Goal: Task Accomplishment & Management: Use online tool/utility

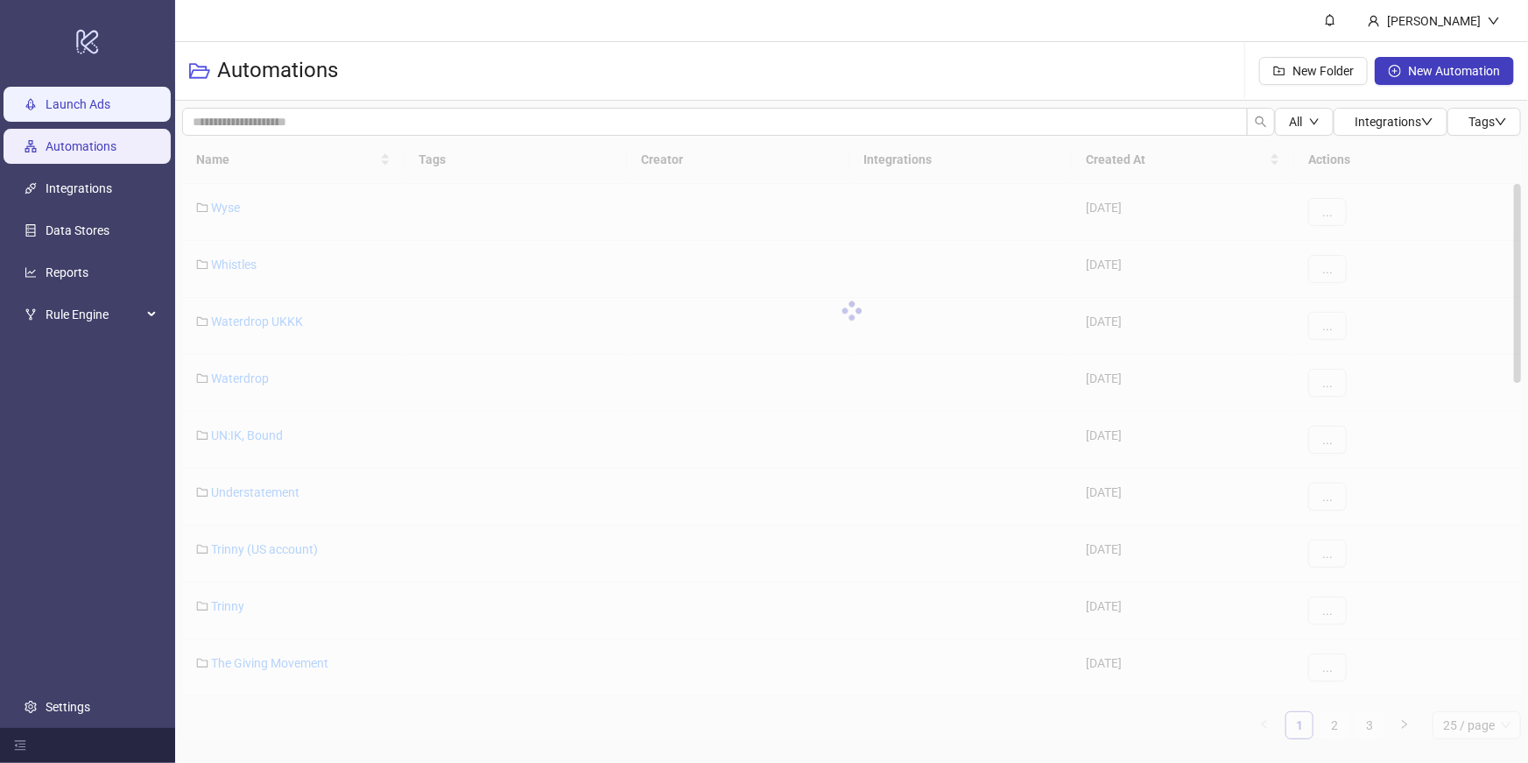
click at [80, 111] on link "Launch Ads" at bounding box center [78, 104] width 65 height 14
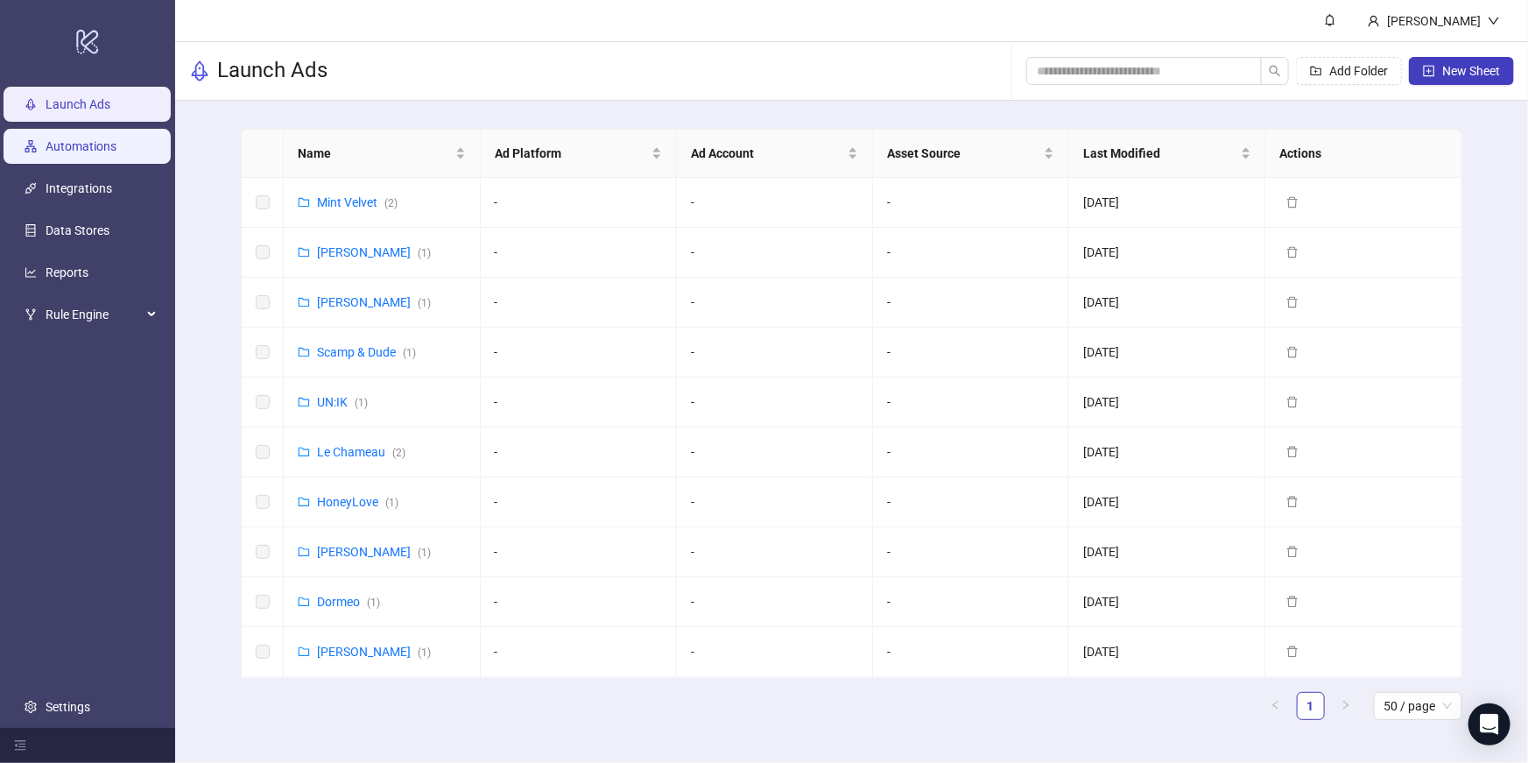
click at [81, 153] on link "Automations" at bounding box center [81, 146] width 71 height 14
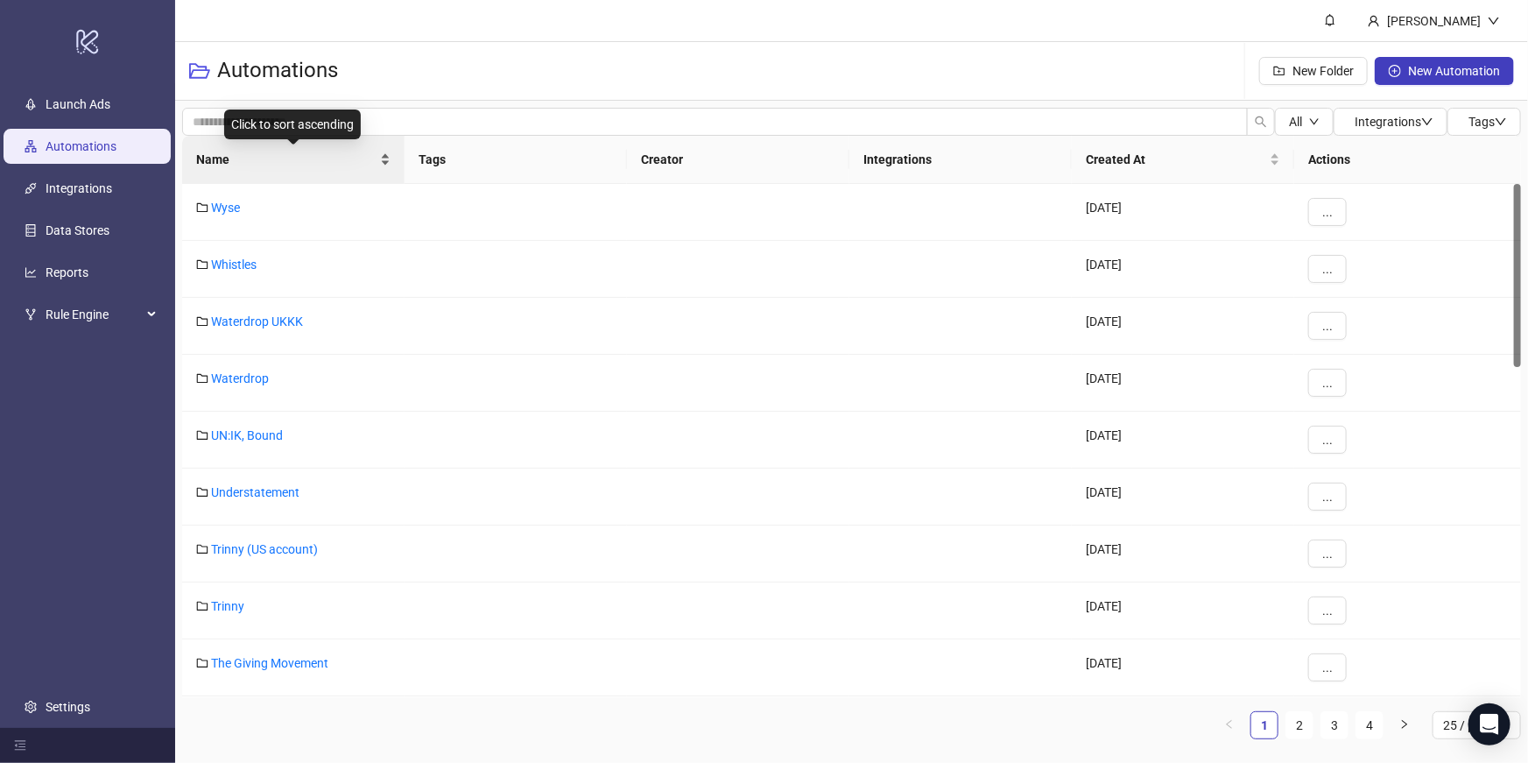
click at [300, 169] on div "Name" at bounding box center [293, 159] width 194 height 19
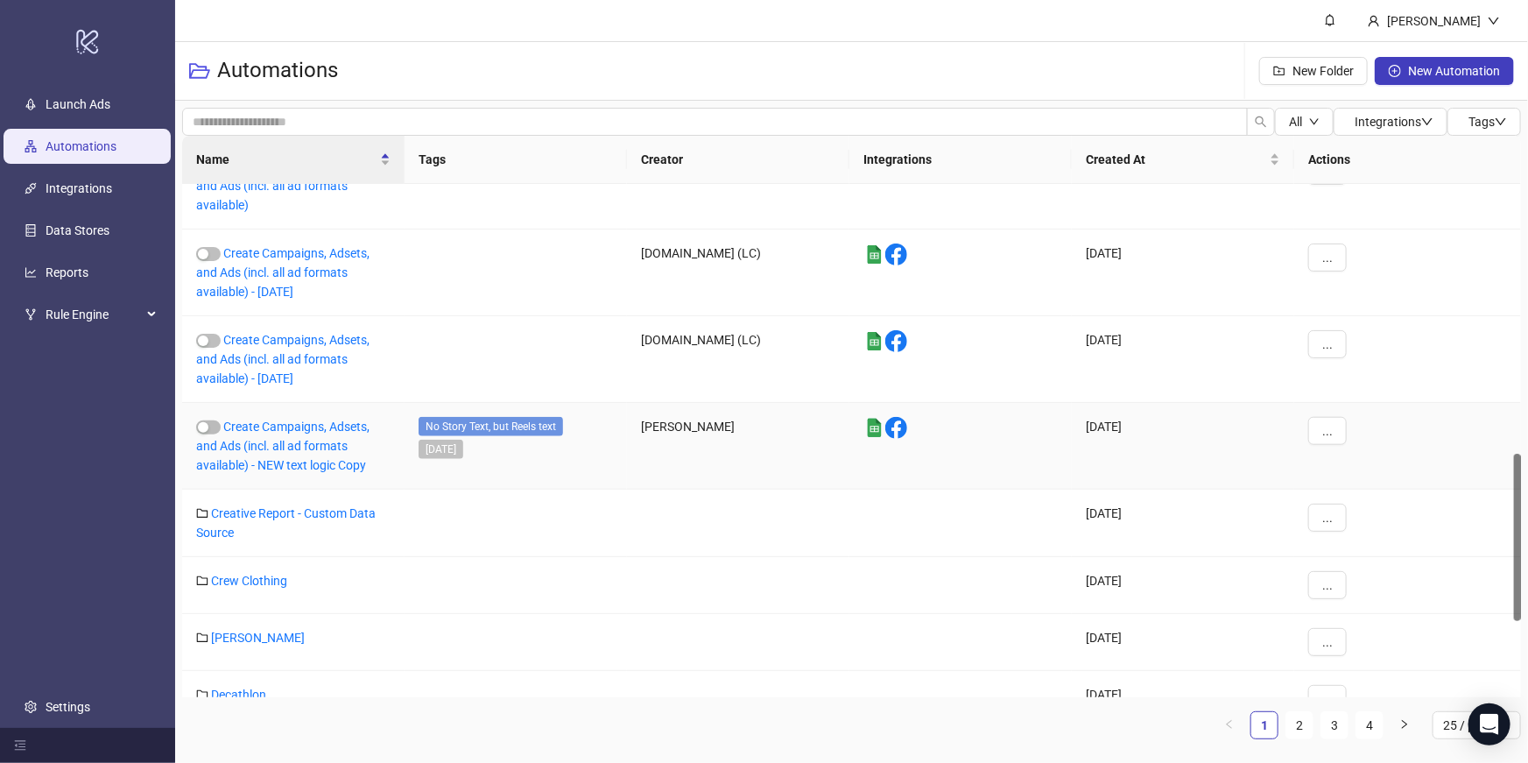
scroll to position [1103, 0]
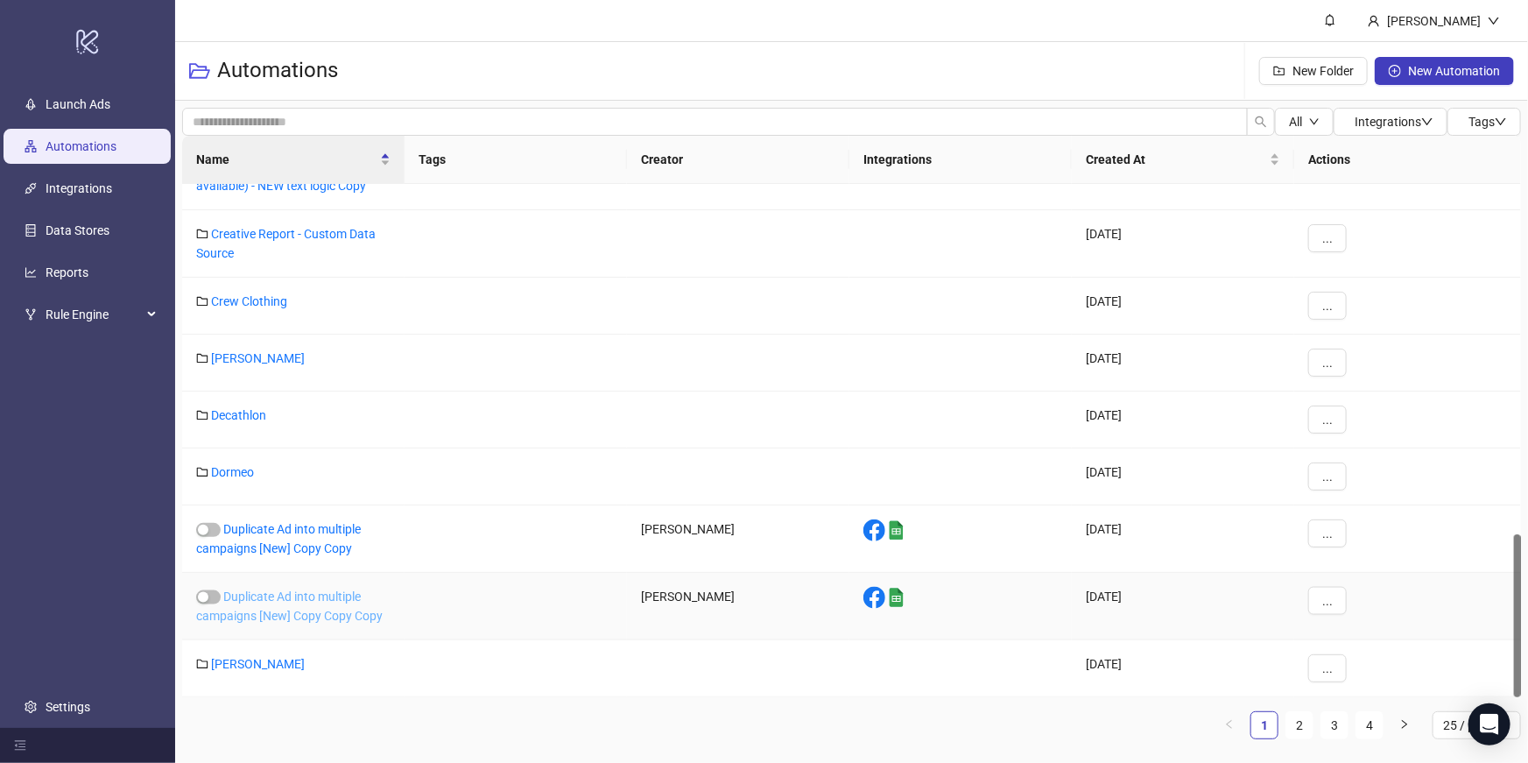
click at [267, 609] on link "Duplicate Ad into multiple campaigns [New] Copy Copy Copy" at bounding box center [289, 605] width 187 height 33
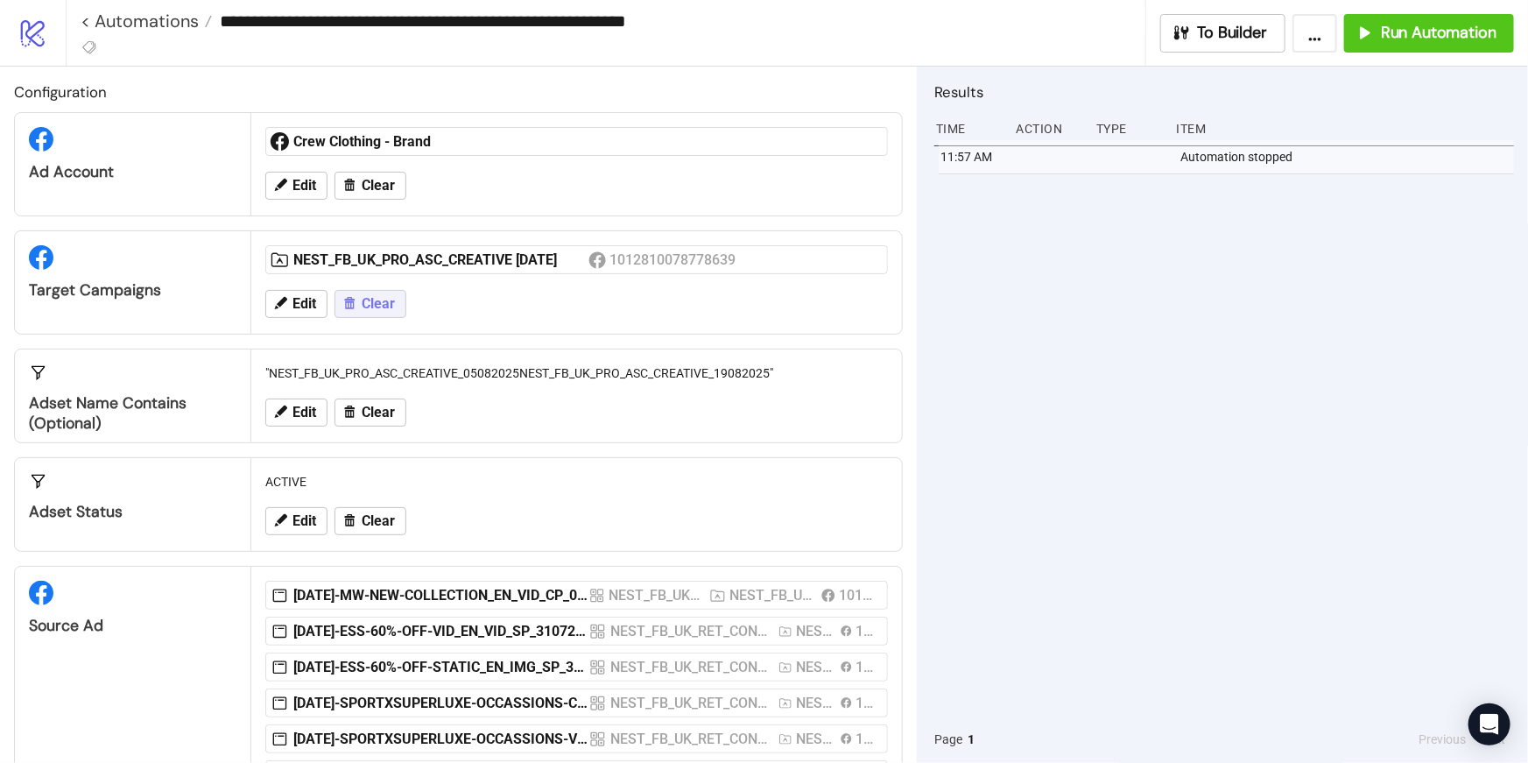
click at [378, 302] on span "Clear" at bounding box center [378, 304] width 33 height 16
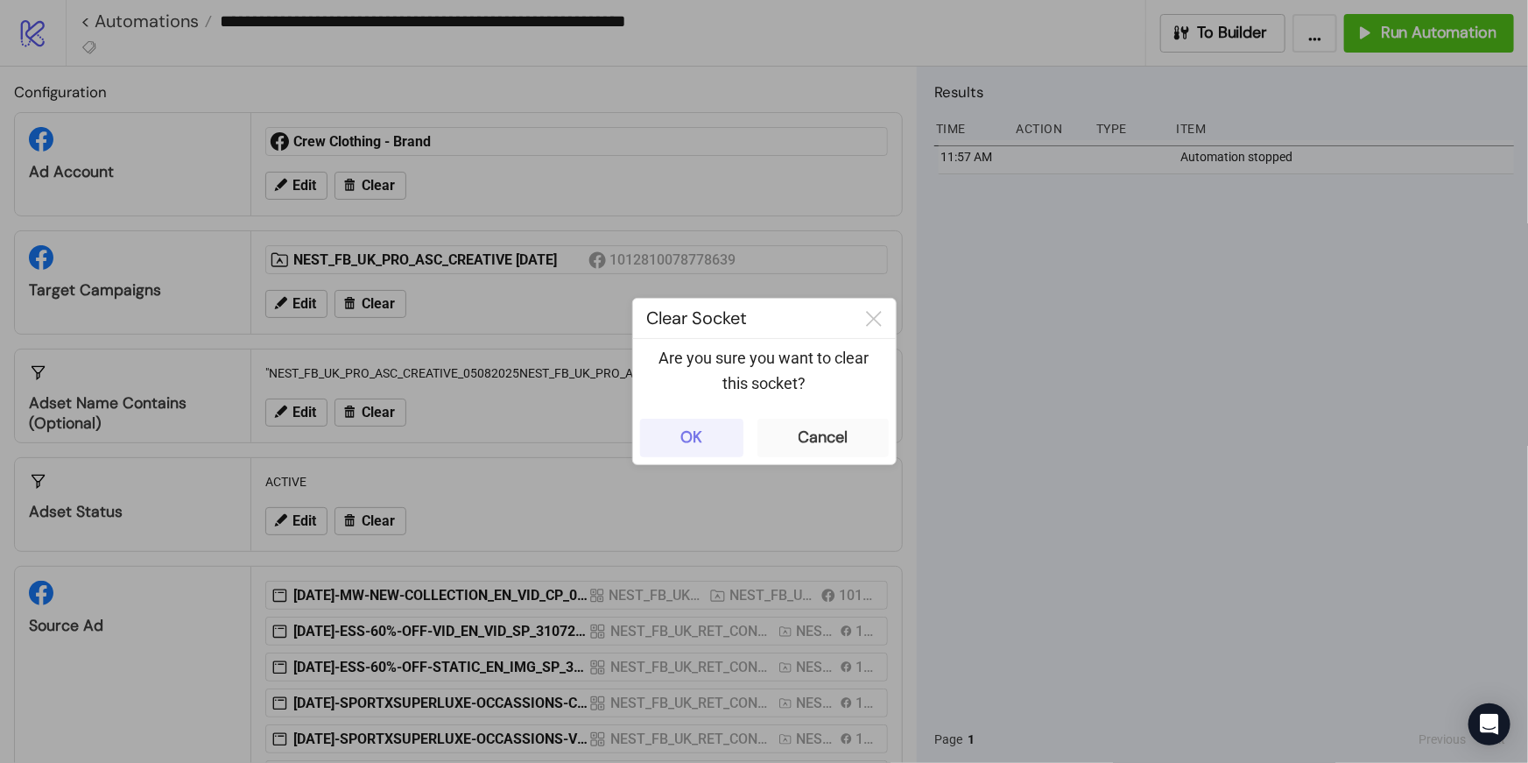
click at [669, 440] on button "OK" at bounding box center [691, 438] width 103 height 39
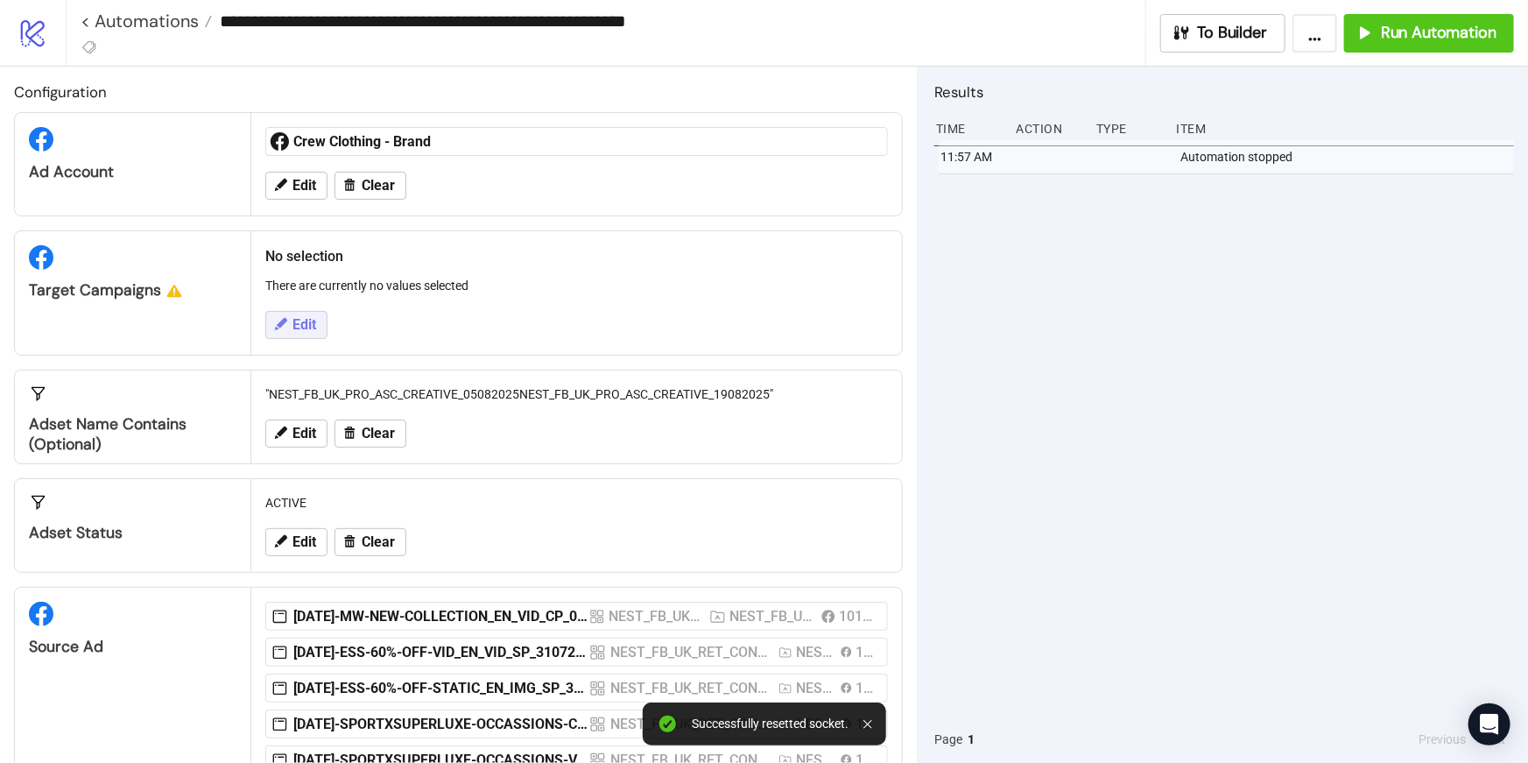
click at [297, 326] on span "Edit" at bounding box center [305, 325] width 24 height 16
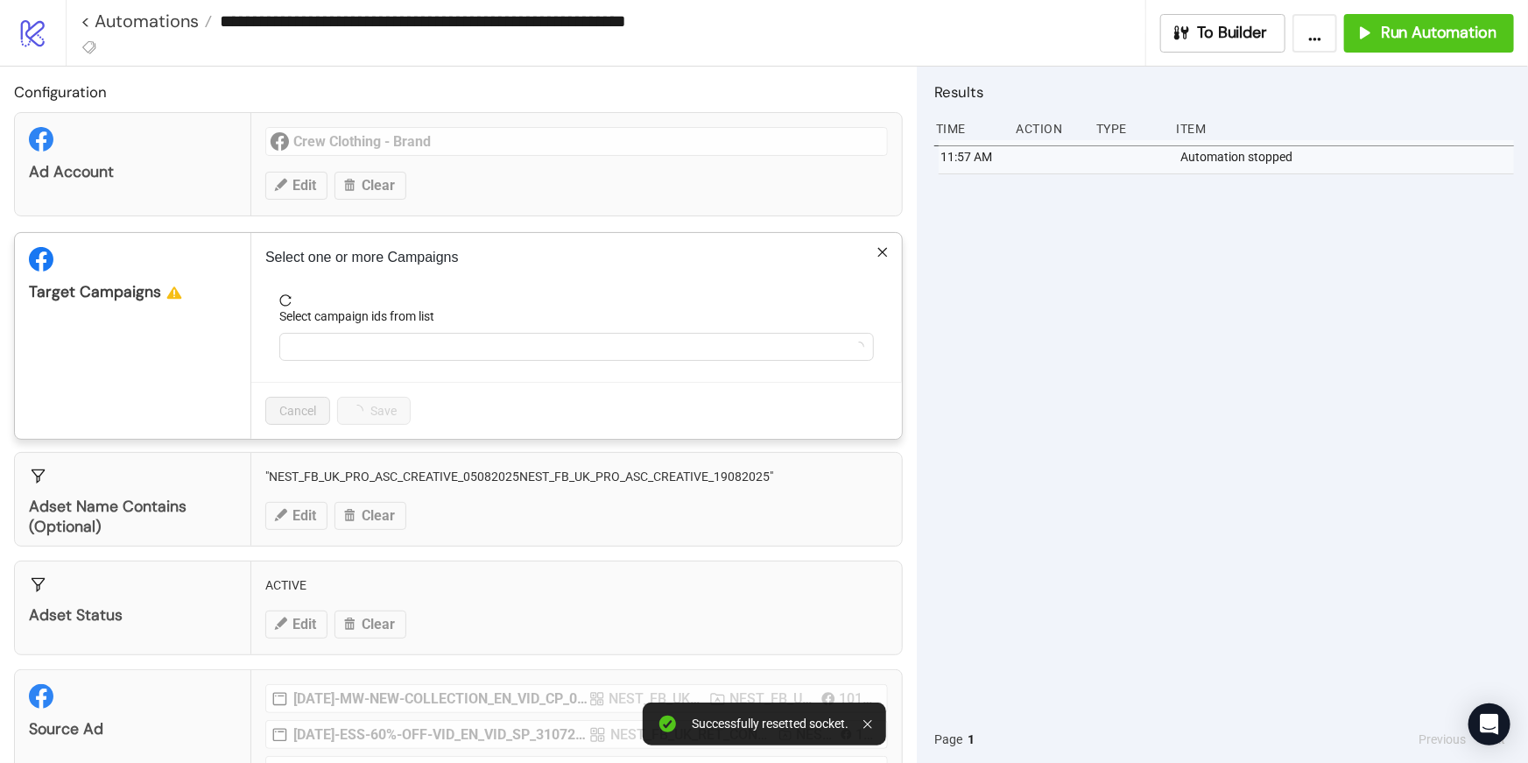
click at [898, 250] on div "Select one or more Campaigns Select campaign ids from list Cancel Save" at bounding box center [576, 336] width 651 height 206
click at [892, 250] on div "Select one or more Campaigns Select campaign ids from list Cancel Save" at bounding box center [576, 336] width 651 height 206
click at [889, 250] on div "Select one or more Campaigns Select campaign ids from list Cancel Save" at bounding box center [576, 336] width 651 height 206
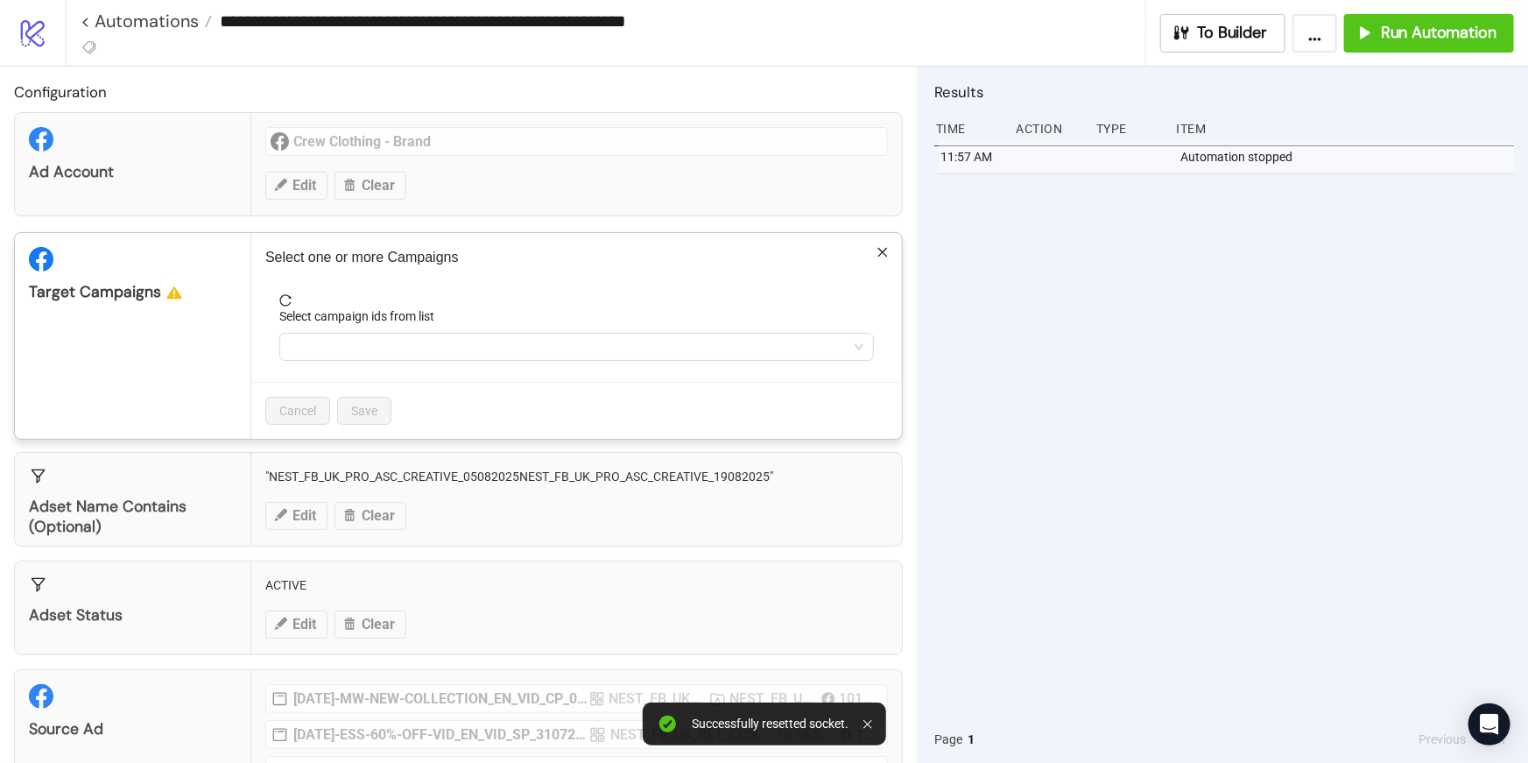
click at [883, 248] on icon "close" at bounding box center [883, 252] width 12 height 12
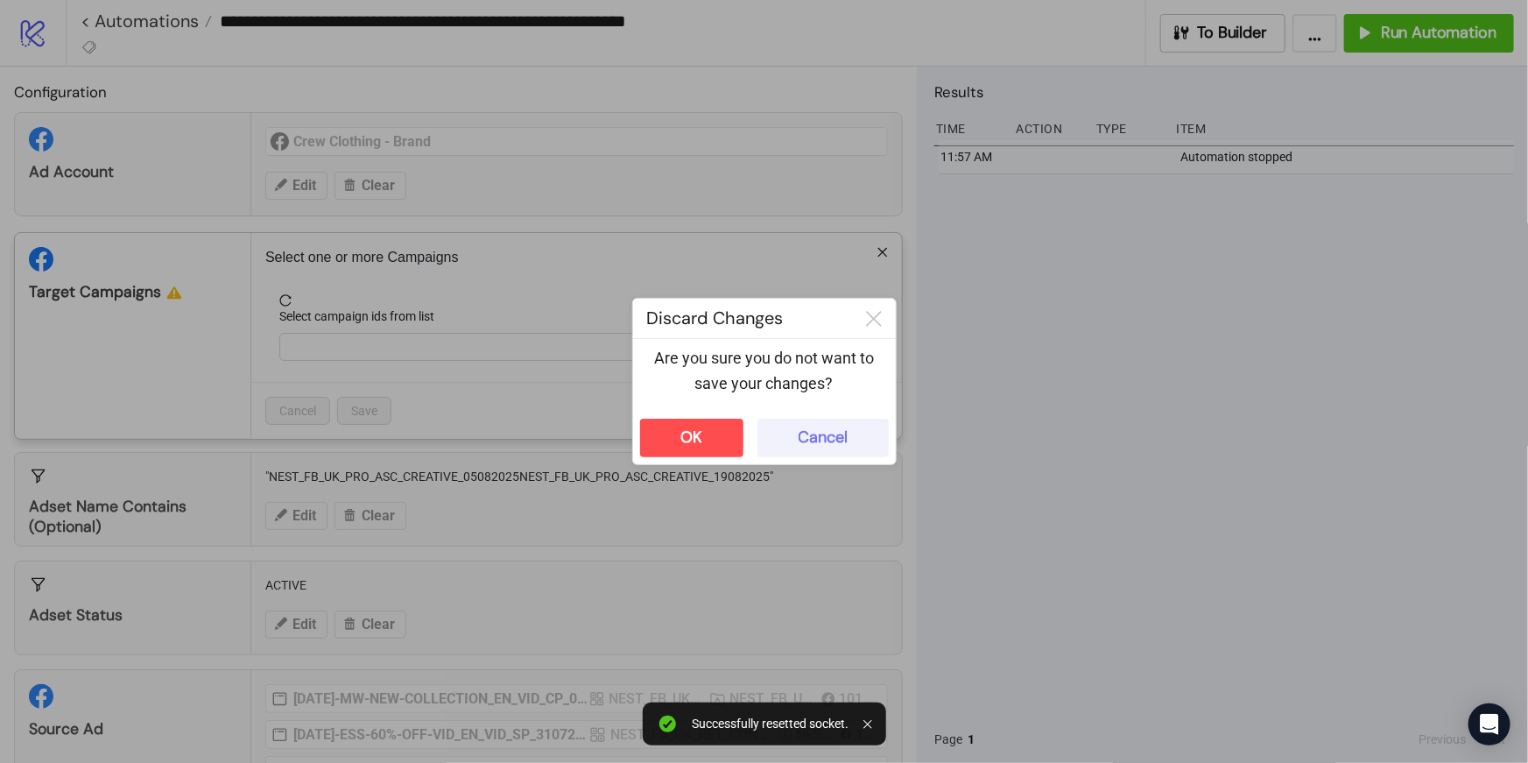
click at [795, 435] on button "Cancel" at bounding box center [823, 438] width 131 height 39
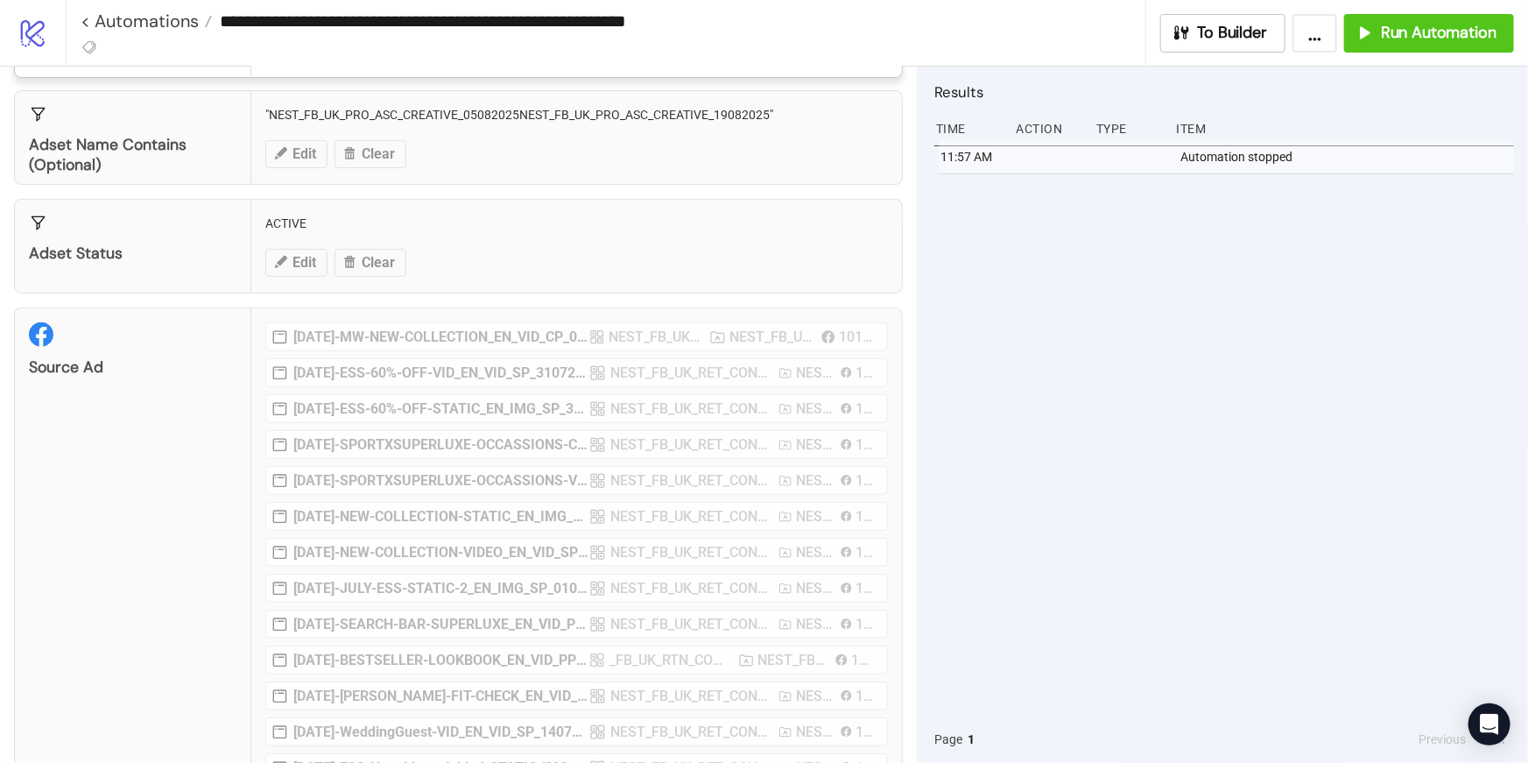
scroll to position [381, 0]
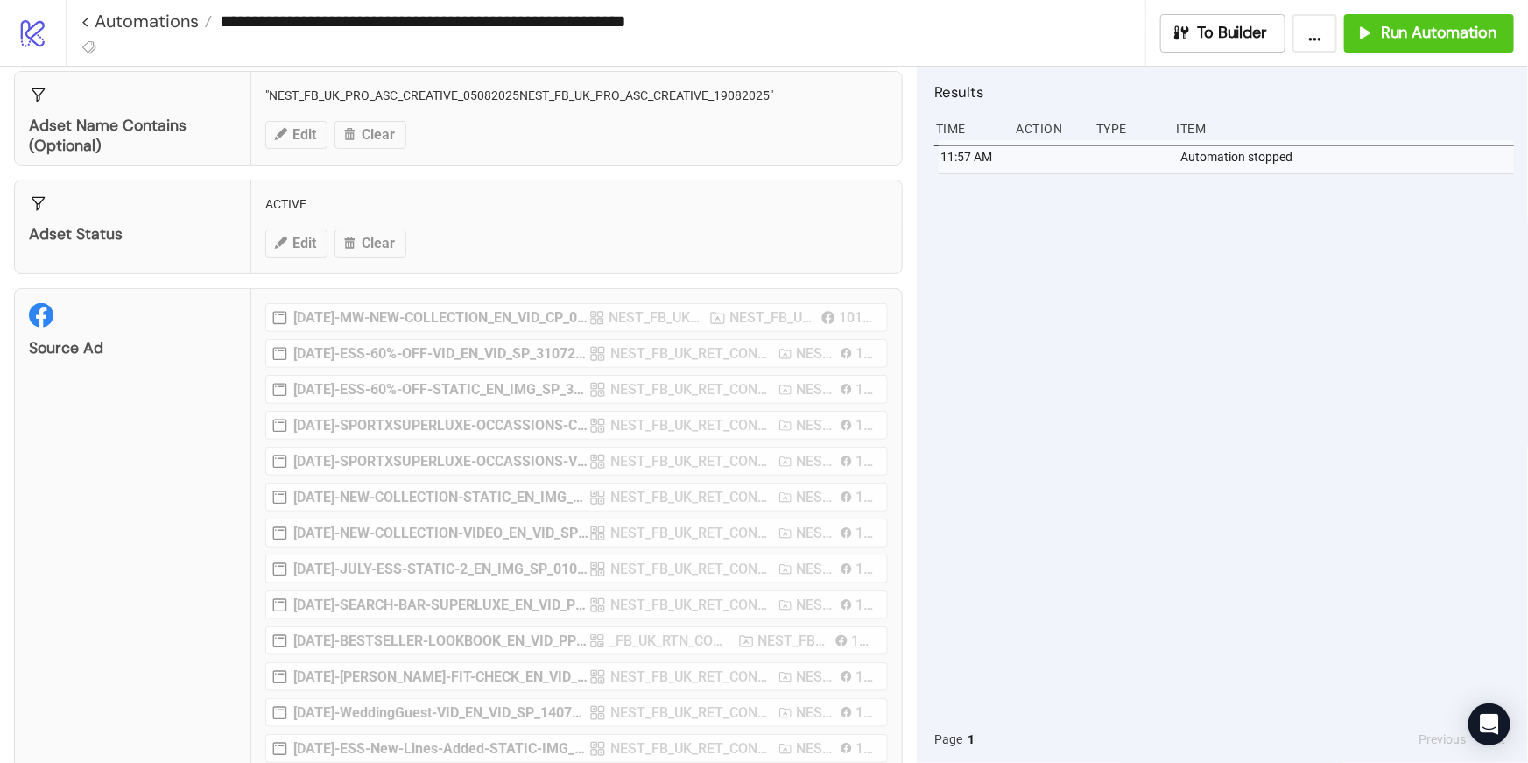
click at [401, 270] on div "**********" at bounding box center [764, 381] width 1528 height 763
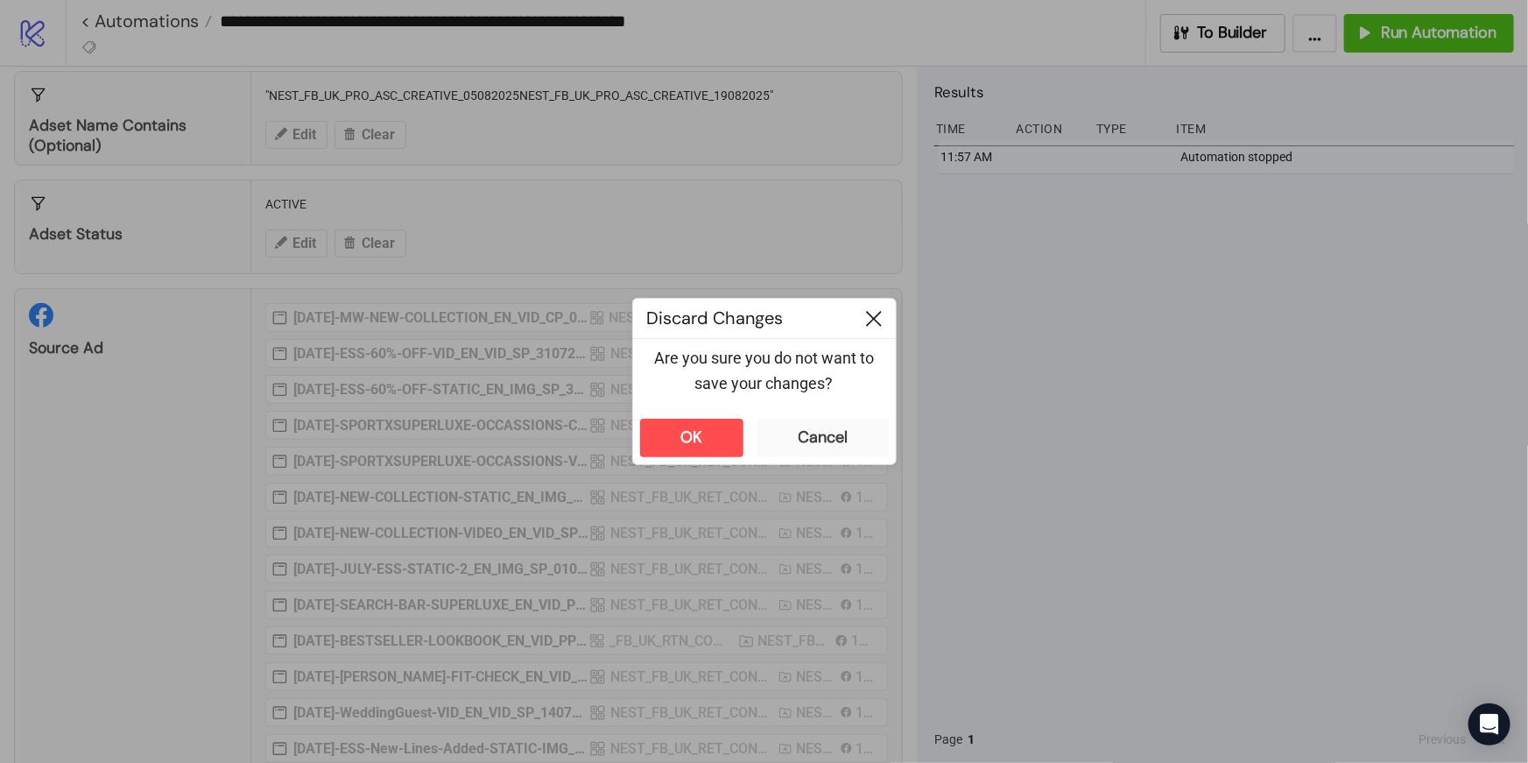
click at [889, 312] on div at bounding box center [874, 318] width 44 height 39
click at [873, 318] on icon at bounding box center [874, 319] width 16 height 16
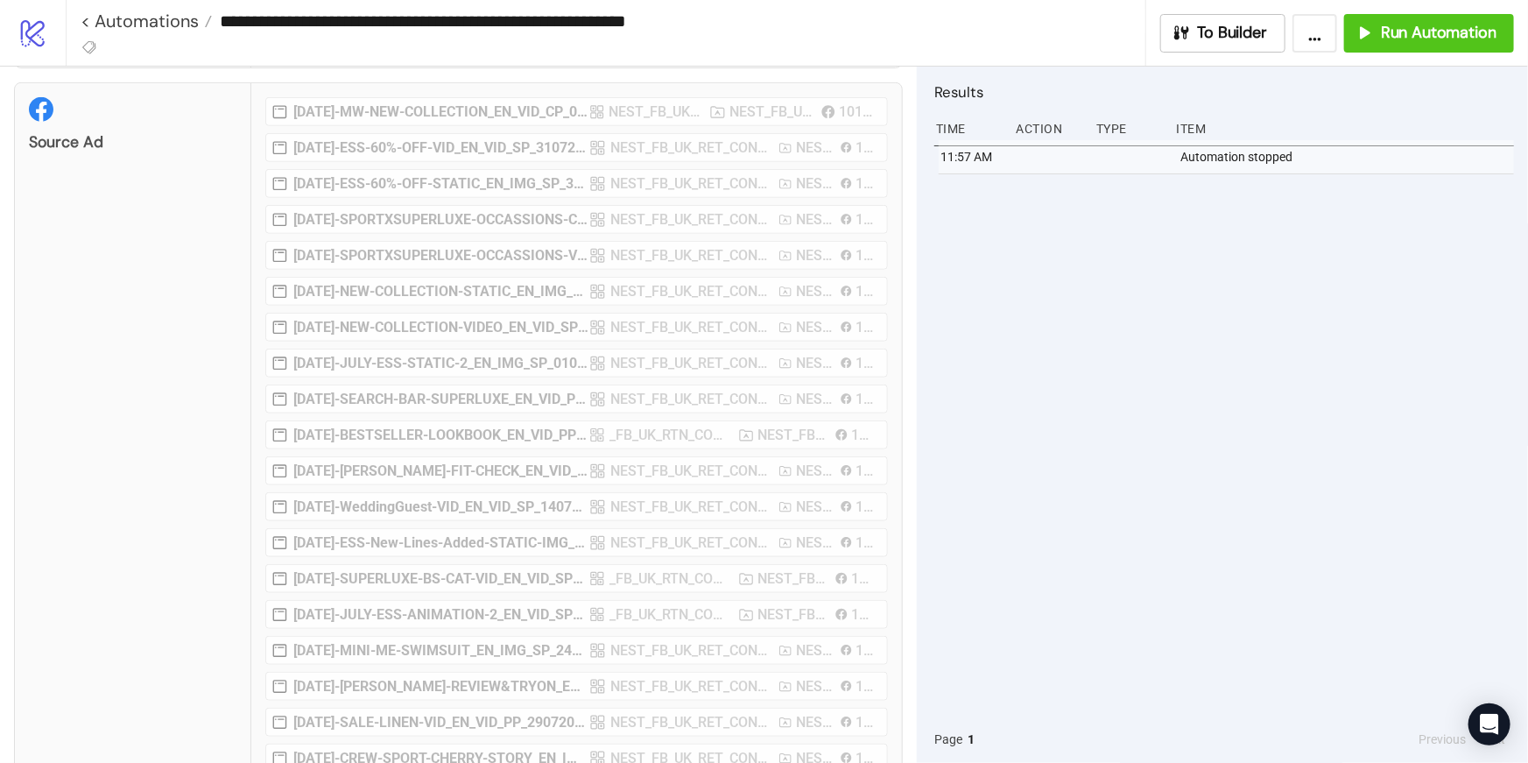
scroll to position [894, 0]
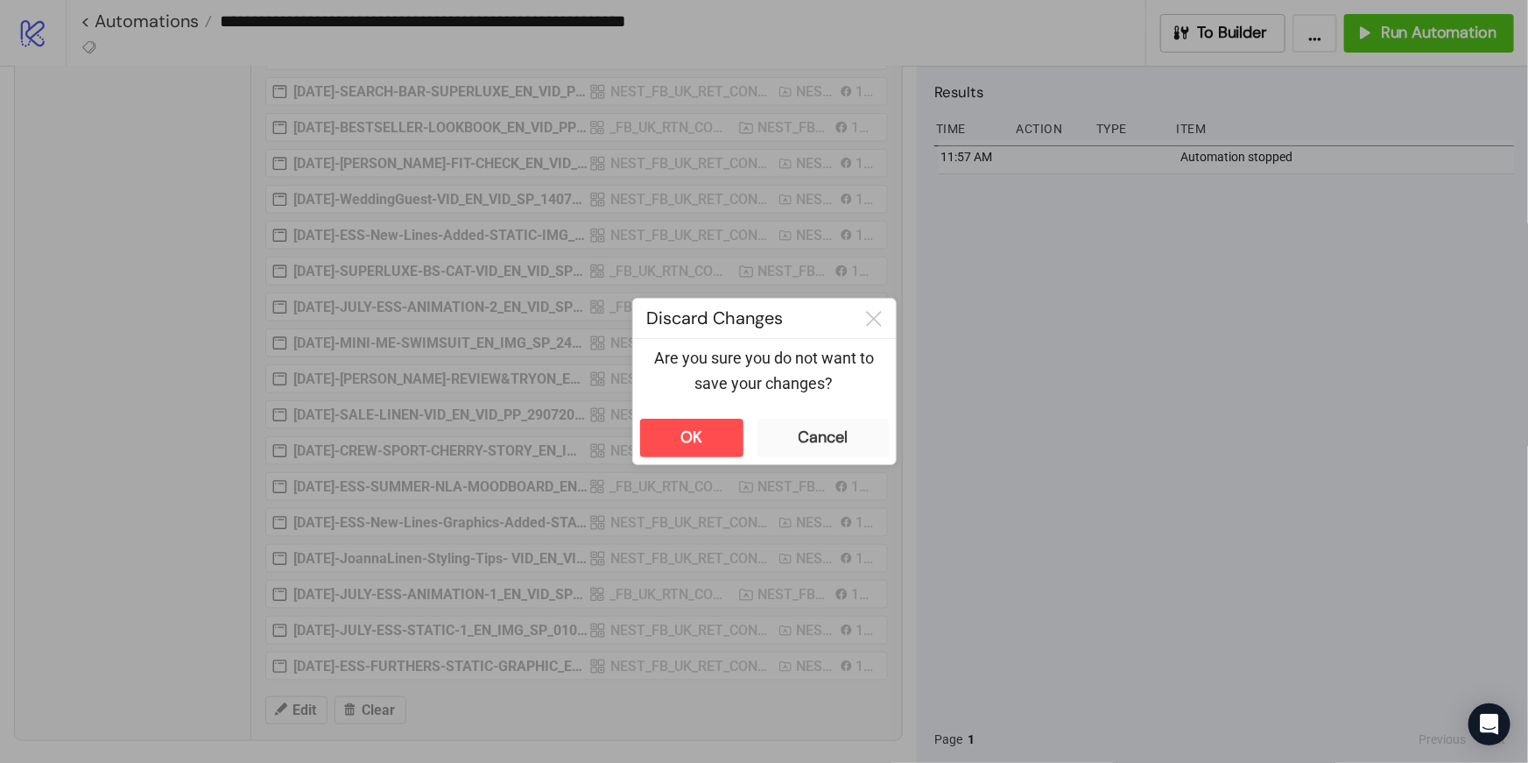
click at [349, 700] on div "**********" at bounding box center [764, 381] width 1528 height 763
click at [806, 434] on div "Cancel" at bounding box center [823, 437] width 49 height 20
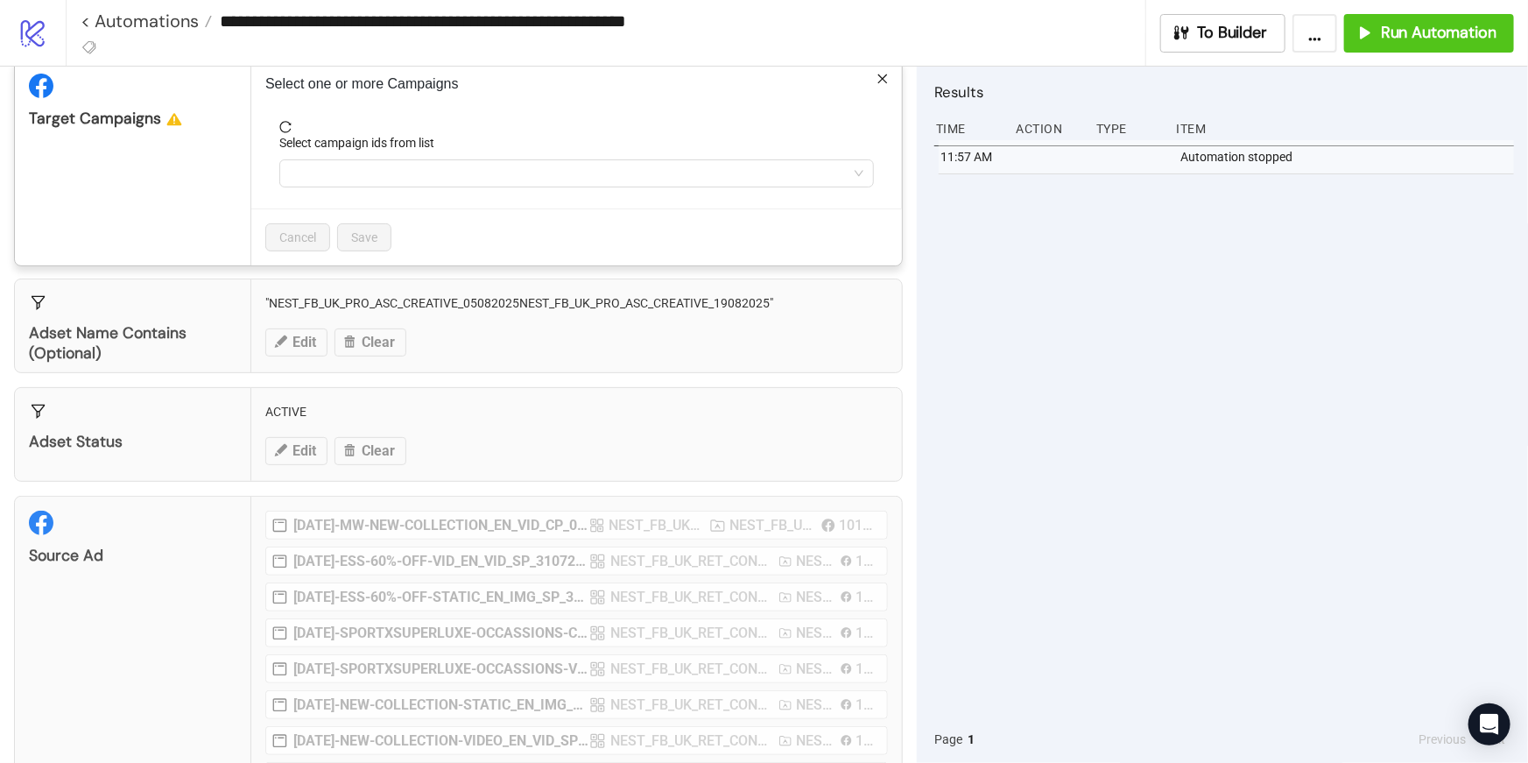
scroll to position [0, 0]
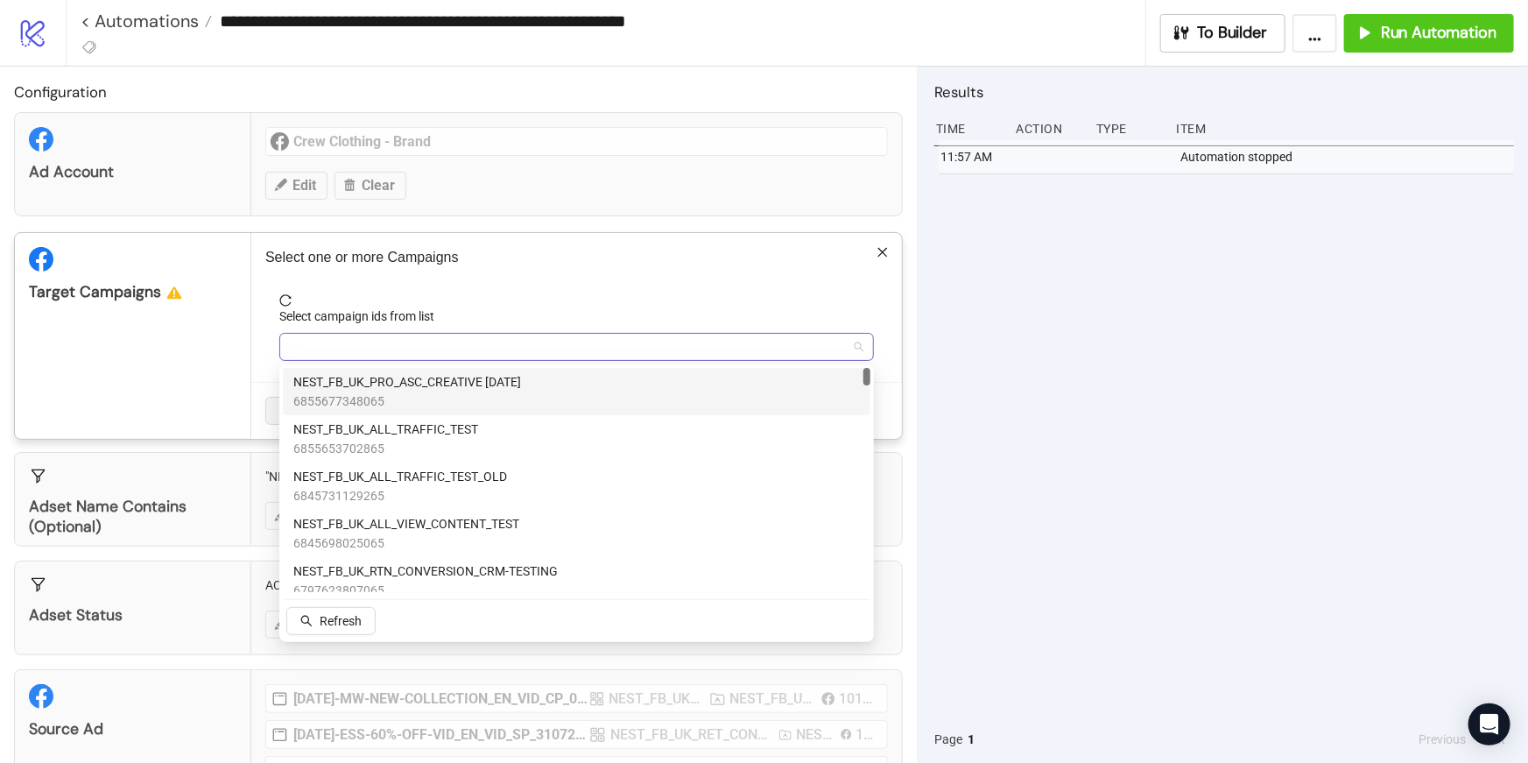
click at [405, 347] on div at bounding box center [567, 347] width 569 height 25
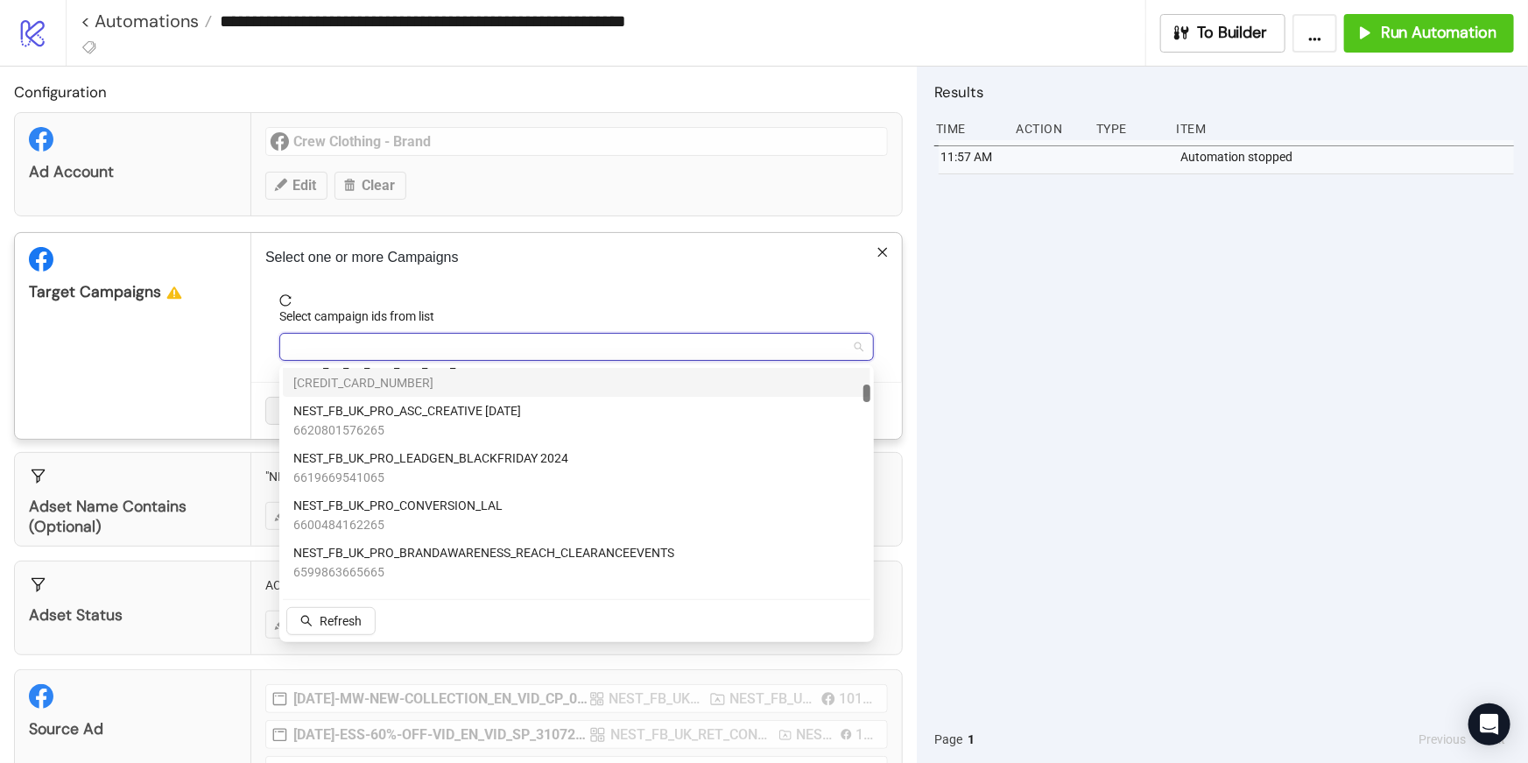
scroll to position [546, 0]
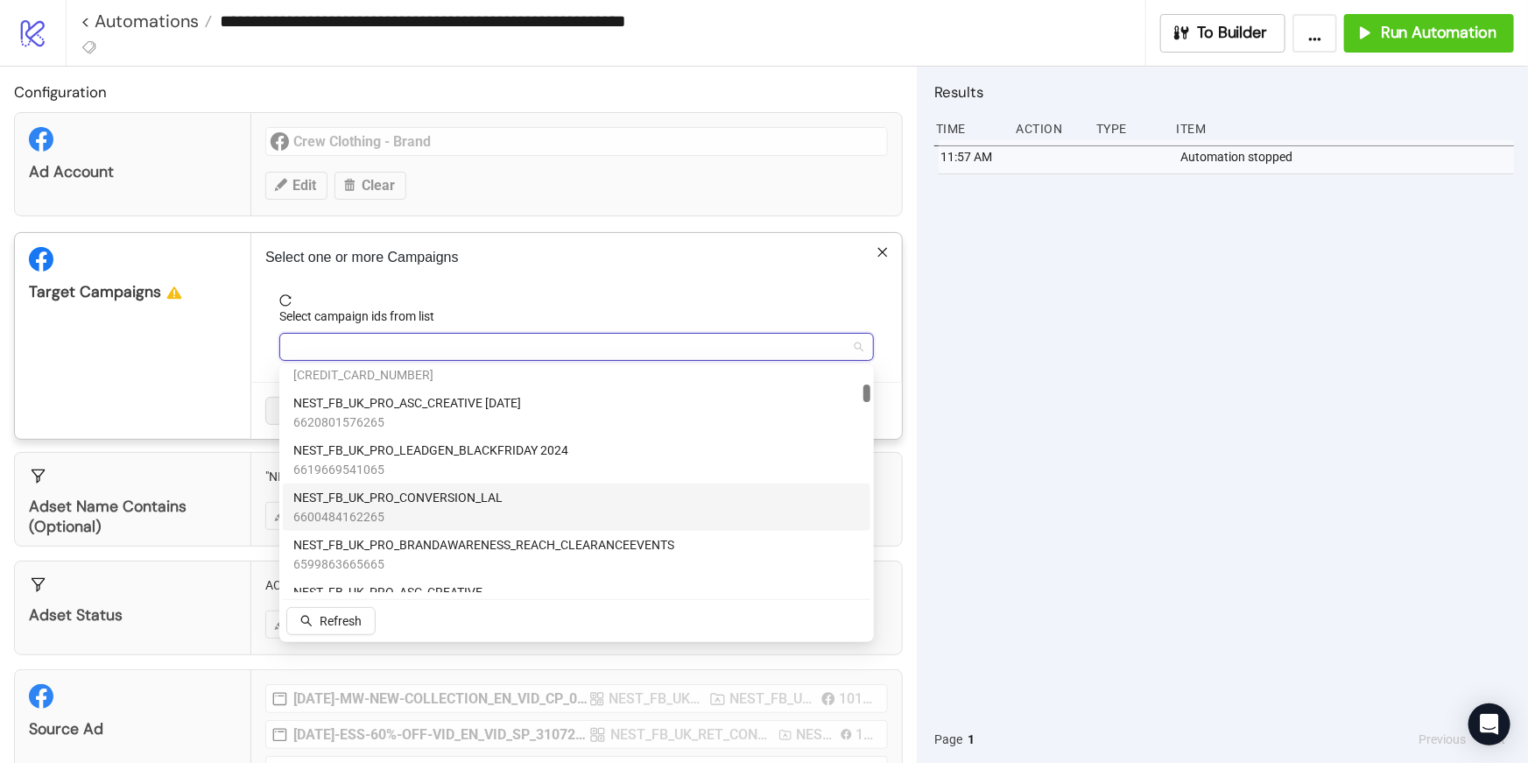
click at [467, 496] on span "NEST_FB_UK_PRO_CONVERSION_LAL" at bounding box center [397, 497] width 209 height 19
click at [607, 303] on span "reload" at bounding box center [576, 300] width 595 height 12
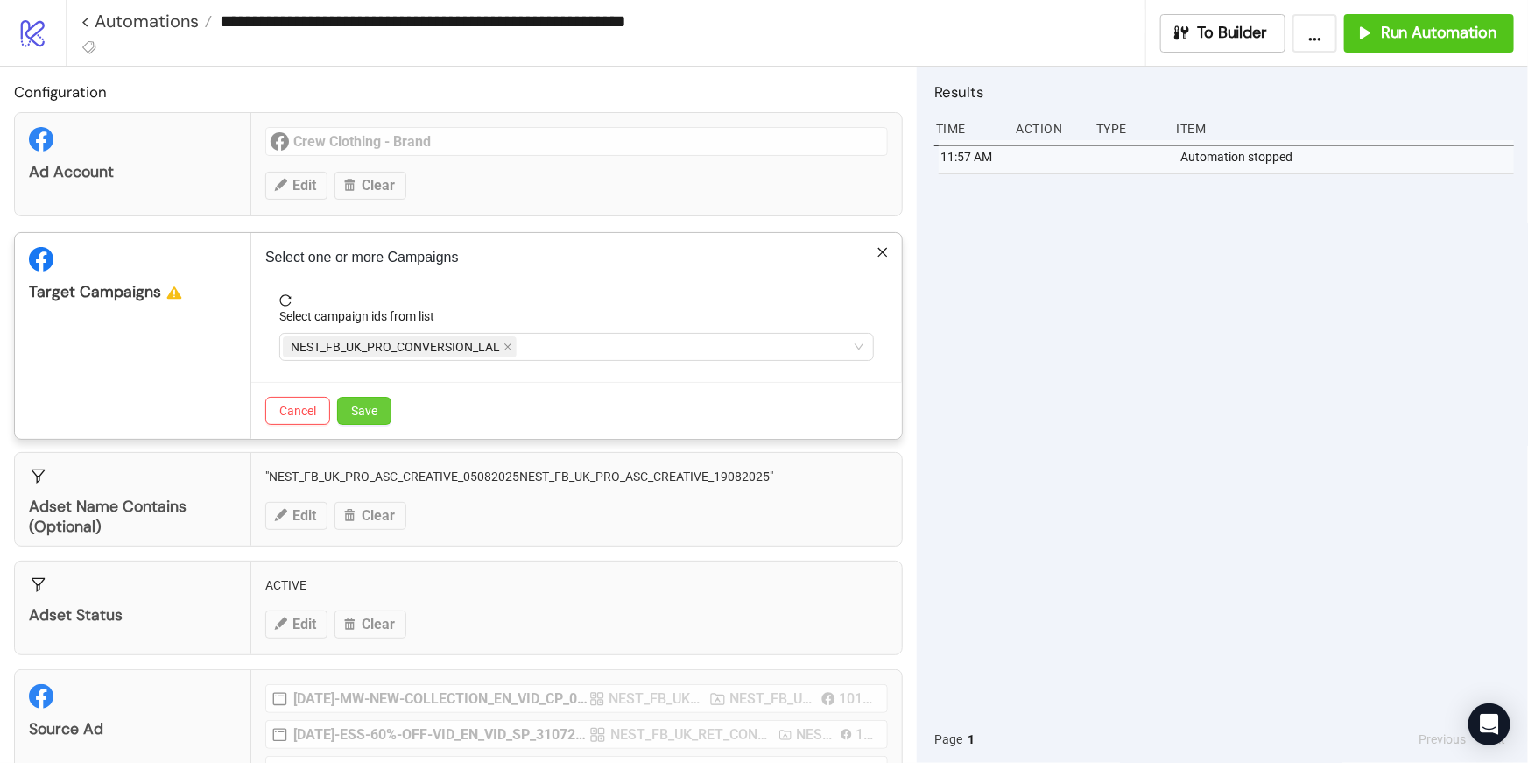
click at [370, 413] on span "Save" at bounding box center [364, 411] width 26 height 14
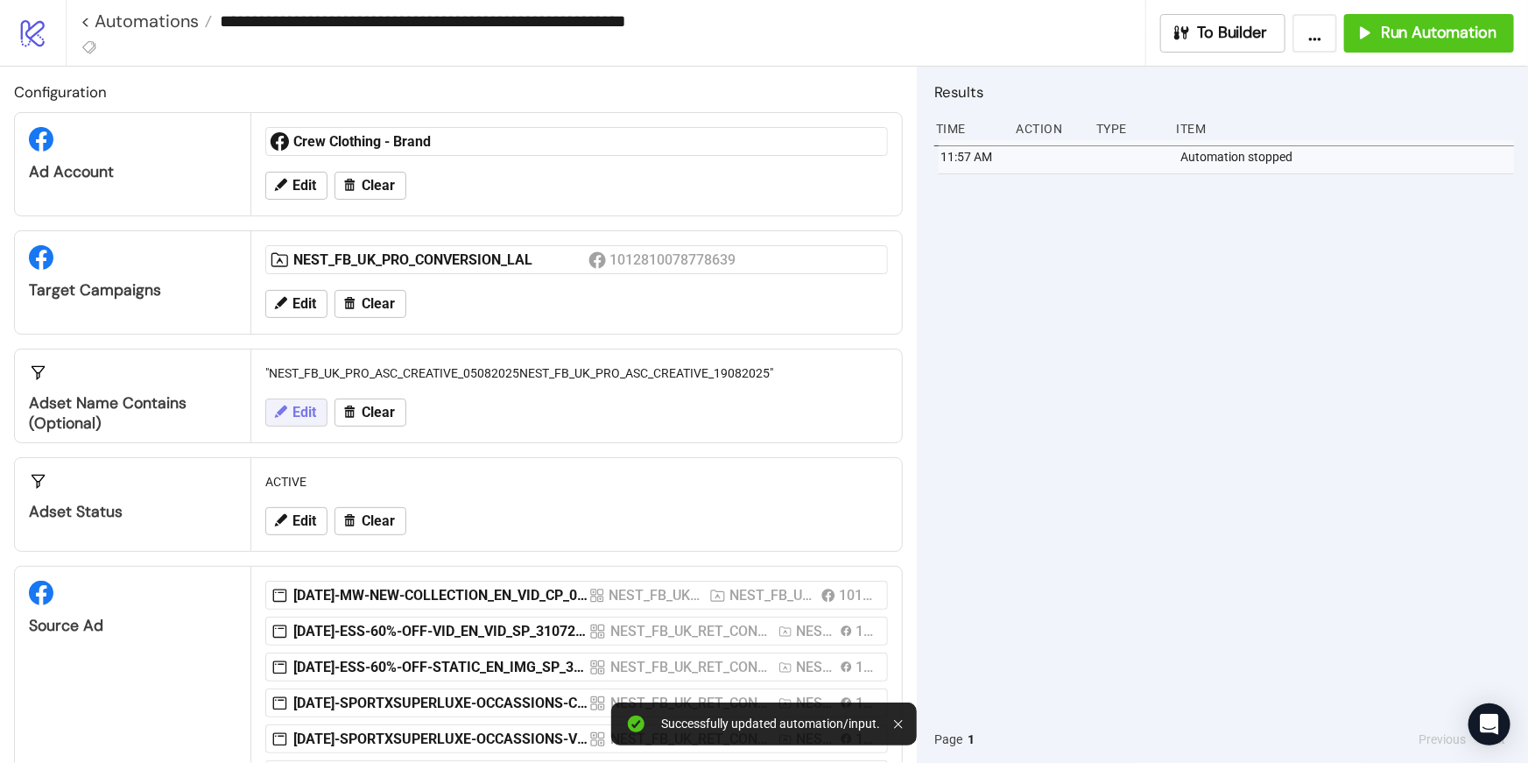
click at [307, 414] on span "Edit" at bounding box center [305, 413] width 24 height 16
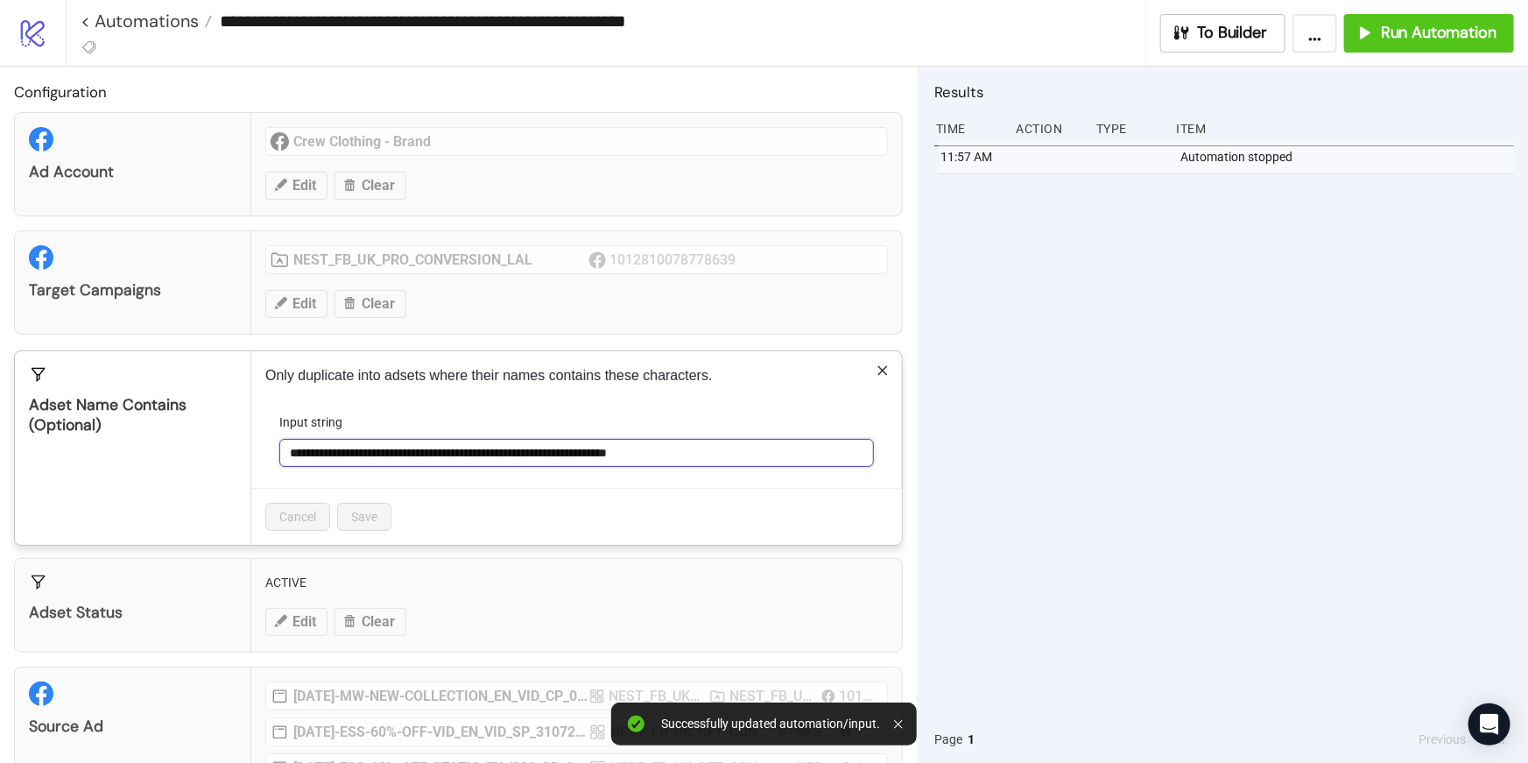
drag, startPoint x: 790, startPoint y: 457, endPoint x: 790, endPoint y: 425, distance: 32.4
click at [790, 425] on div "**********" at bounding box center [576, 439] width 595 height 54
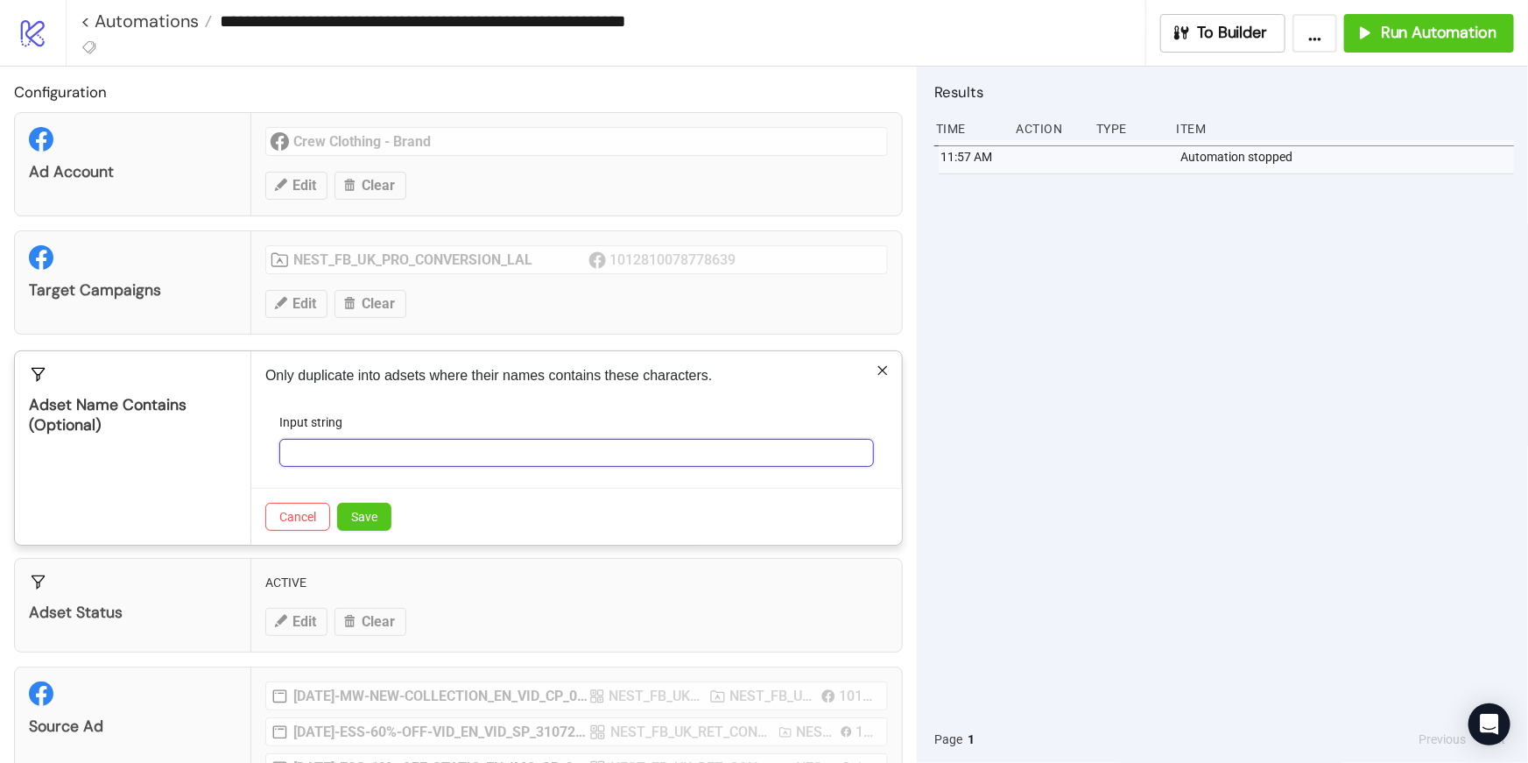
paste input "**********"
type input "**********"
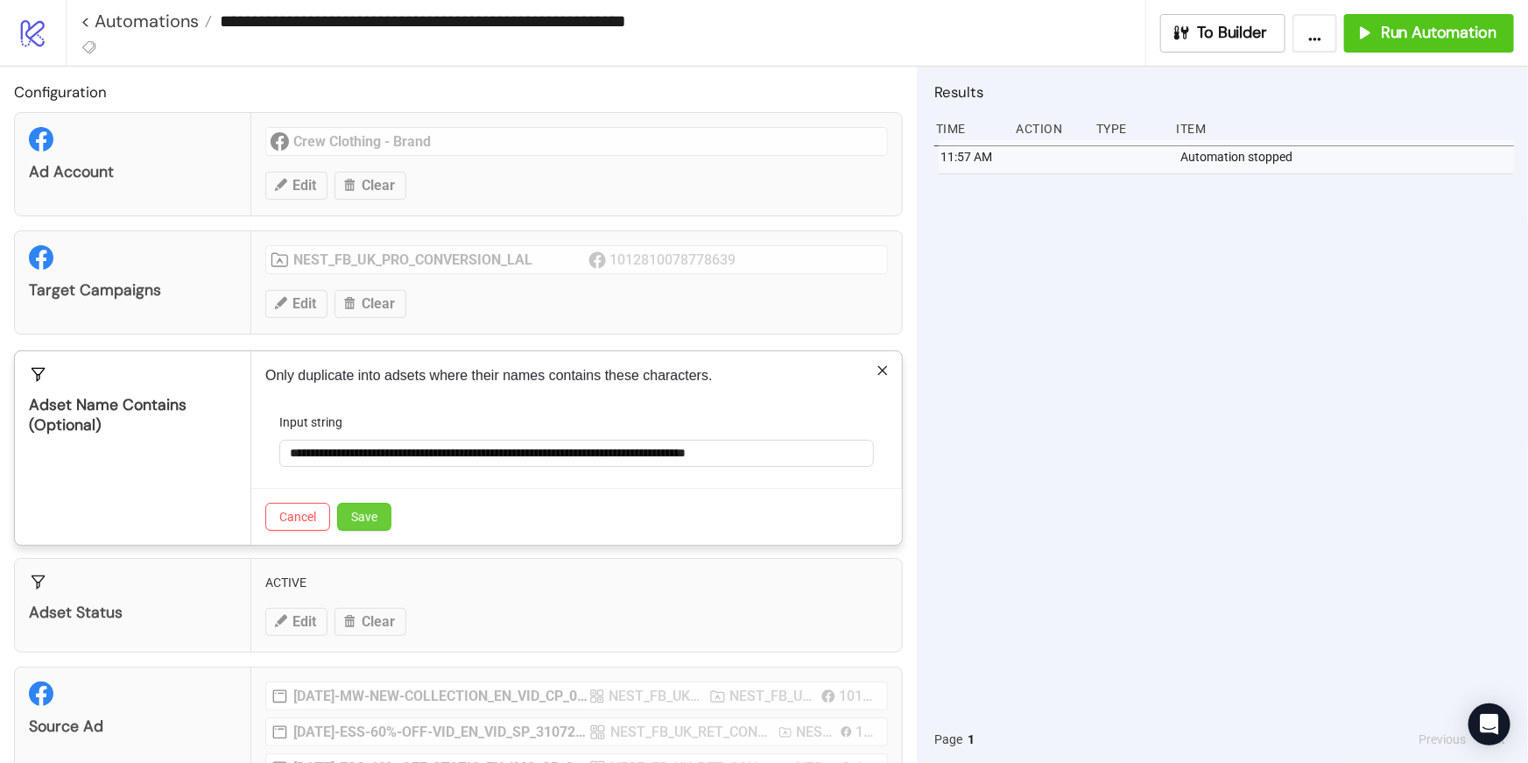
click at [376, 518] on span "Save" at bounding box center [364, 517] width 26 height 14
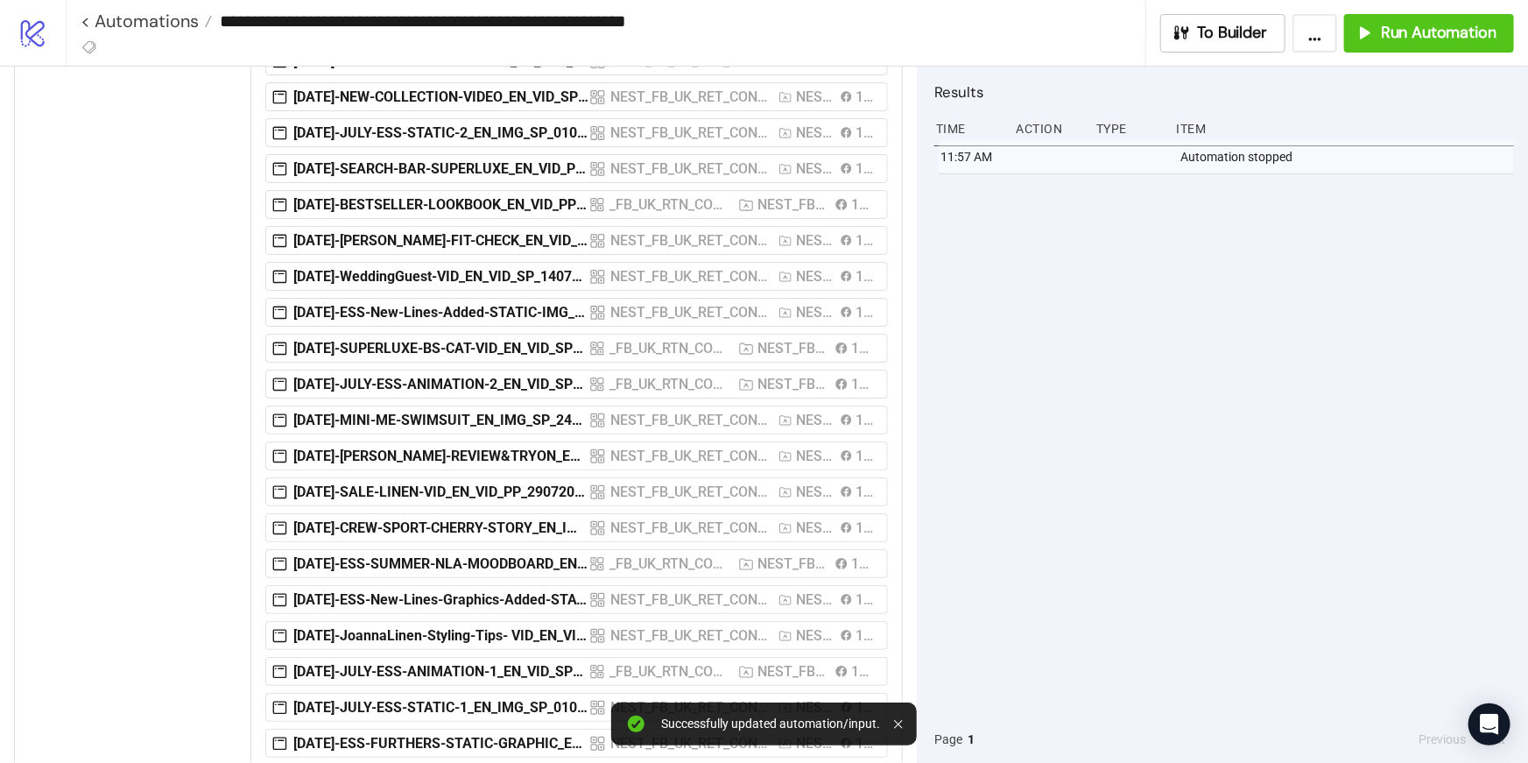
scroll to position [810, 0]
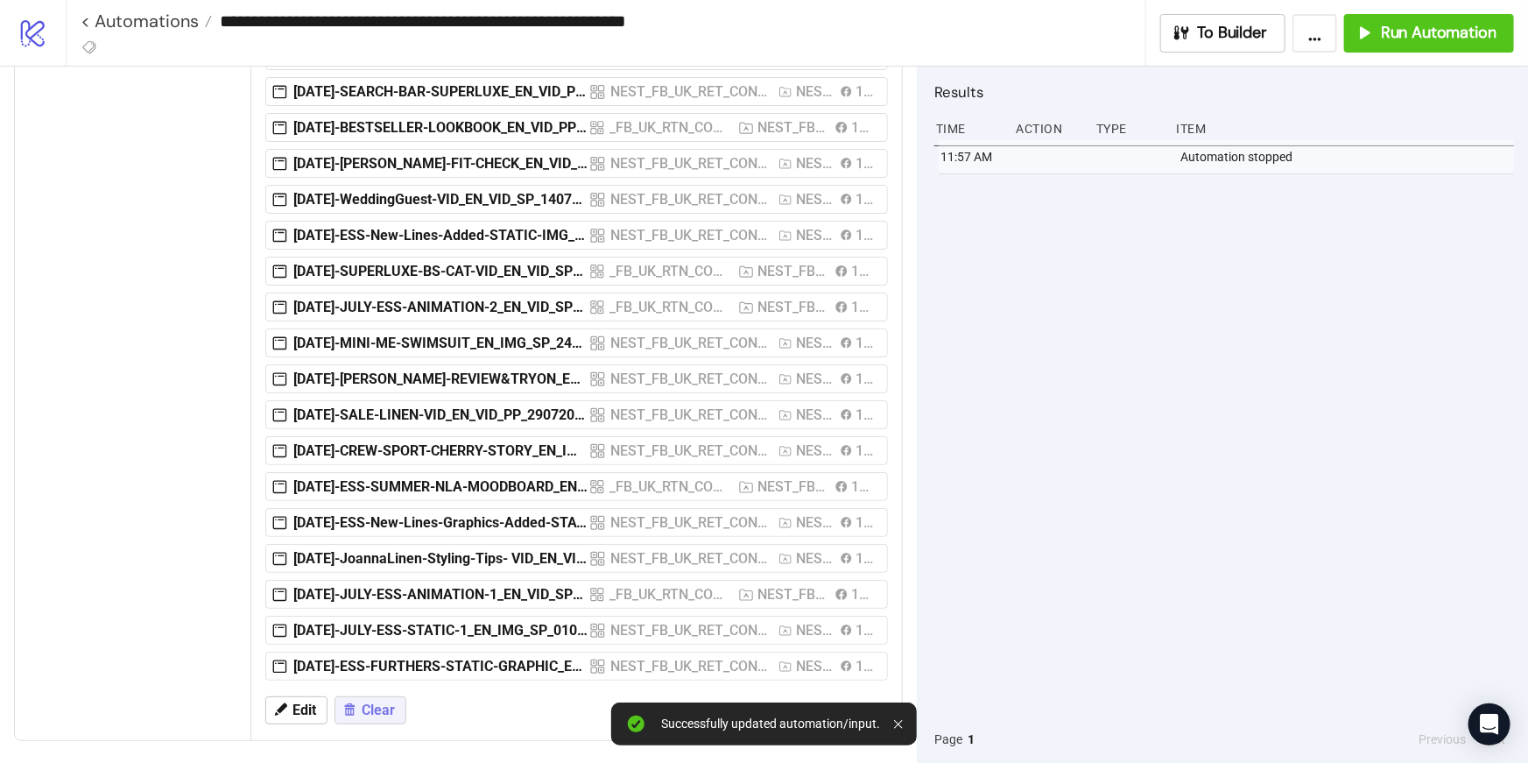
click at [352, 717] on button "Clear" at bounding box center [371, 710] width 72 height 28
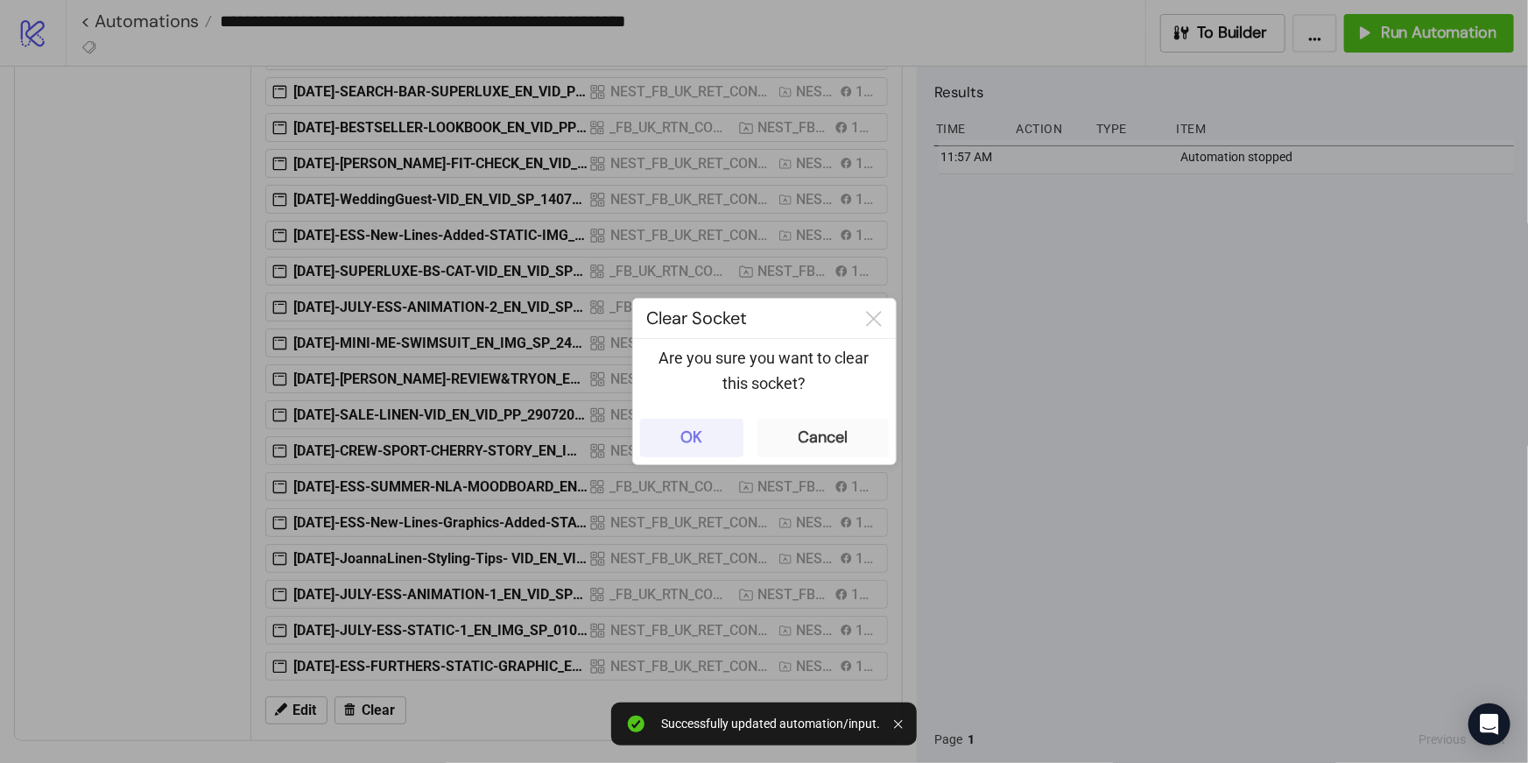
click at [679, 453] on button "OK" at bounding box center [691, 438] width 103 height 39
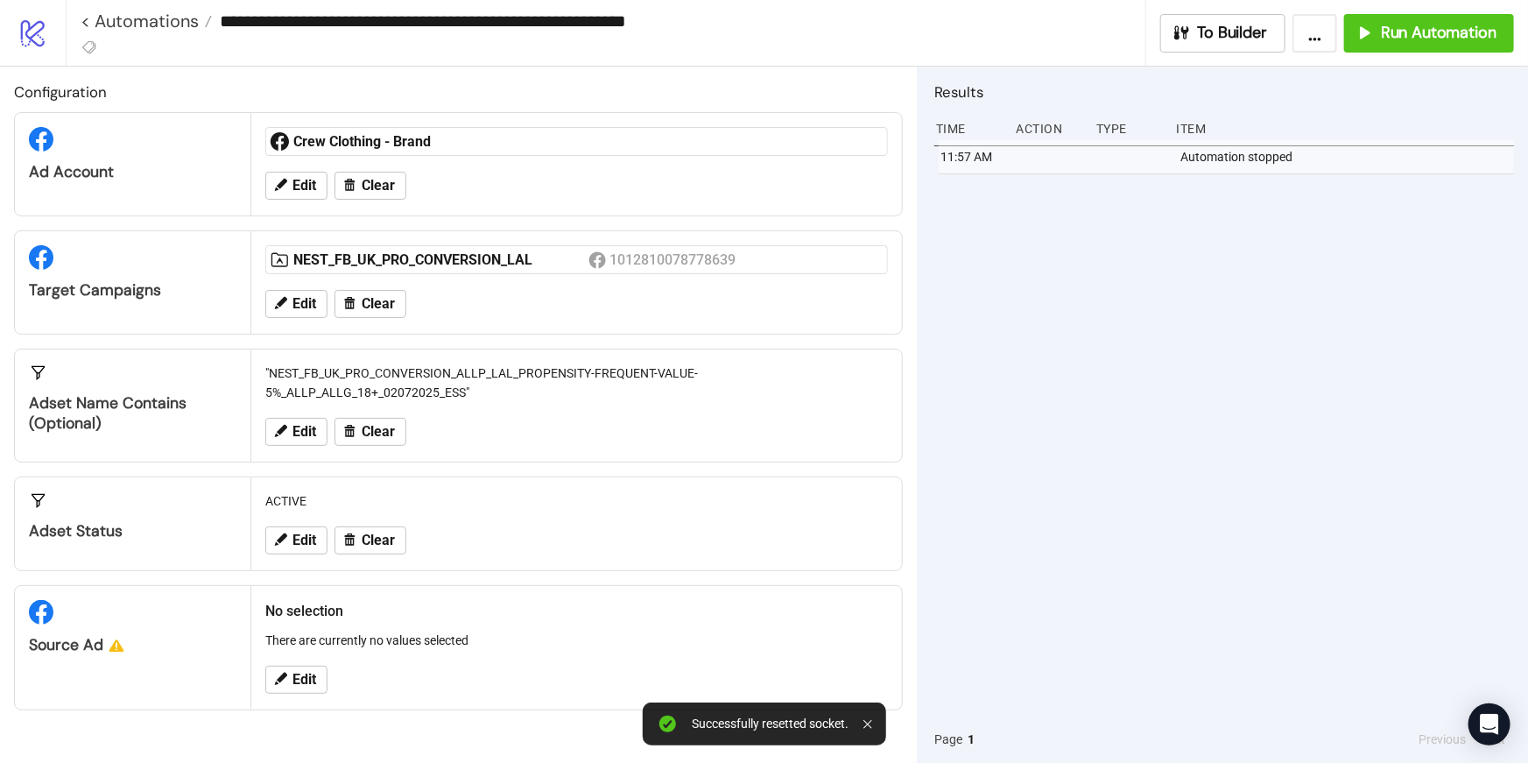
scroll to position [0, 0]
click at [311, 672] on span "Edit" at bounding box center [305, 680] width 24 height 16
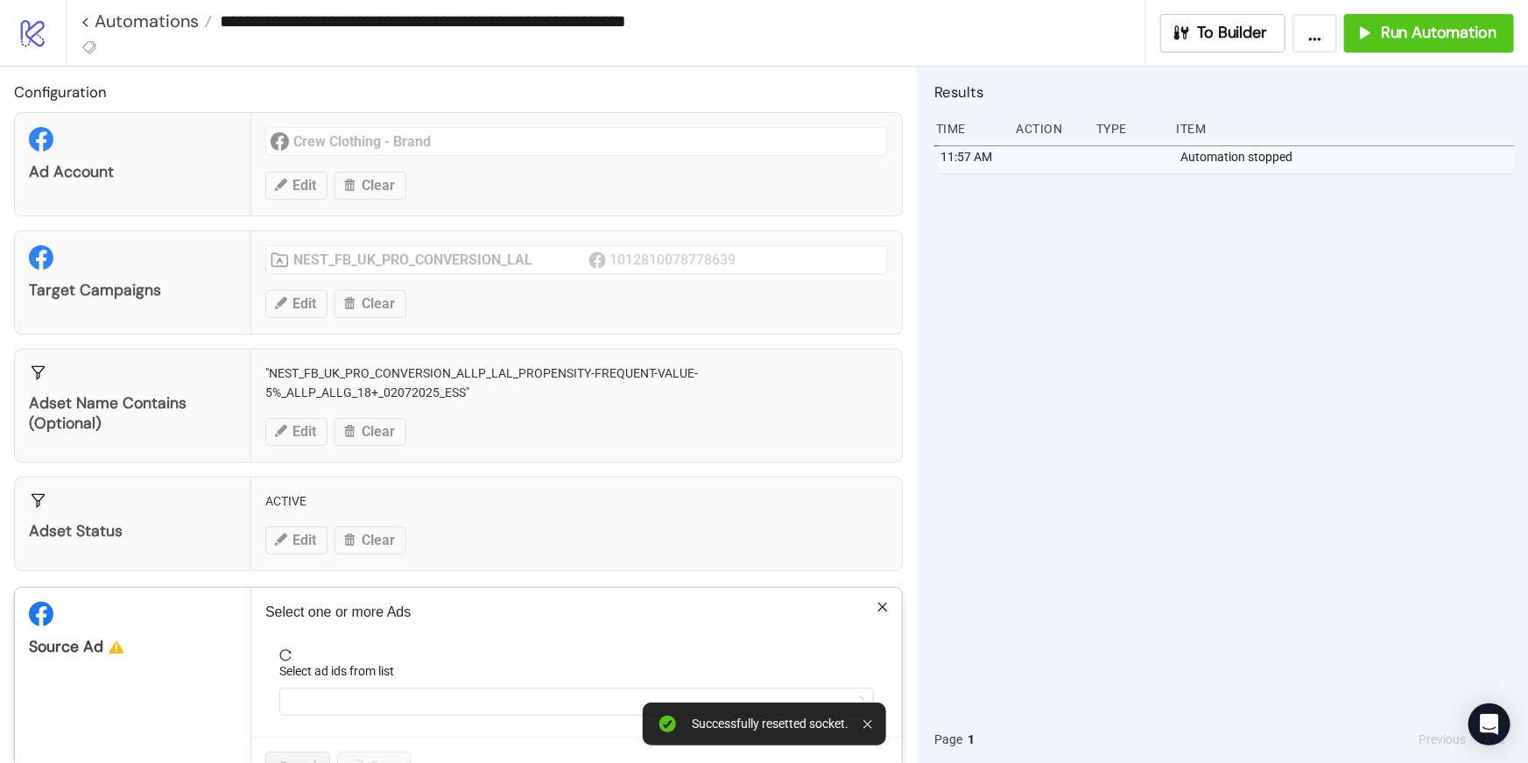
click at [311, 672] on label "Select ad ids from list" at bounding box center [342, 670] width 126 height 19
click at [293, 691] on input "Select ad ids from list" at bounding box center [292, 701] width 4 height 21
click at [324, 705] on div at bounding box center [567, 701] width 569 height 25
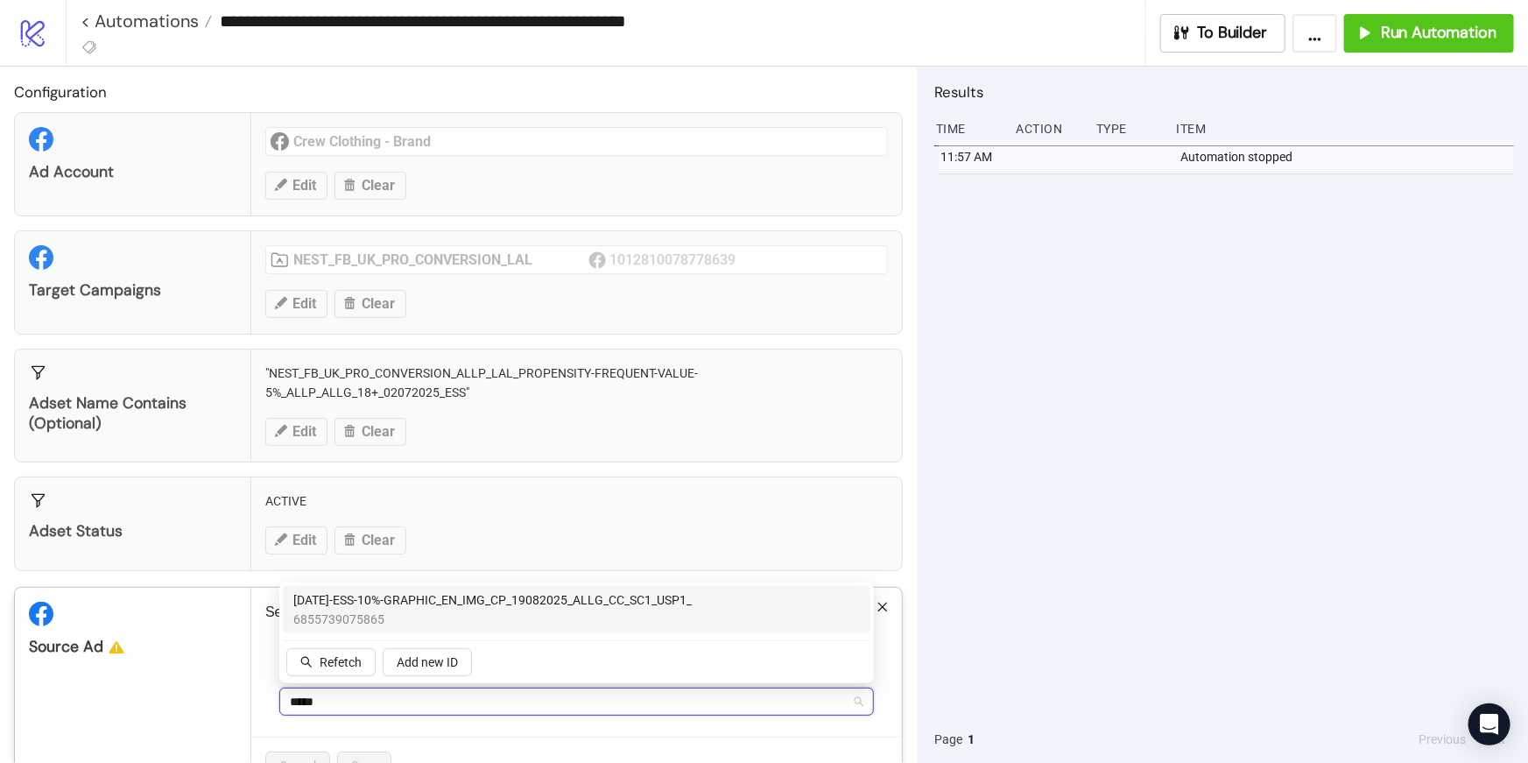
click at [351, 603] on span "[DATE]-ESS-10%-GRAPHIC_EN_IMG_CP_19082025_ALLG_CC_SC1_USP1_" at bounding box center [492, 599] width 398 height 19
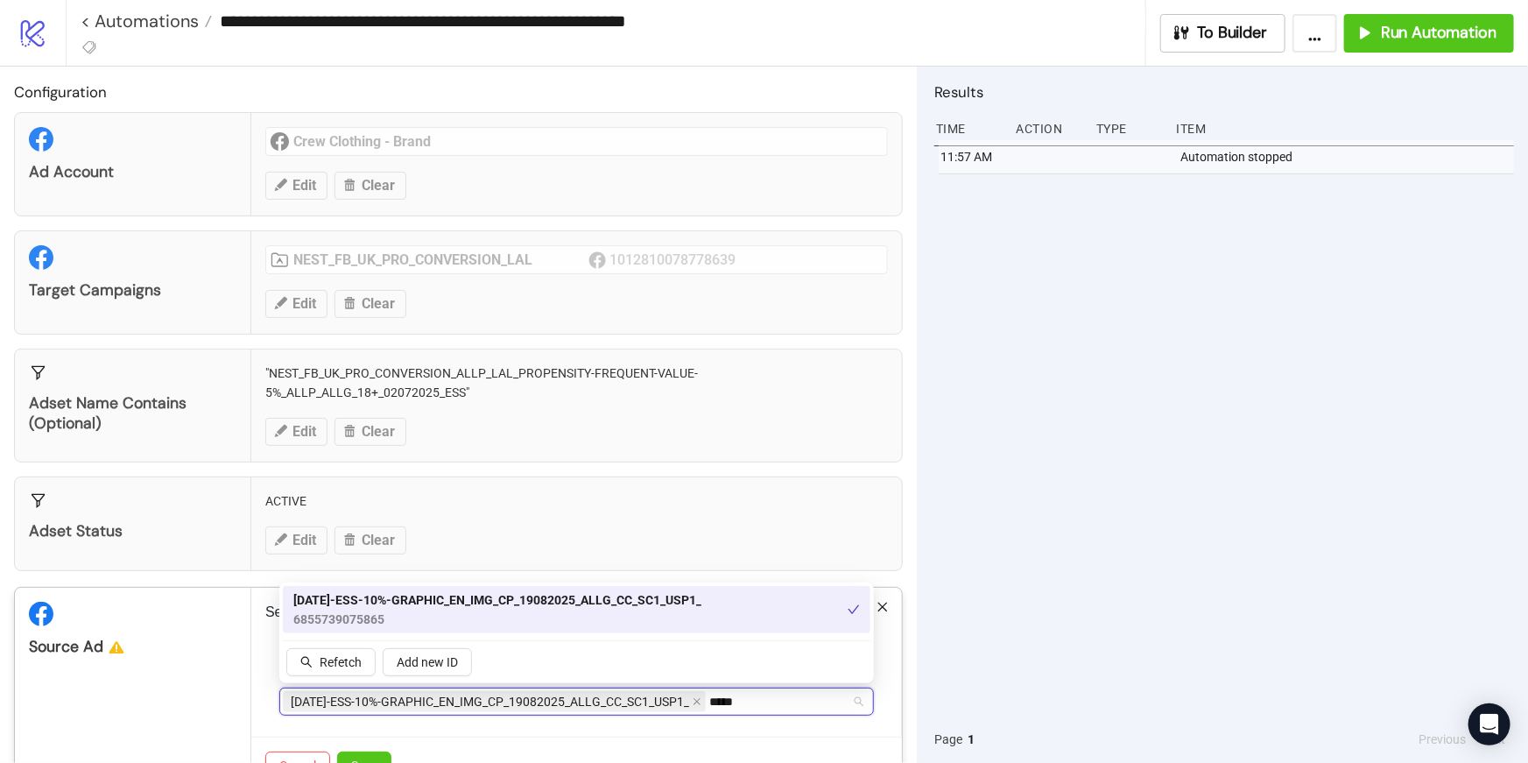
scroll to position [56, 0]
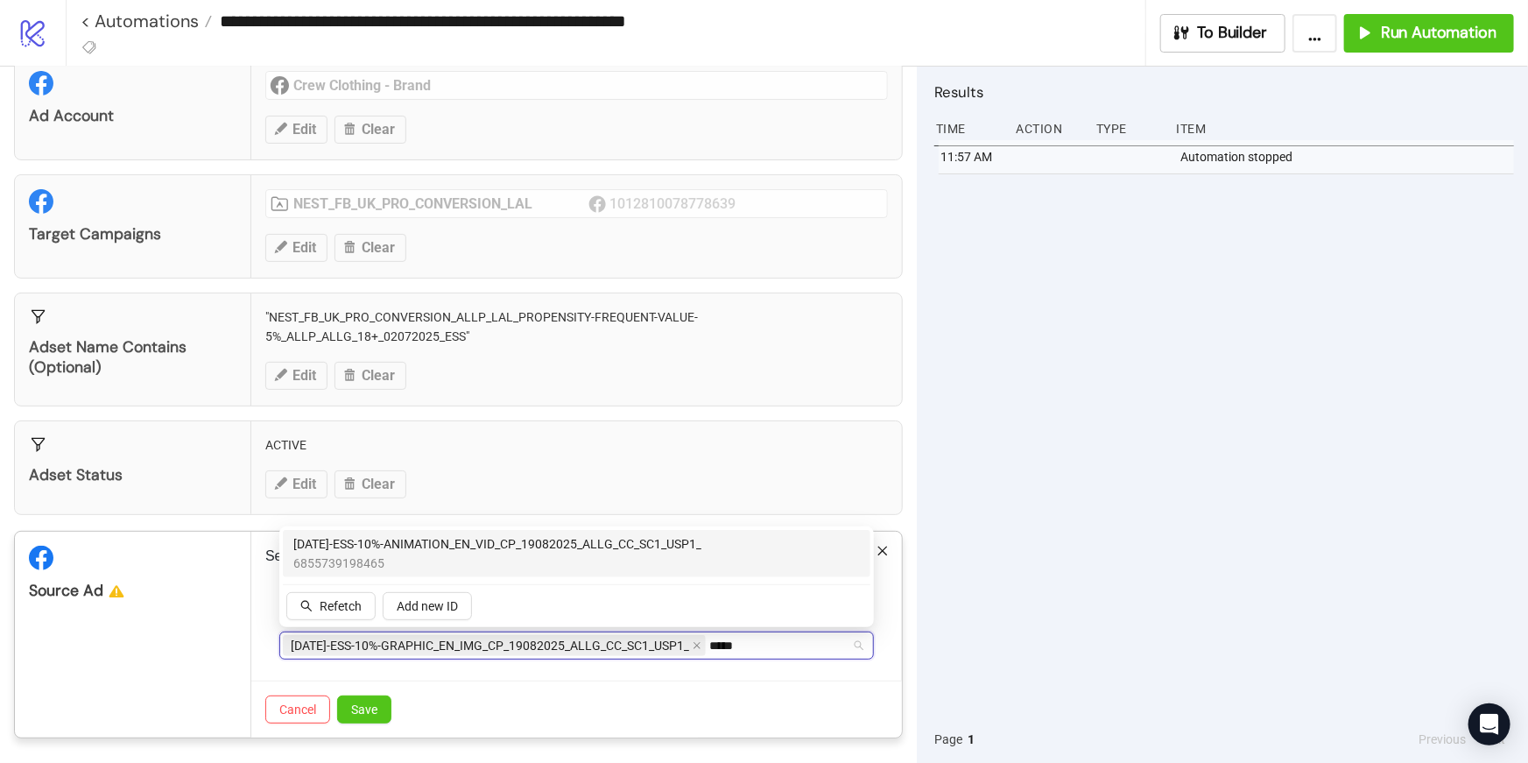
click at [575, 553] on span "6855739198465" at bounding box center [497, 562] width 408 height 19
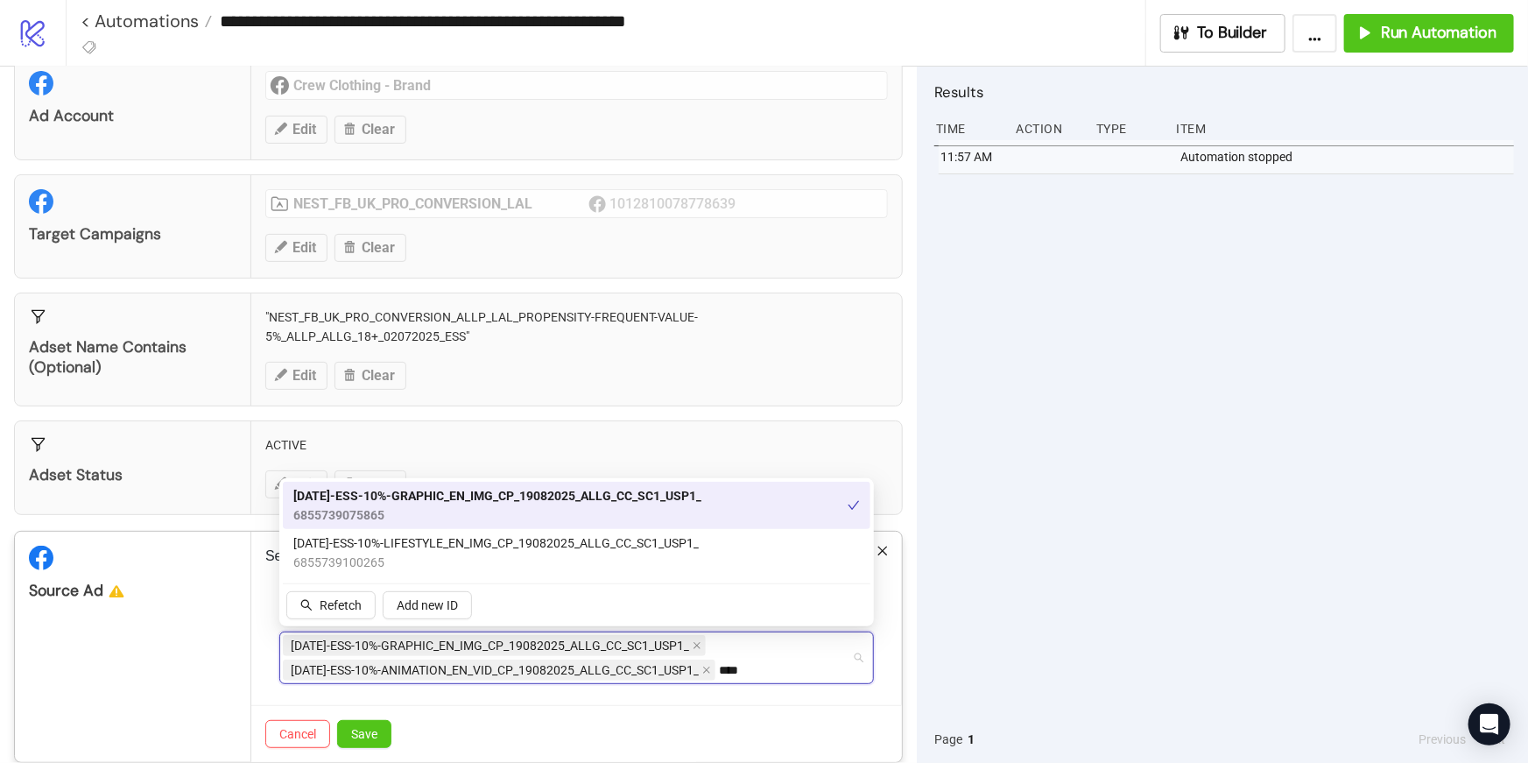
type input "*****"
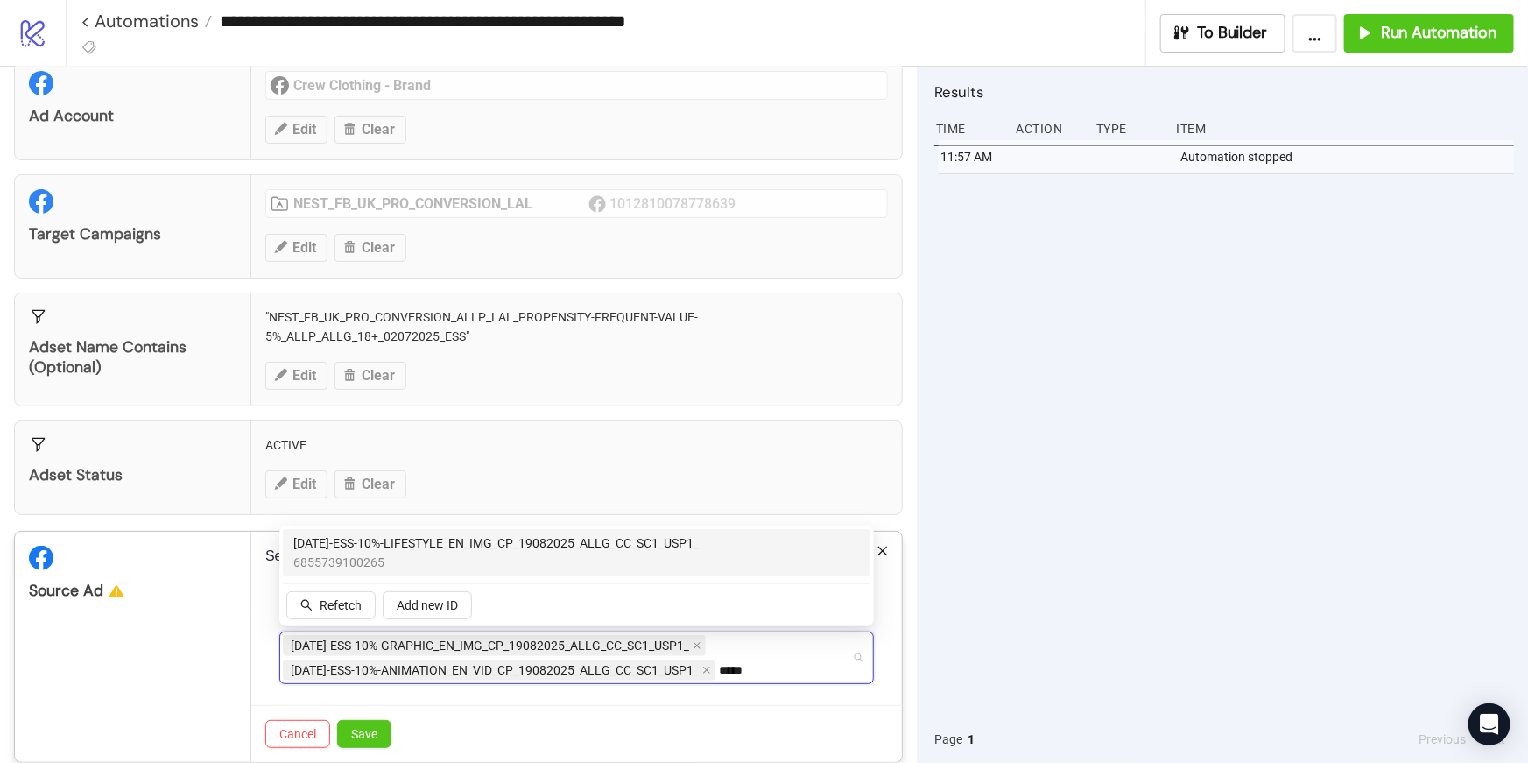
click at [725, 558] on div "[DATE]-ESS-10%-LIFESTYLE_EN_IMG_CP_19082025_ALLG_CC_SC1_USP1_ 6855739100265" at bounding box center [576, 552] width 567 height 39
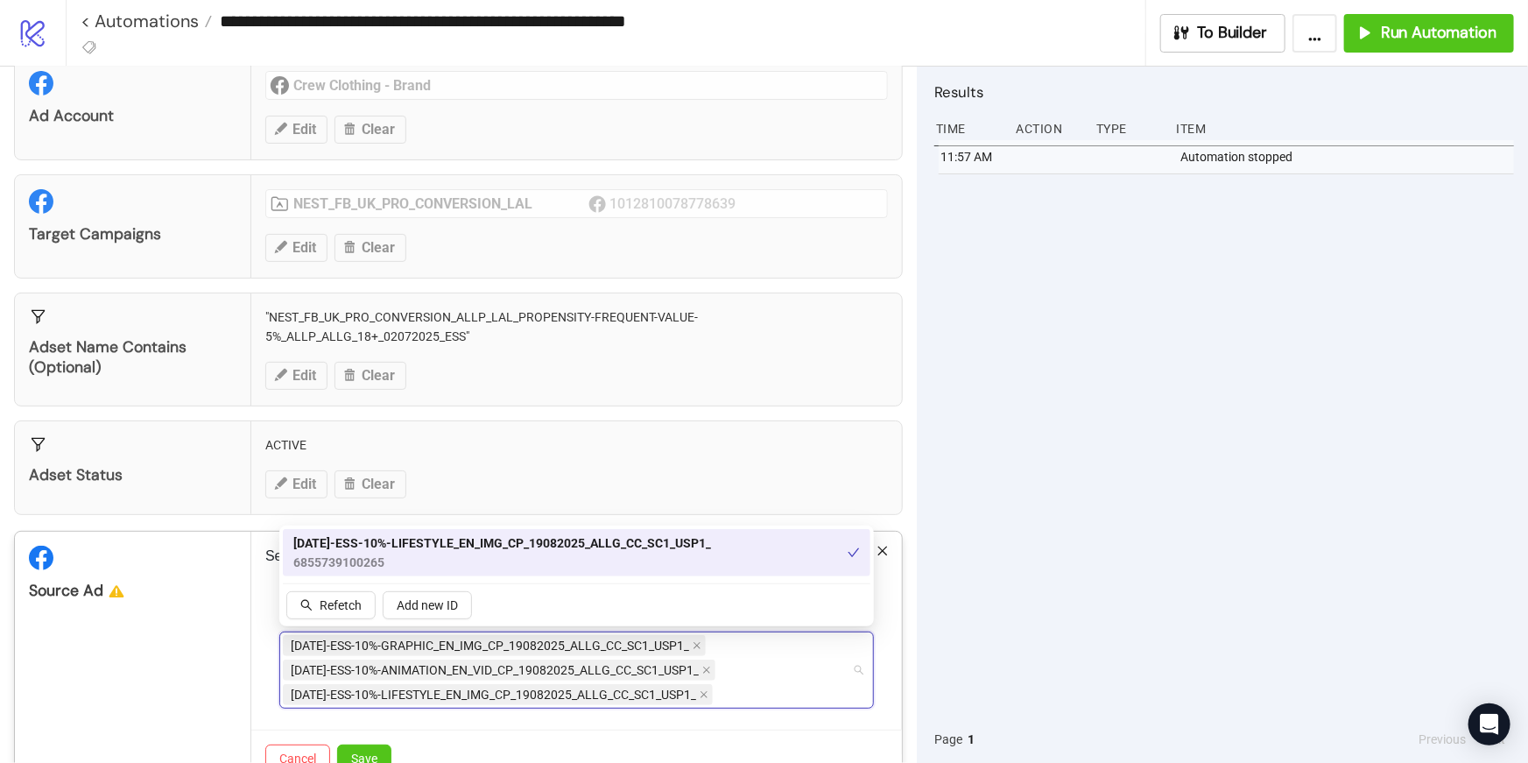
click at [455, 713] on form "Select ad ids from list [DATE]-ESS-10%-GRAPHIC_EN_IMG_CP_19082025_ALLG_CC_SC1_U…" at bounding box center [576, 661] width 623 height 137
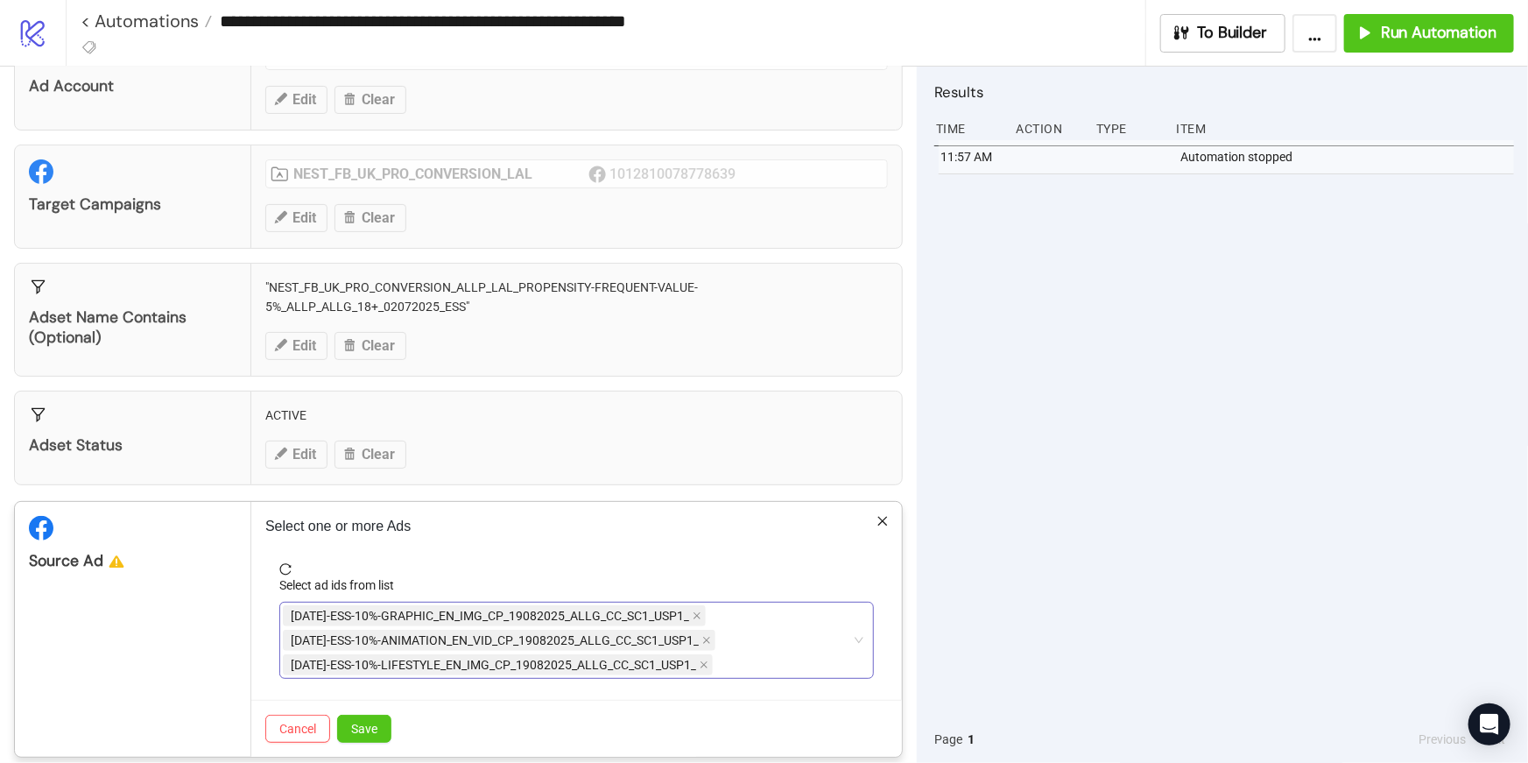
scroll to position [91, 0]
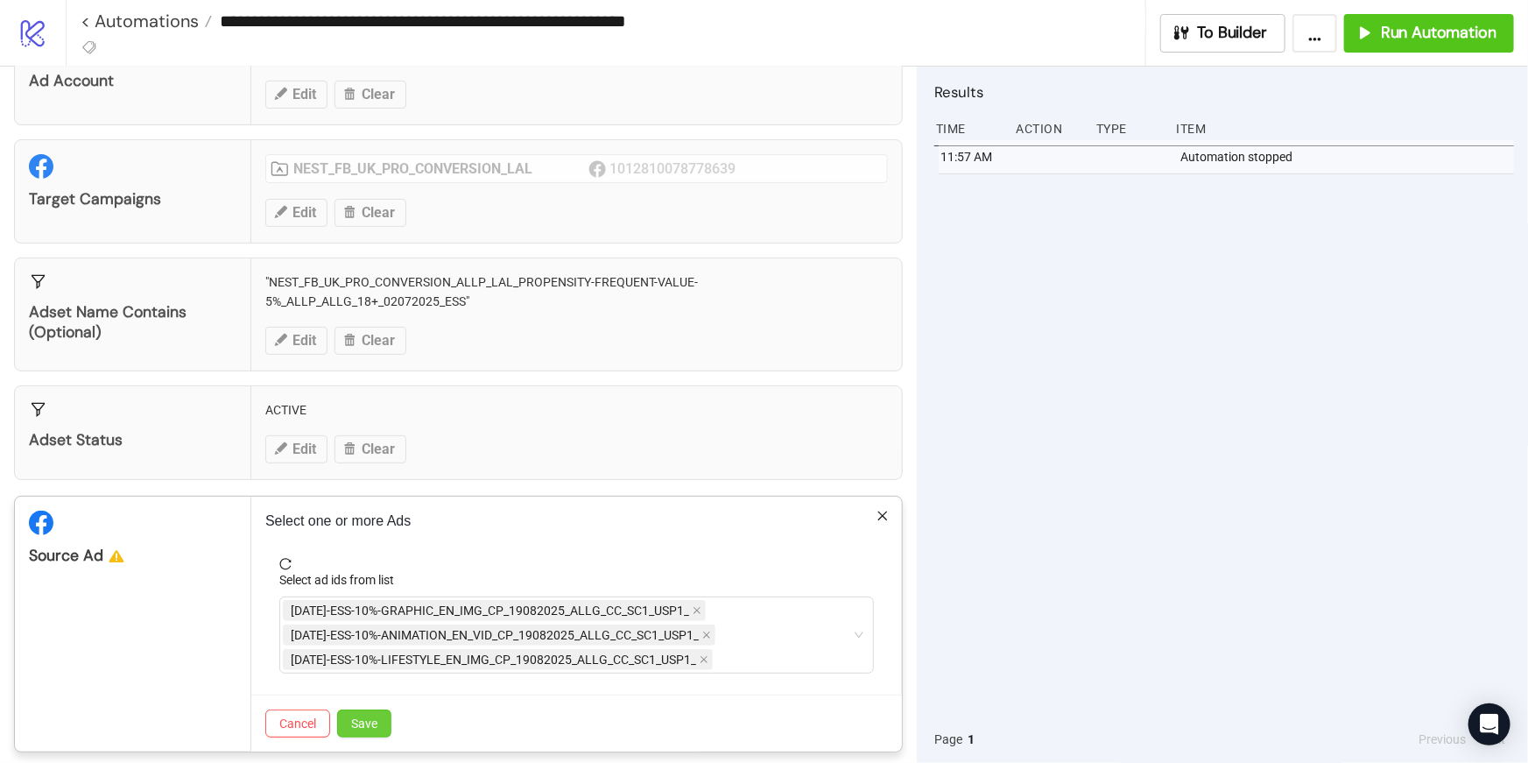
click at [376, 719] on span "Save" at bounding box center [364, 723] width 26 height 14
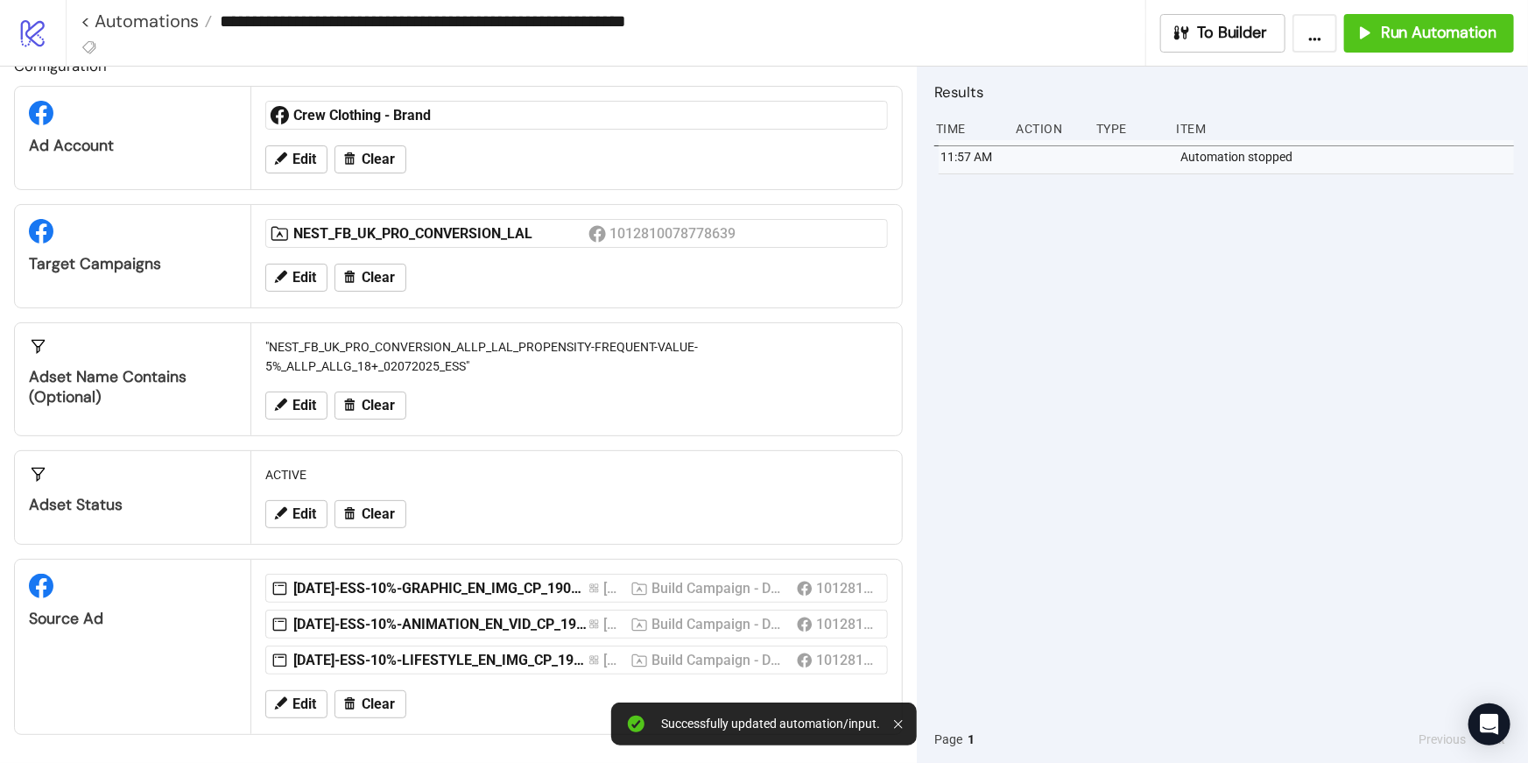
scroll to position [25, 0]
click at [1409, 31] on span "Run Automation" at bounding box center [1439, 33] width 116 height 20
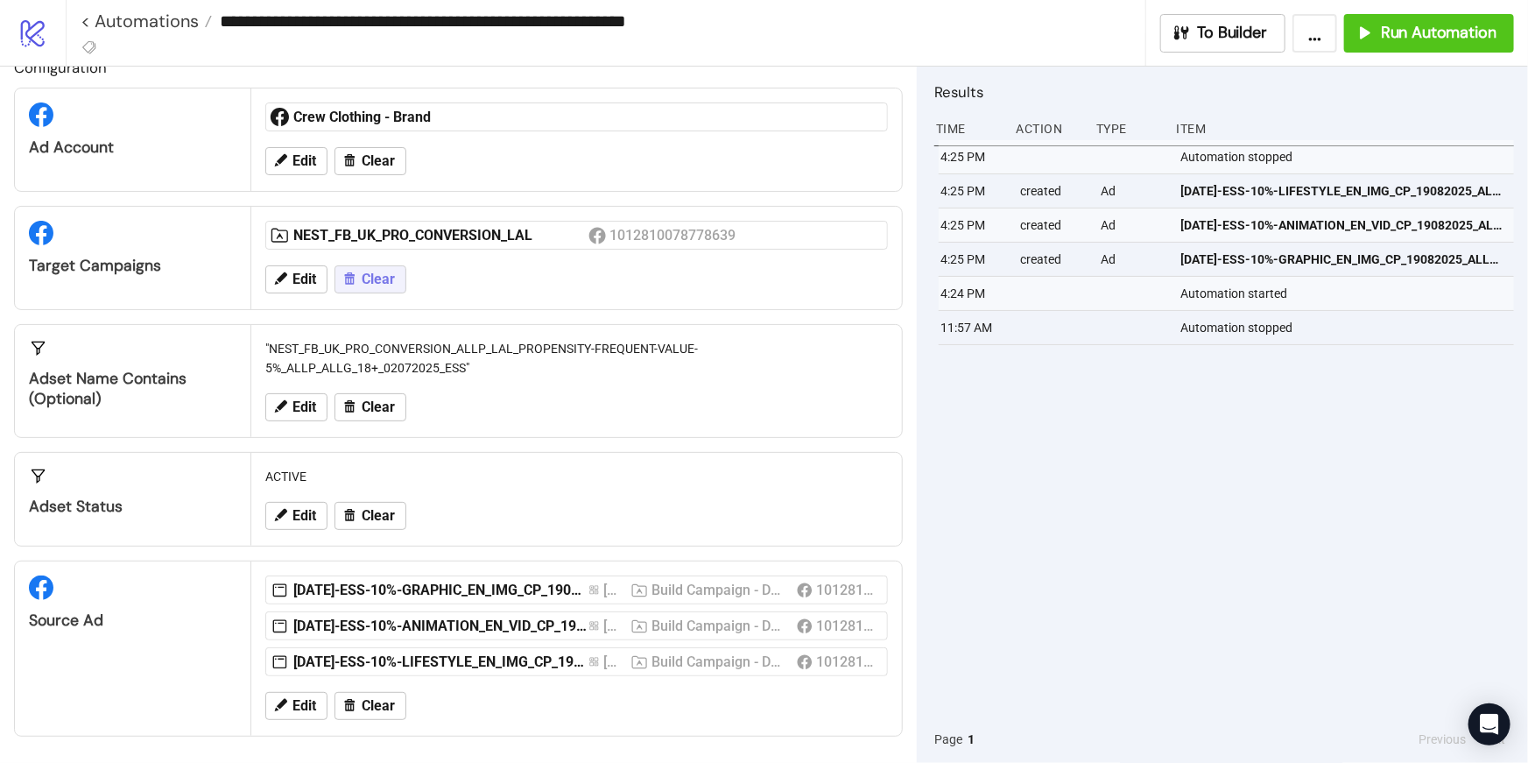
click at [362, 284] on span "Clear" at bounding box center [378, 279] width 33 height 16
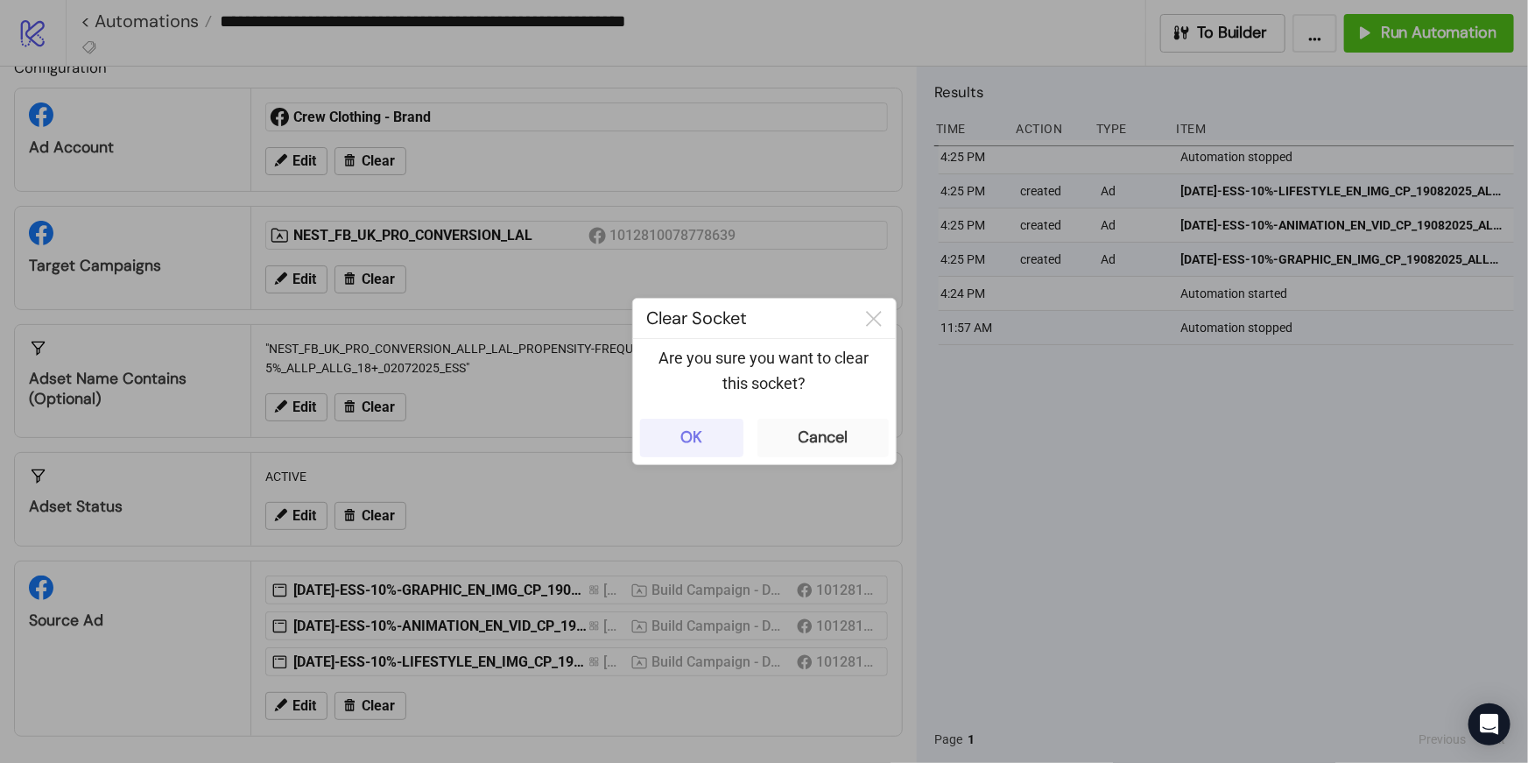
click at [675, 431] on button "OK" at bounding box center [691, 438] width 103 height 39
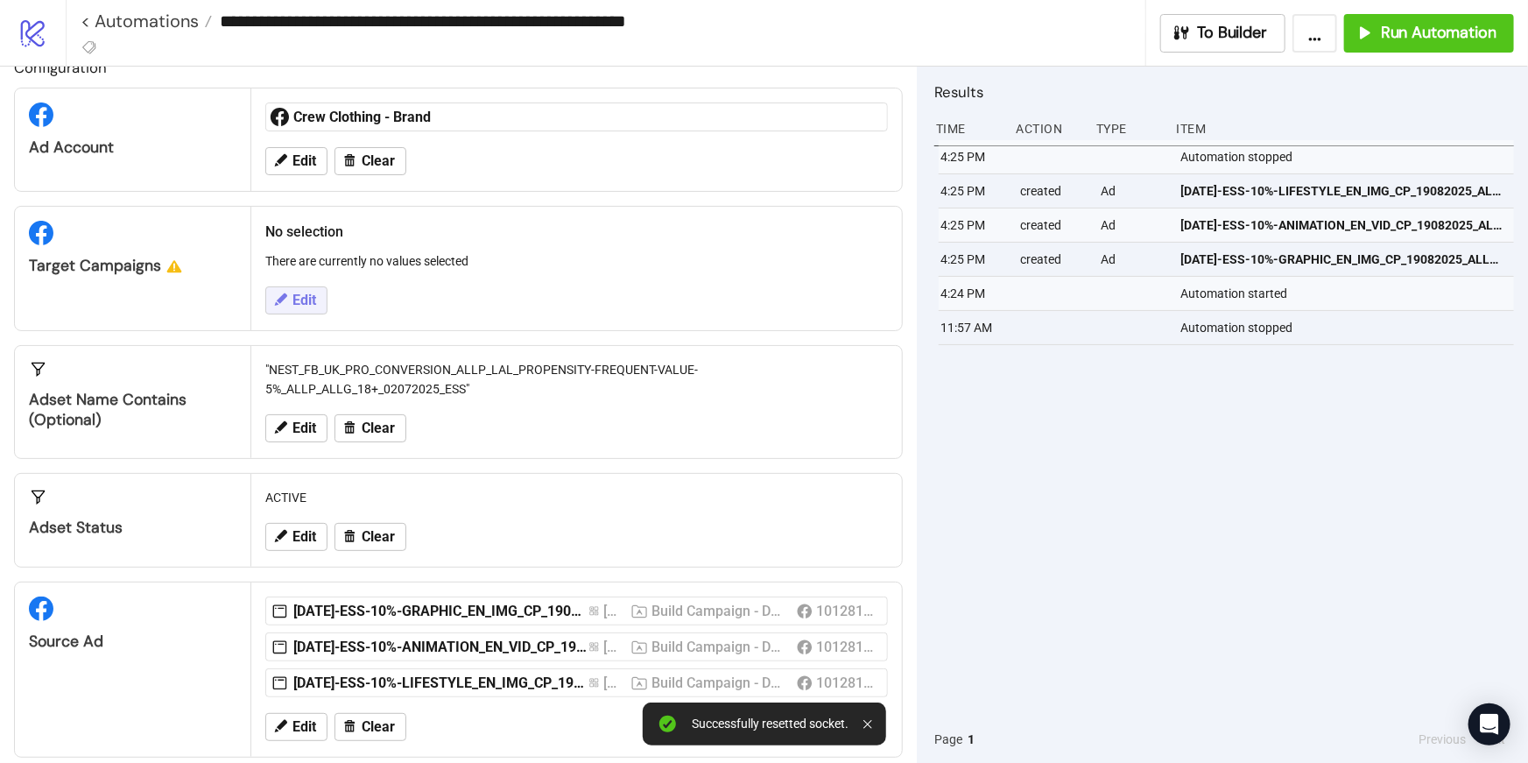
click at [301, 307] on span "Edit" at bounding box center [305, 301] width 24 height 16
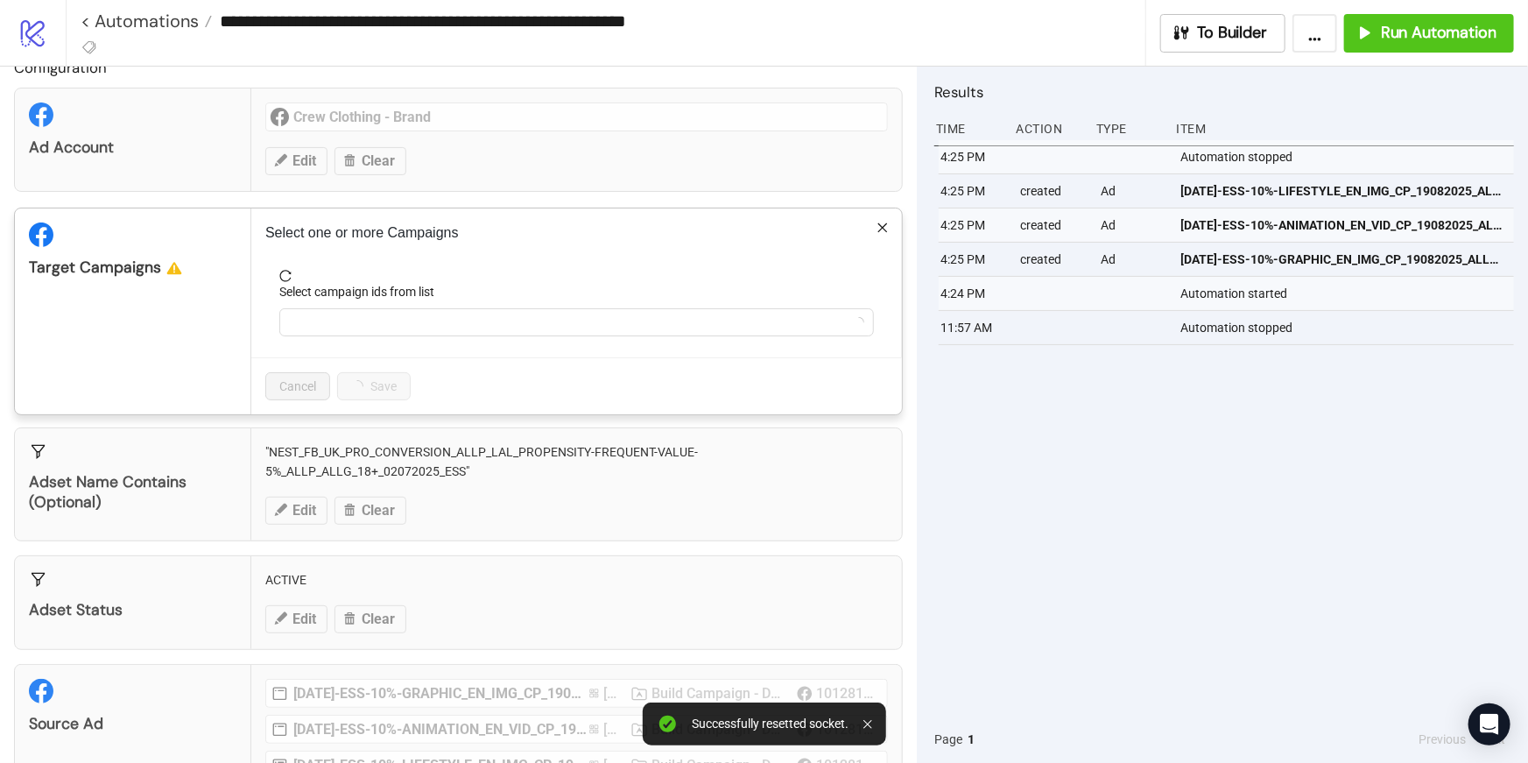
click at [405, 304] on div "Select campaign ids from list" at bounding box center [576, 295] width 595 height 26
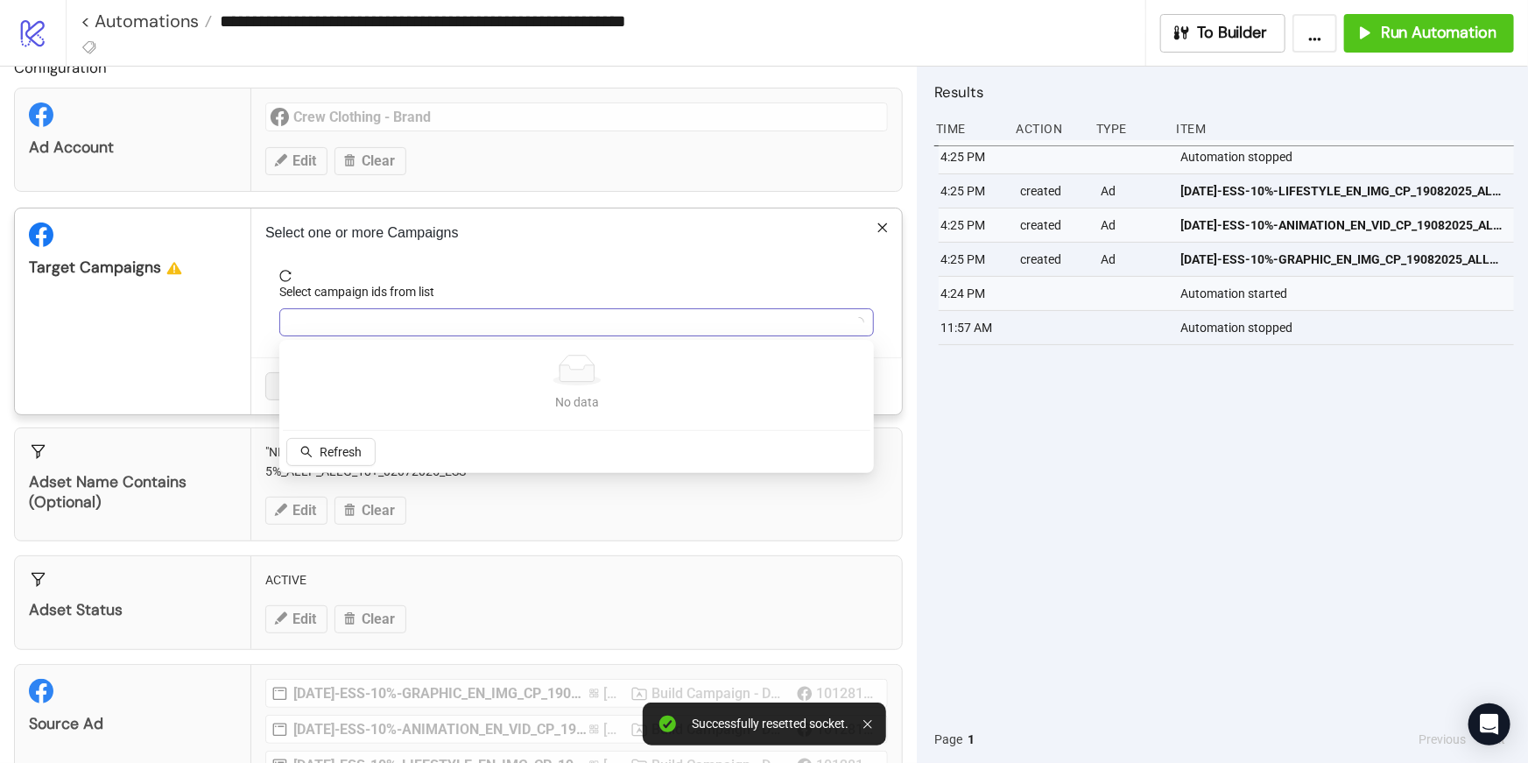
click at [416, 321] on div at bounding box center [567, 322] width 569 height 25
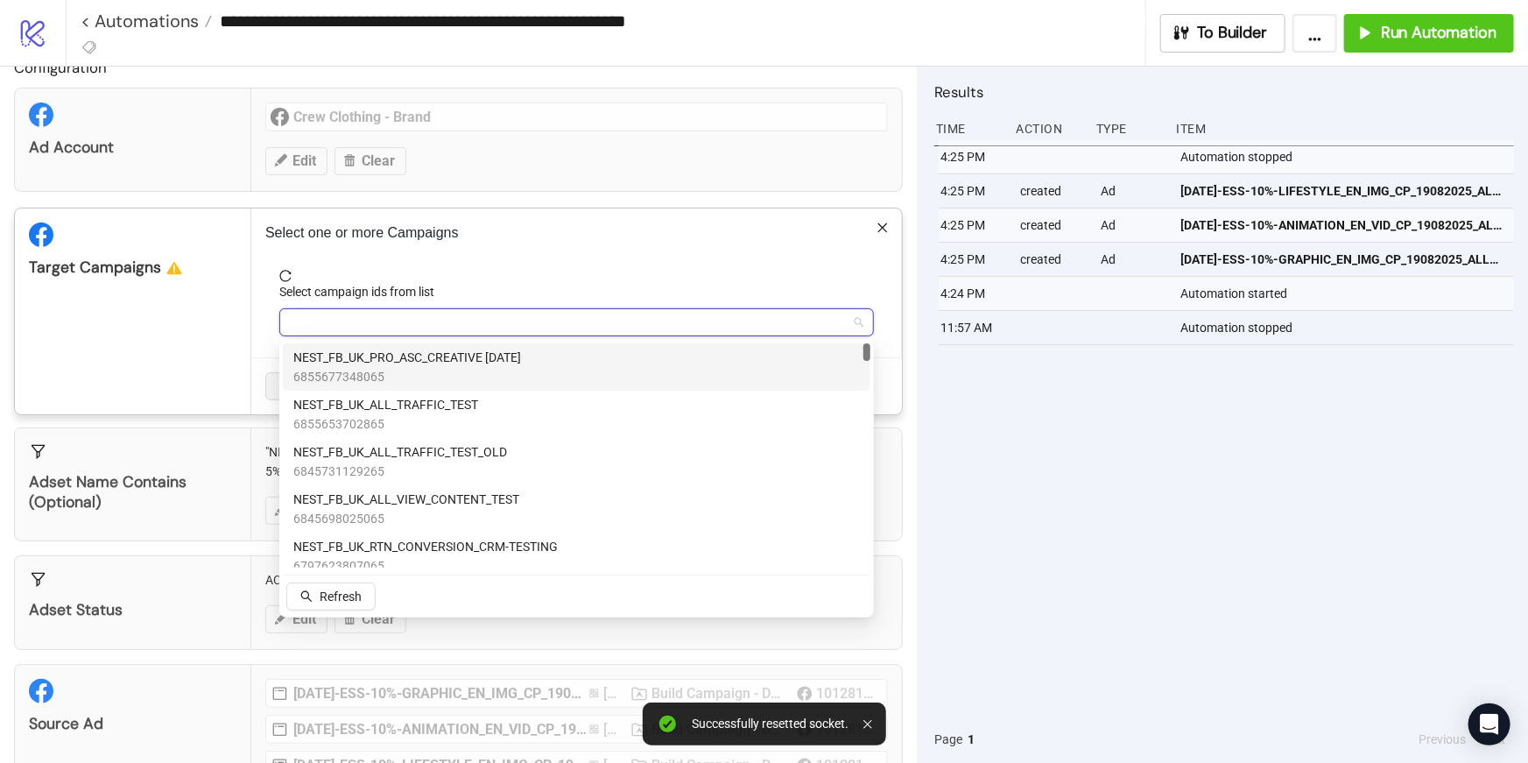
click at [428, 348] on span "NEST_FB_UK_PRO_ASC_CREATIVE [DATE]" at bounding box center [407, 357] width 228 height 19
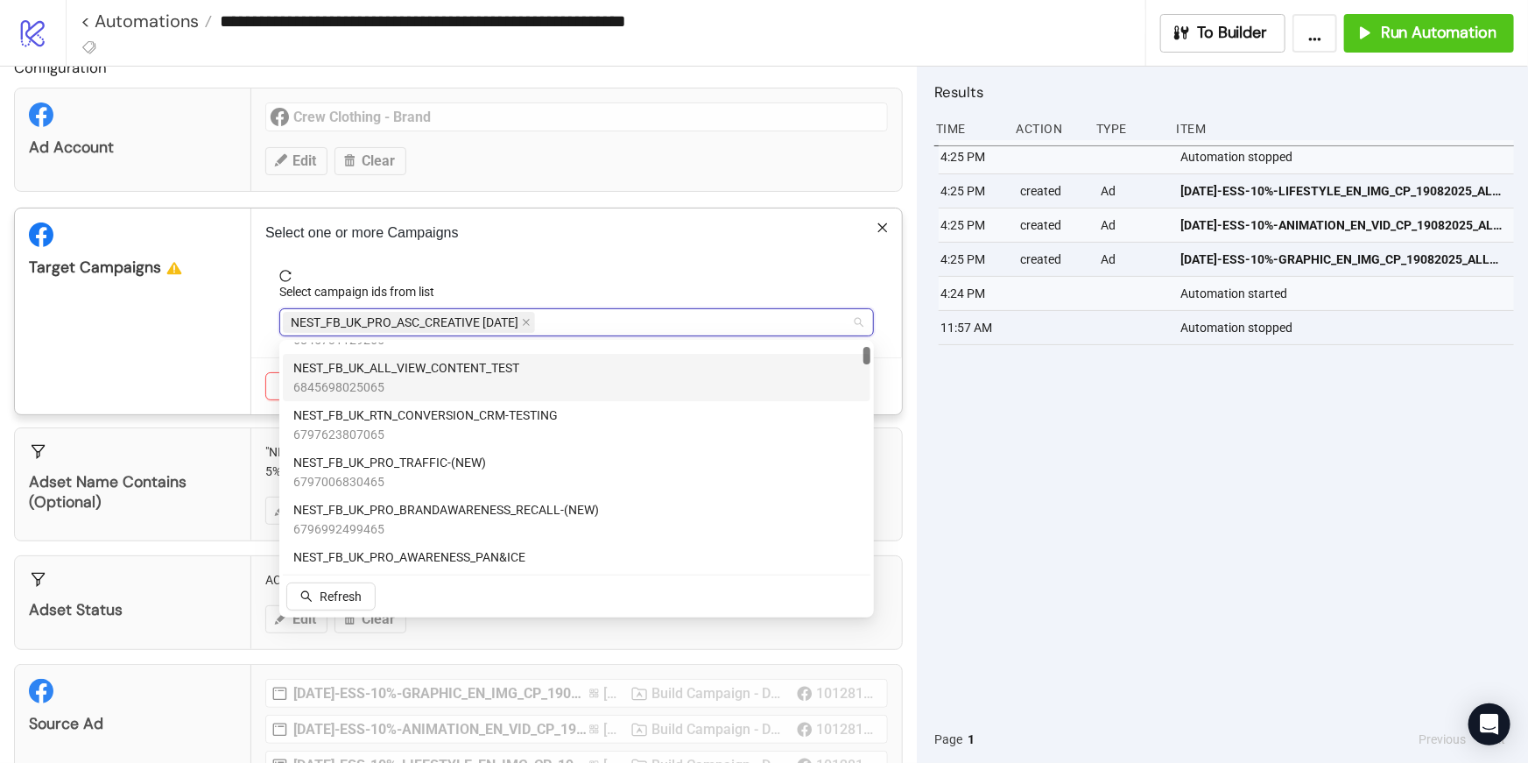
scroll to position [146, 0]
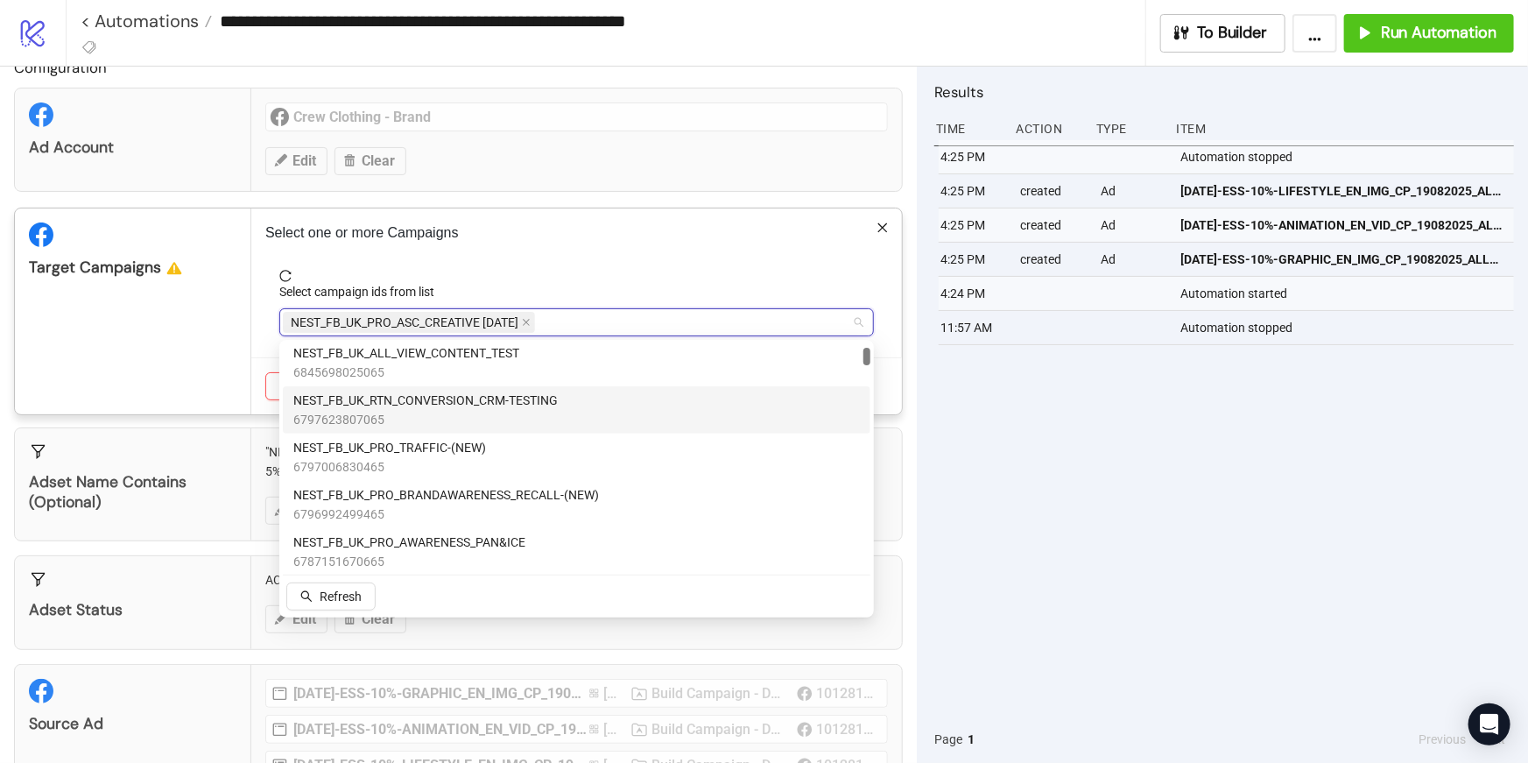
click at [437, 414] on span "6797623807065" at bounding box center [425, 419] width 264 height 19
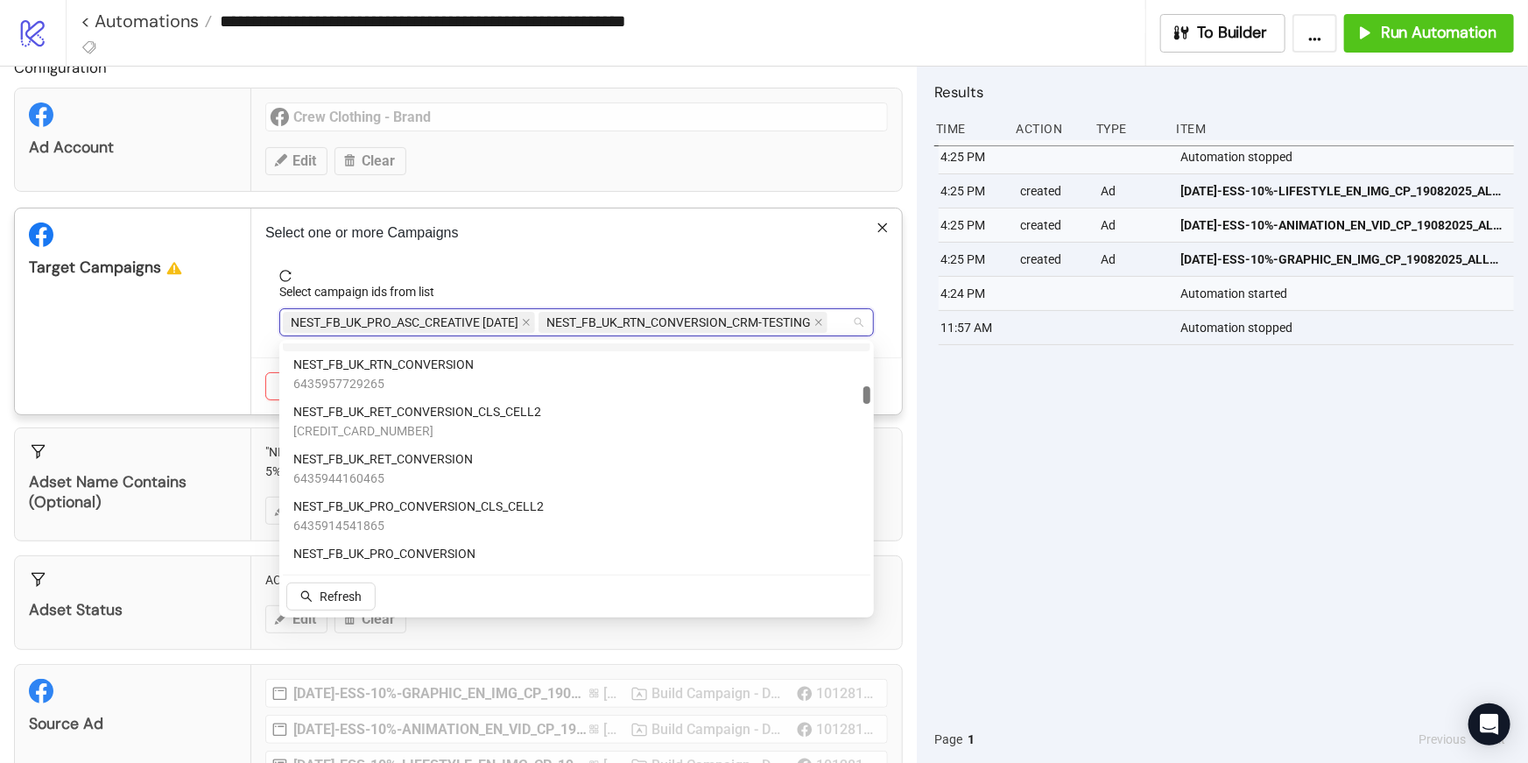
scroll to position [1697, 0]
click at [440, 458] on span "NEST_FB_UK_RET_CONVERSION" at bounding box center [383, 457] width 180 height 19
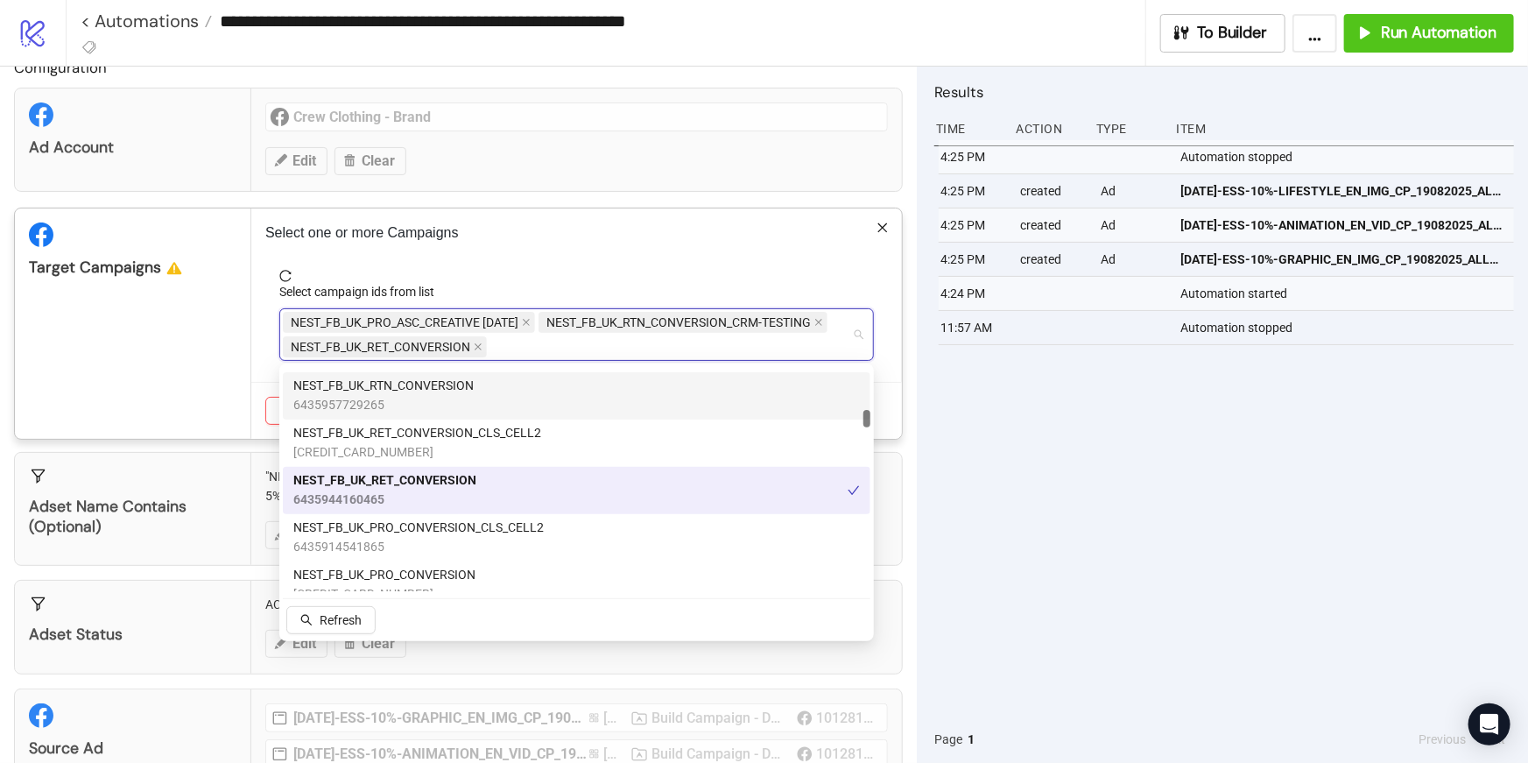
click at [522, 264] on div "Select one or more Campaigns Select campaign ids from list NEST_FB_UK_PRO_ASC_C…" at bounding box center [576, 323] width 651 height 230
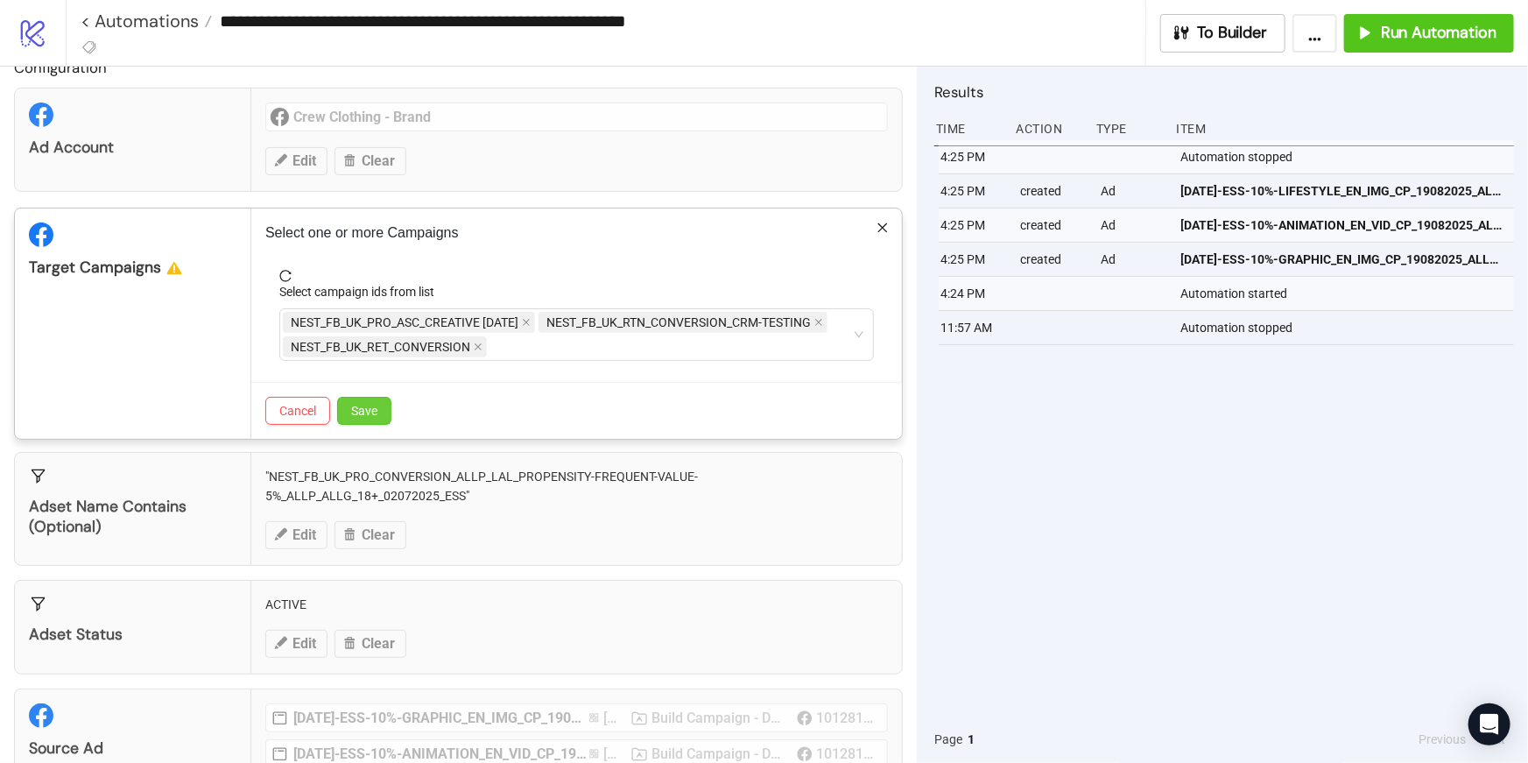
click at [368, 409] on span "Save" at bounding box center [364, 411] width 26 height 14
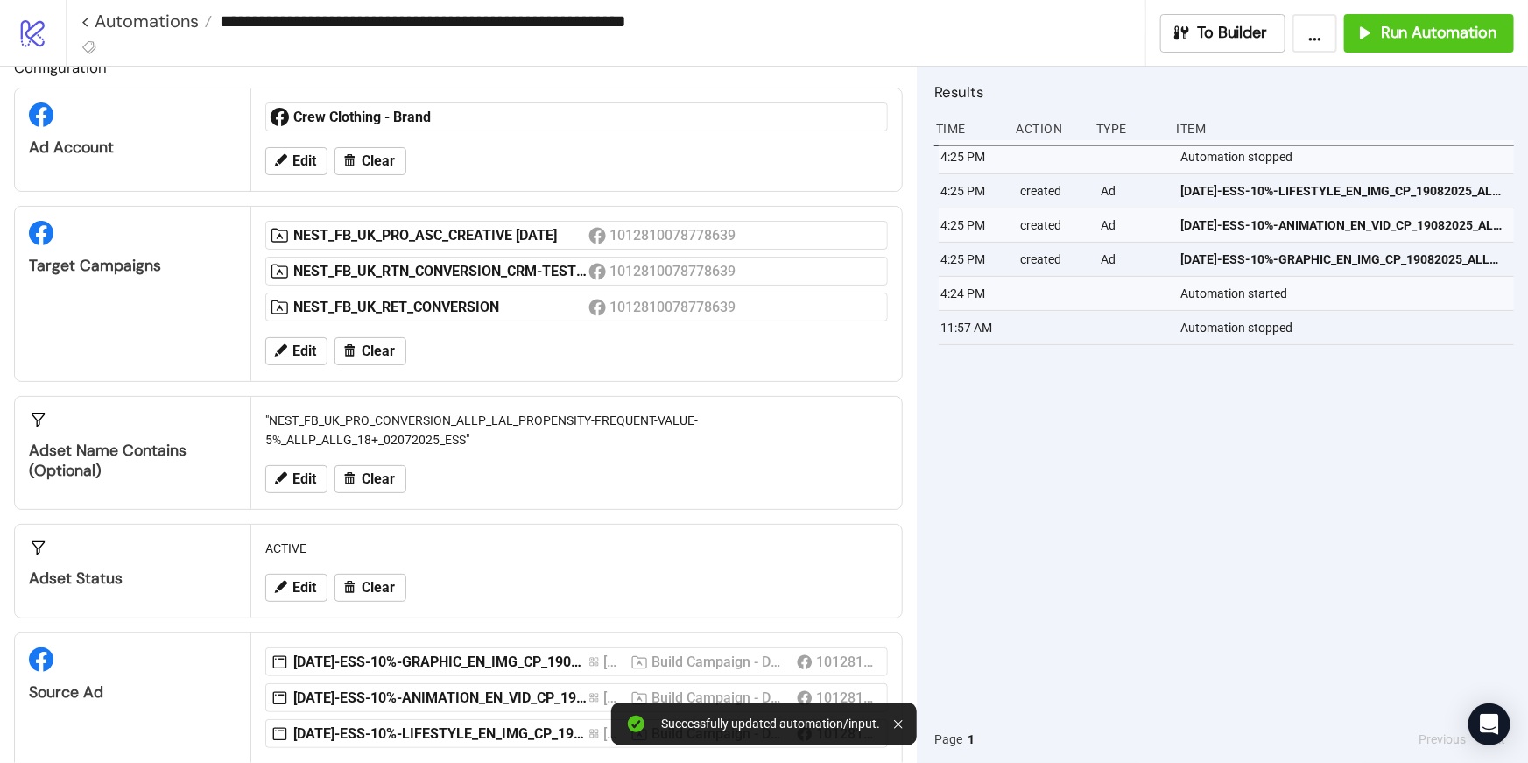
scroll to position [95, 0]
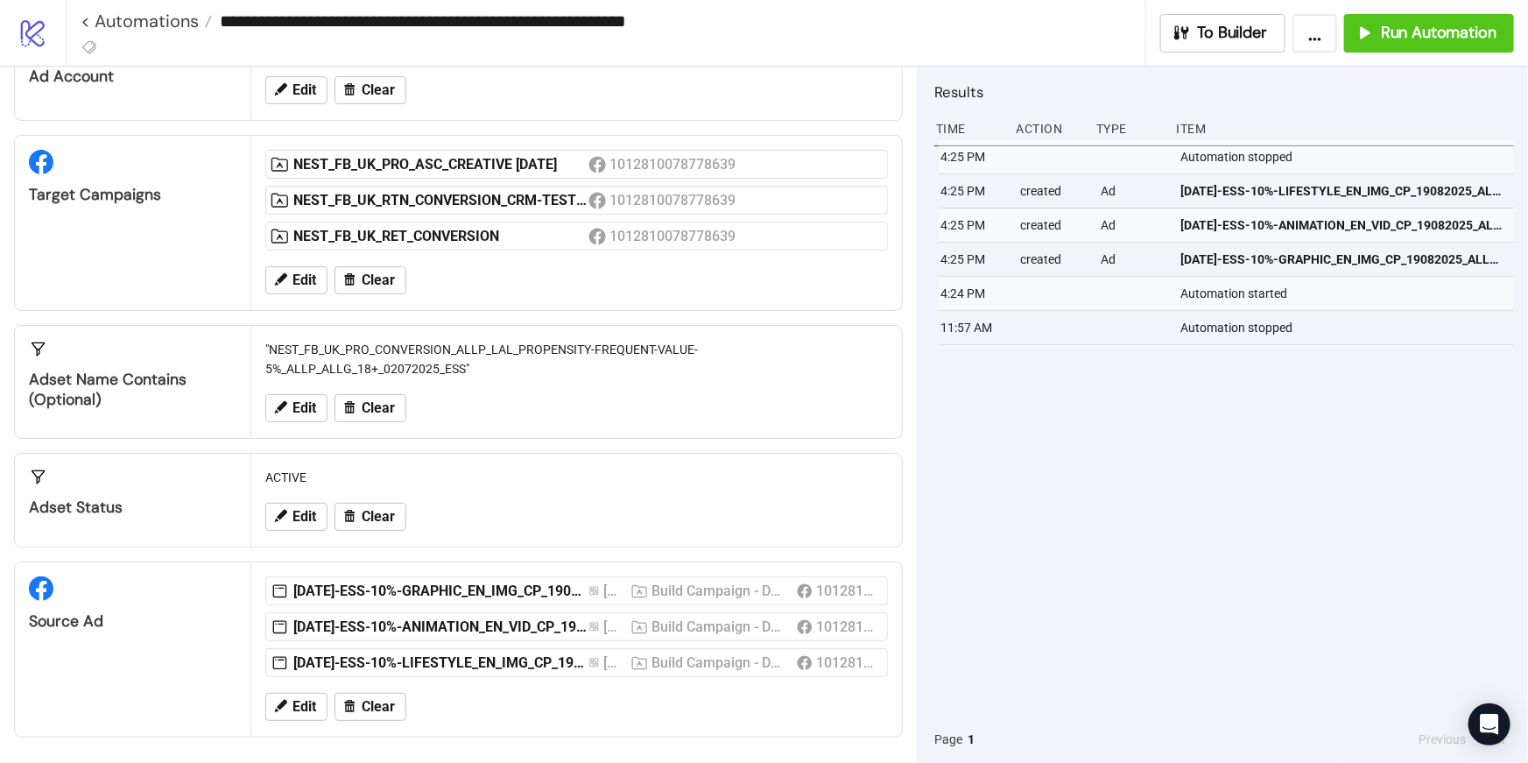
click at [1392, 53] on div "**********" at bounding box center [797, 33] width 1463 height 66
click at [1392, 36] on span "Run Automation" at bounding box center [1439, 33] width 116 height 20
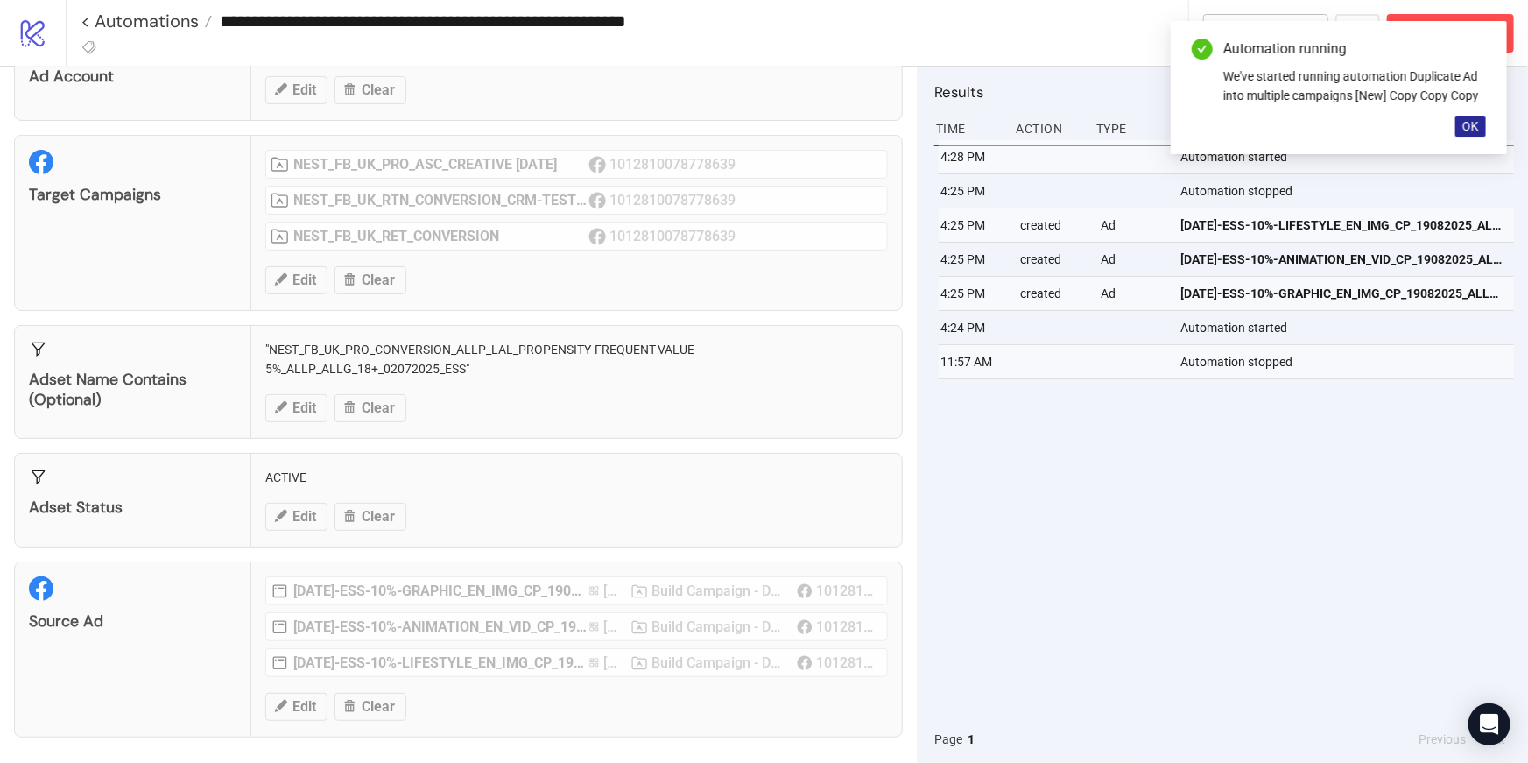
click at [1477, 122] on span "OK" at bounding box center [1471, 126] width 17 height 14
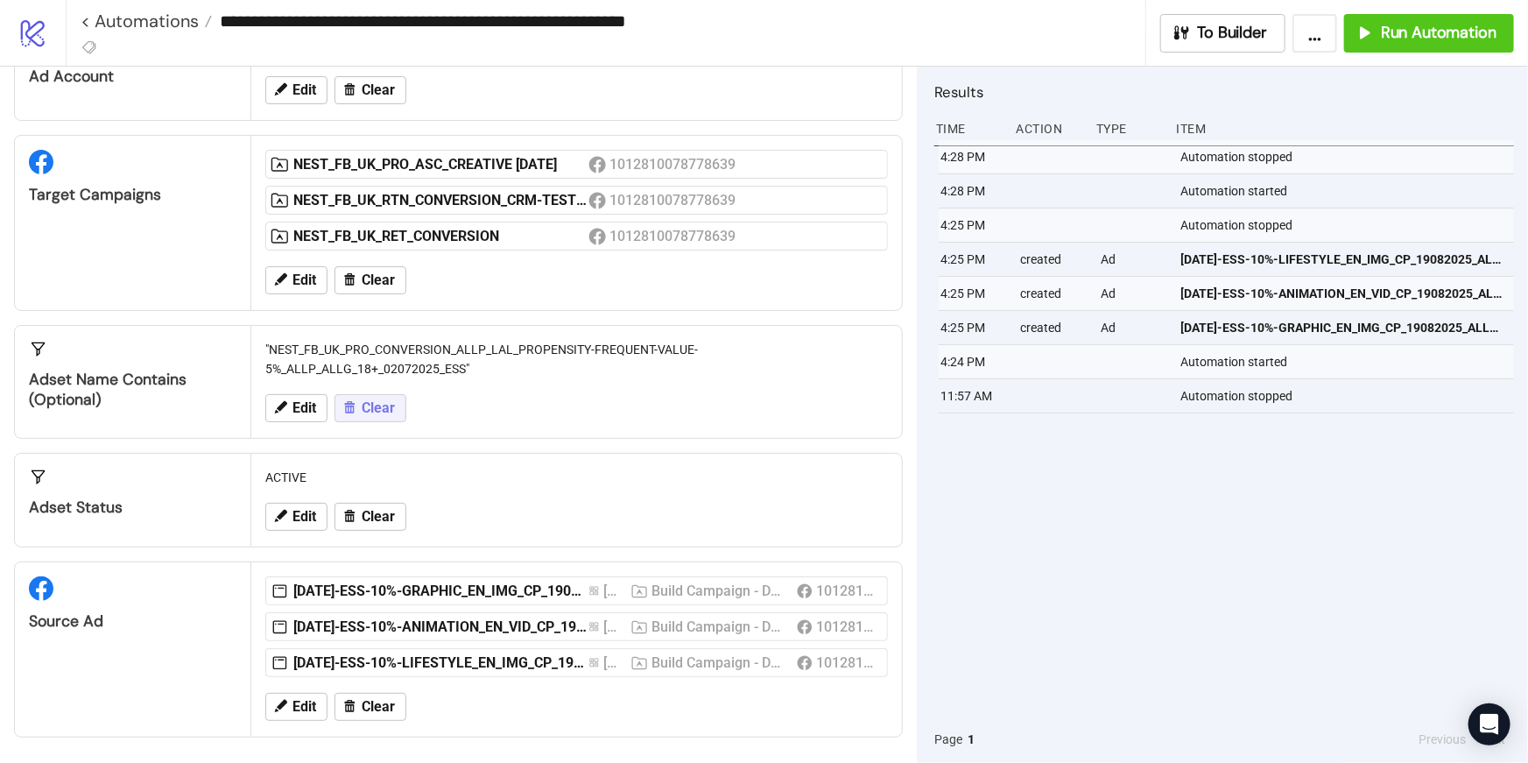
click at [351, 414] on button "Clear" at bounding box center [371, 408] width 72 height 28
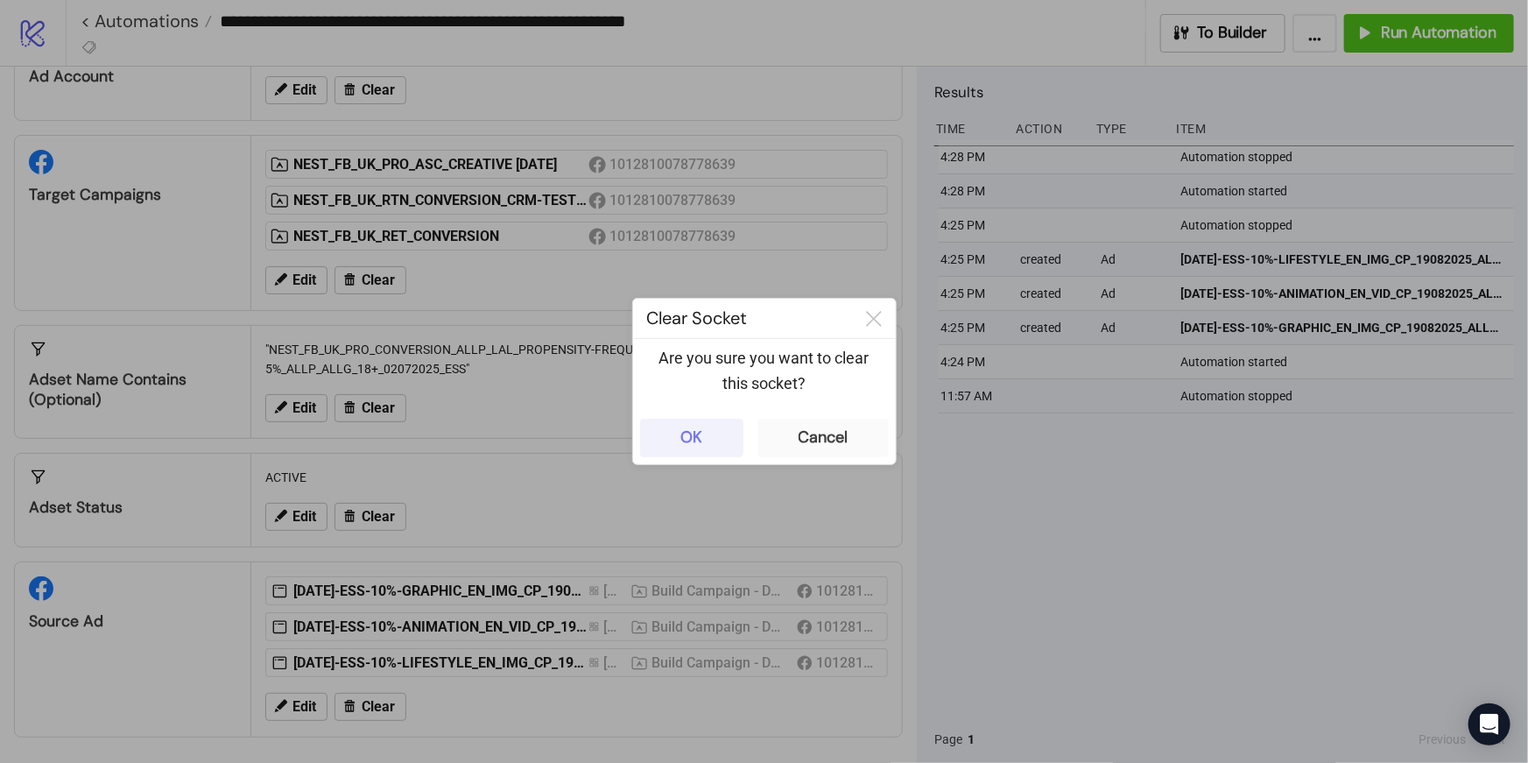
click at [691, 440] on div "OK" at bounding box center [691, 437] width 22 height 20
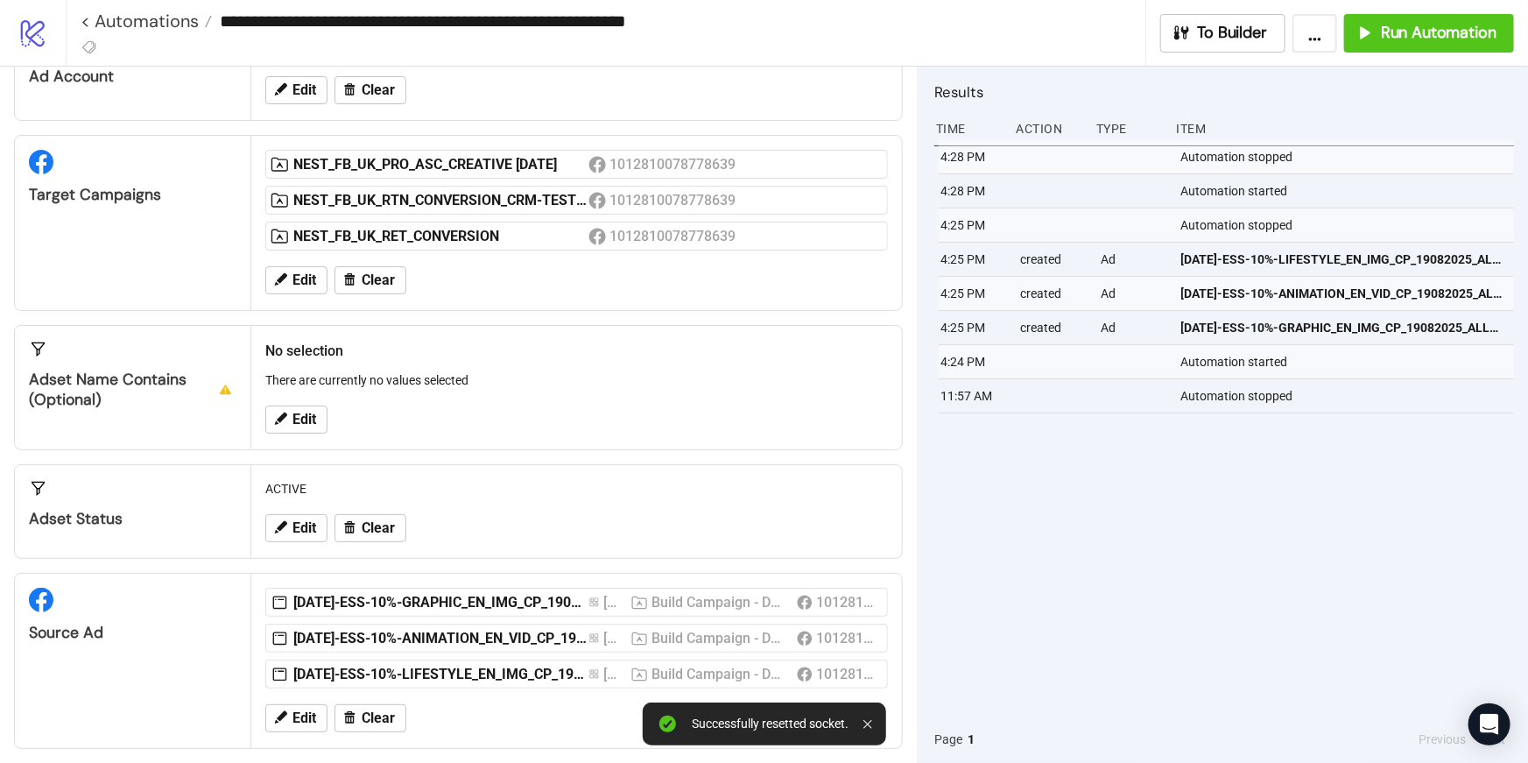
scroll to position [106, 0]
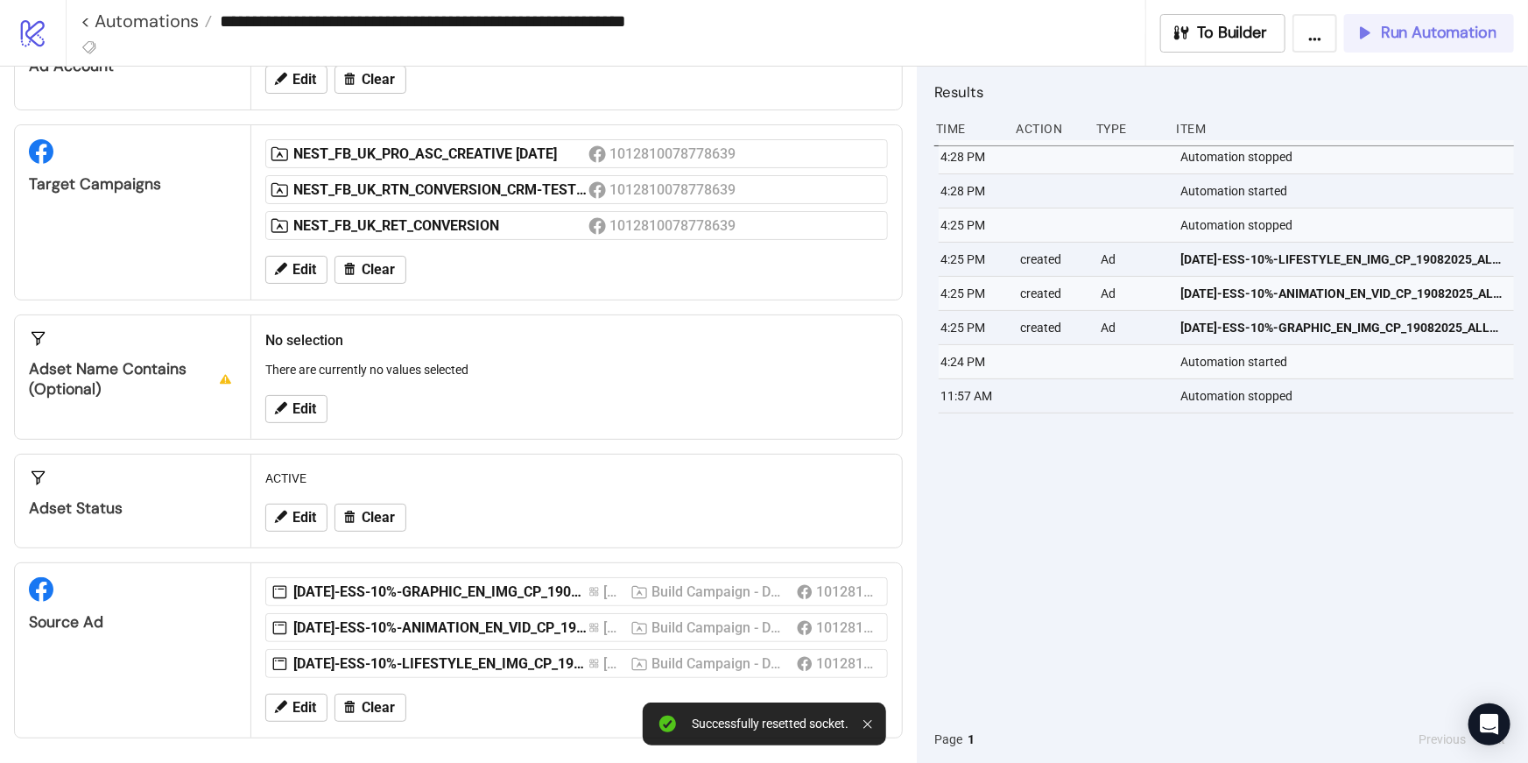
click at [1430, 39] on span "Run Automation" at bounding box center [1439, 33] width 116 height 20
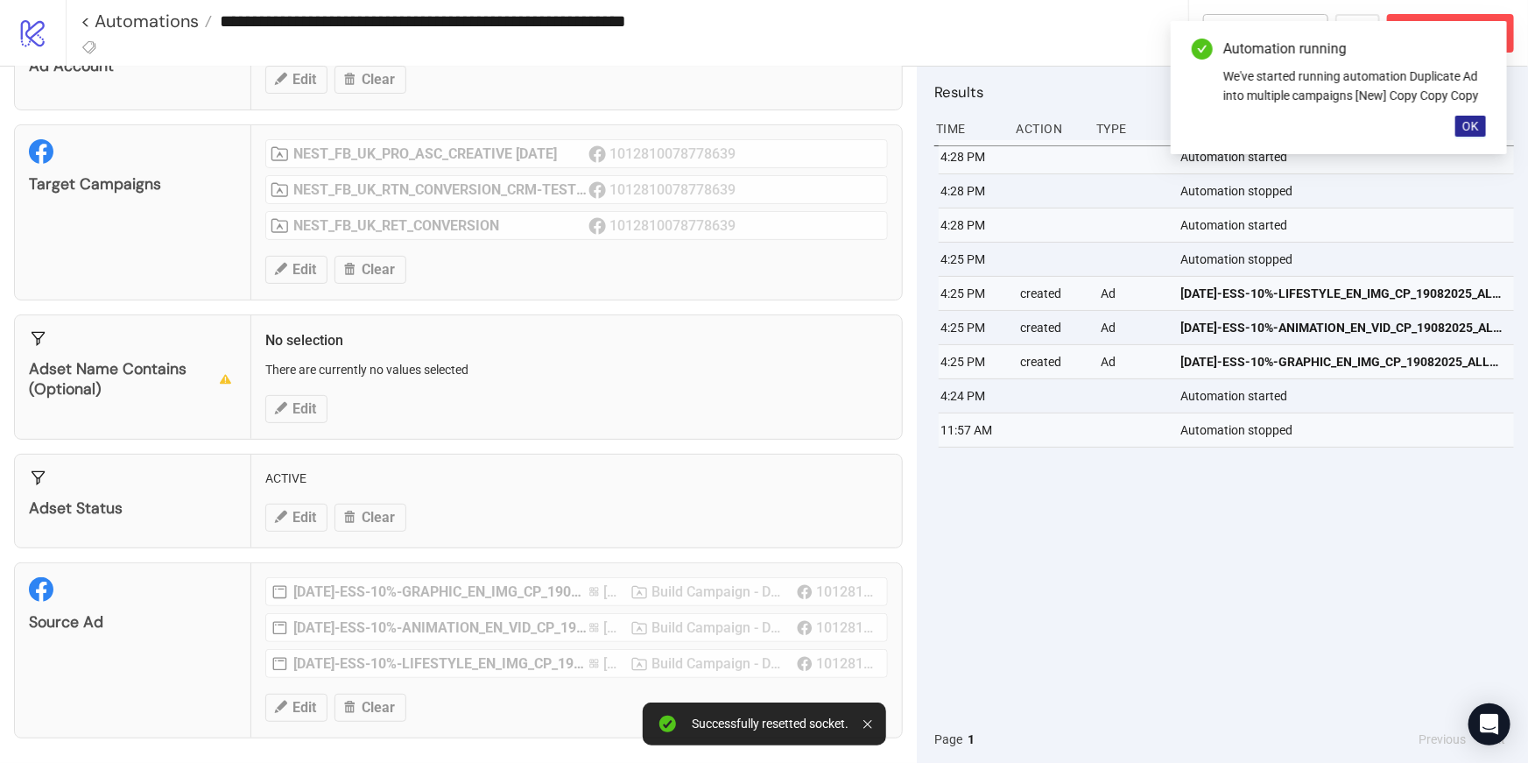
click at [1476, 128] on span "OK" at bounding box center [1471, 126] width 17 height 14
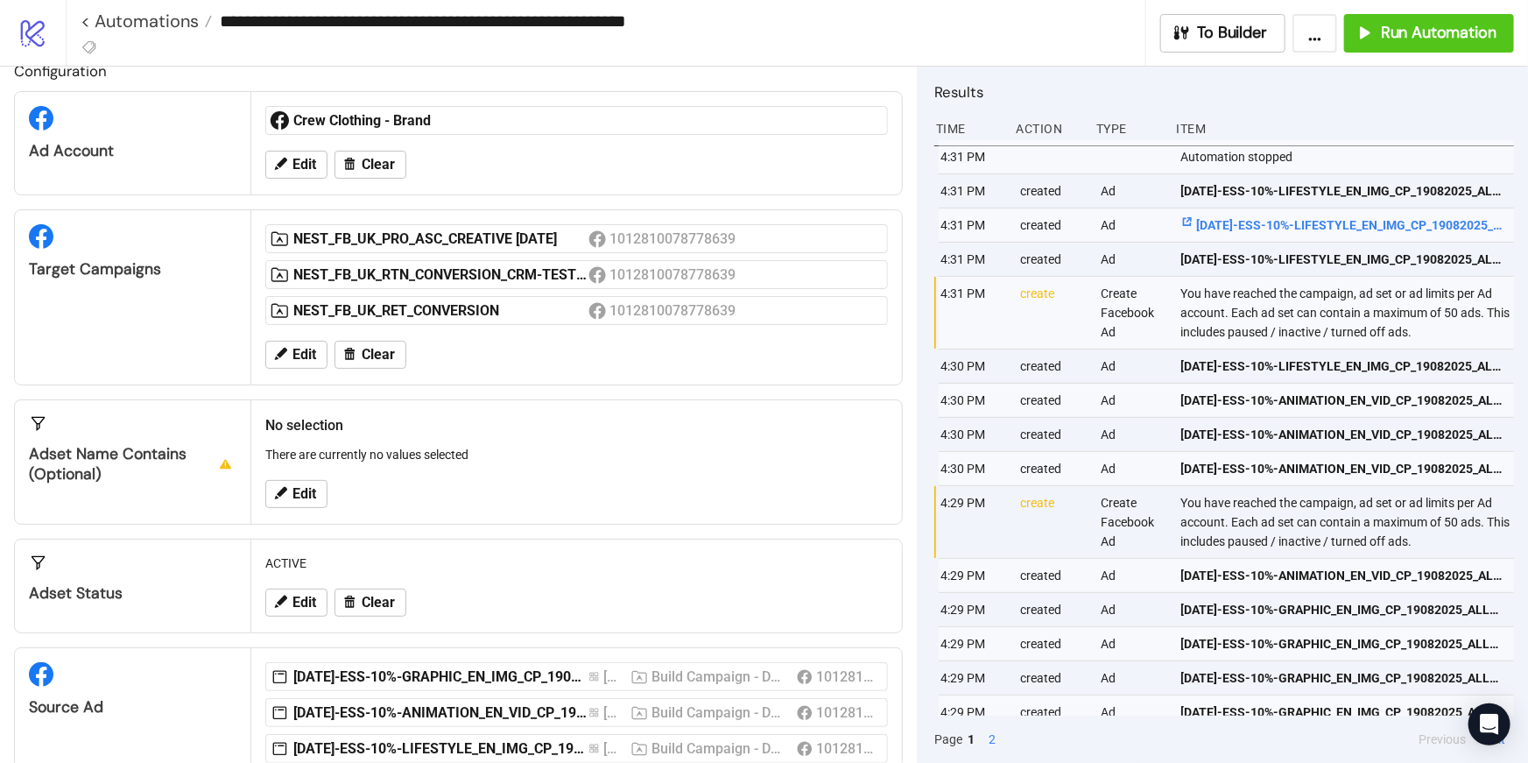
scroll to position [41, 0]
